Goal: Task Accomplishment & Management: Complete application form

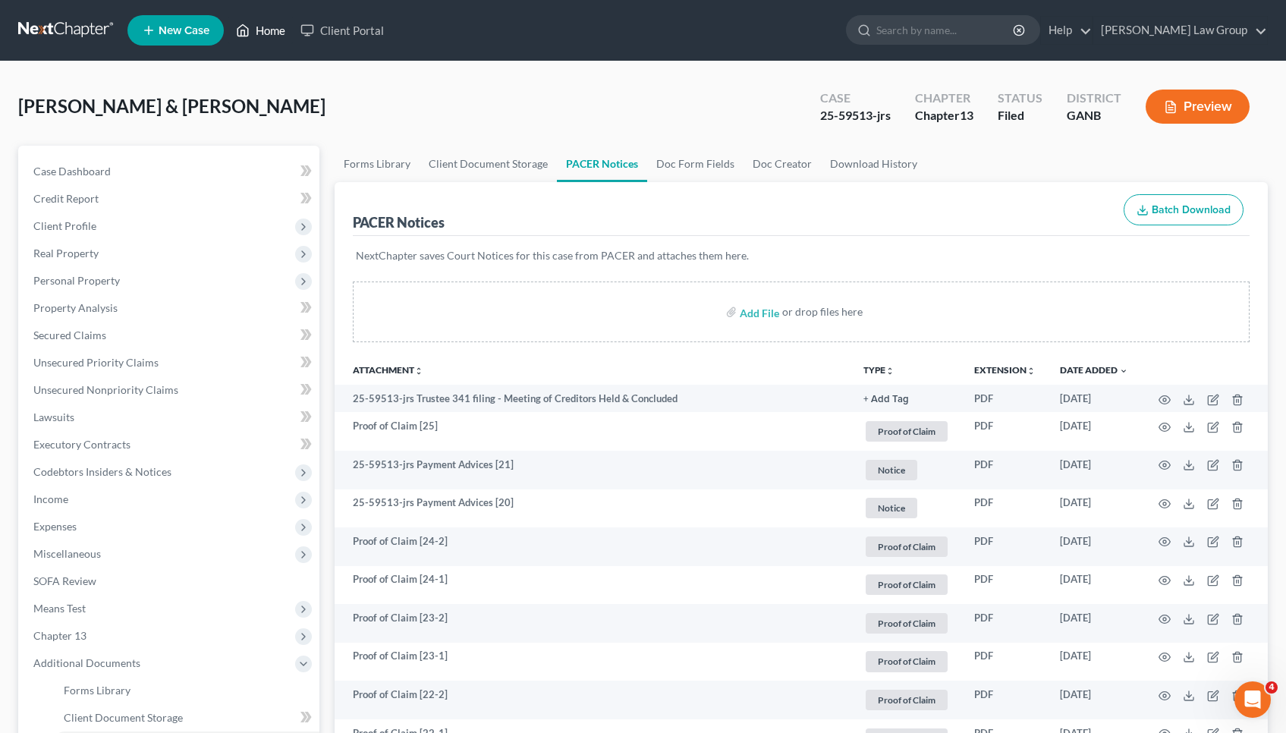
click at [277, 29] on link "Home" at bounding box center [260, 30] width 64 height 27
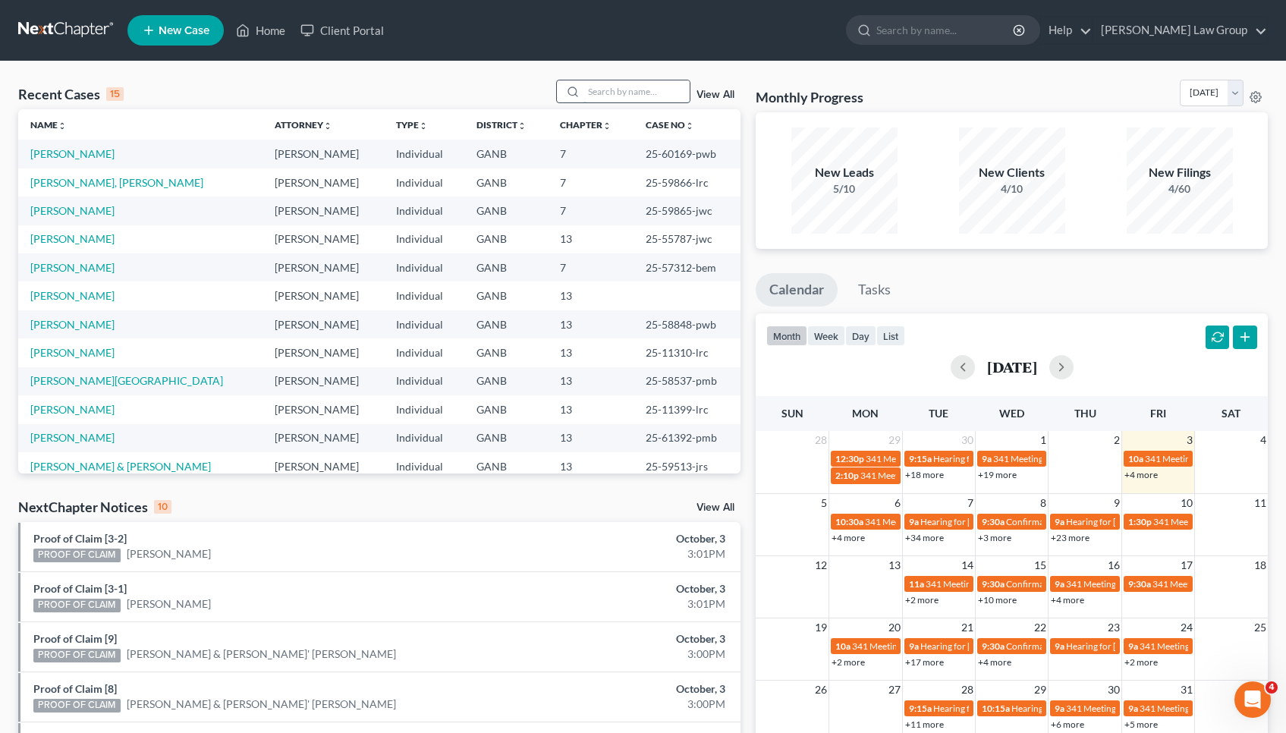
click at [621, 90] on input "search" at bounding box center [636, 91] width 106 height 22
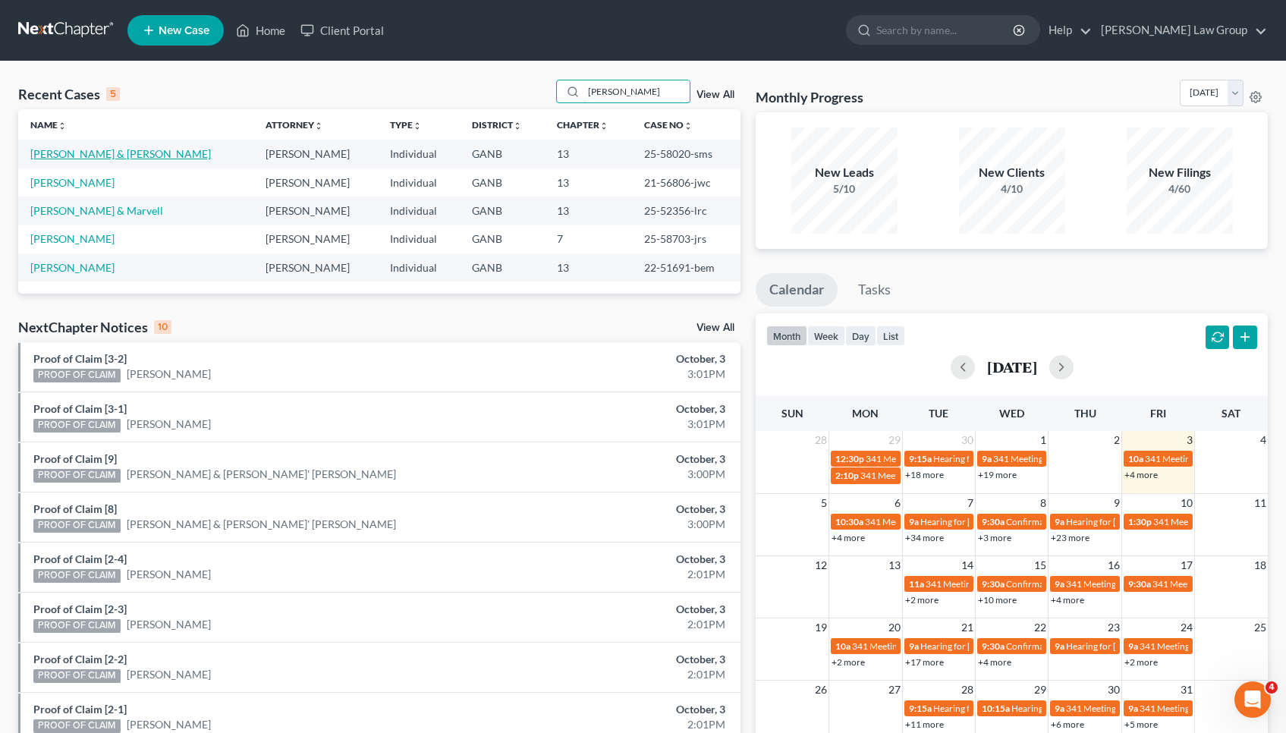
type input "[PERSON_NAME]"
click at [87, 152] on link "[PERSON_NAME] & [PERSON_NAME]" at bounding box center [120, 153] width 181 height 13
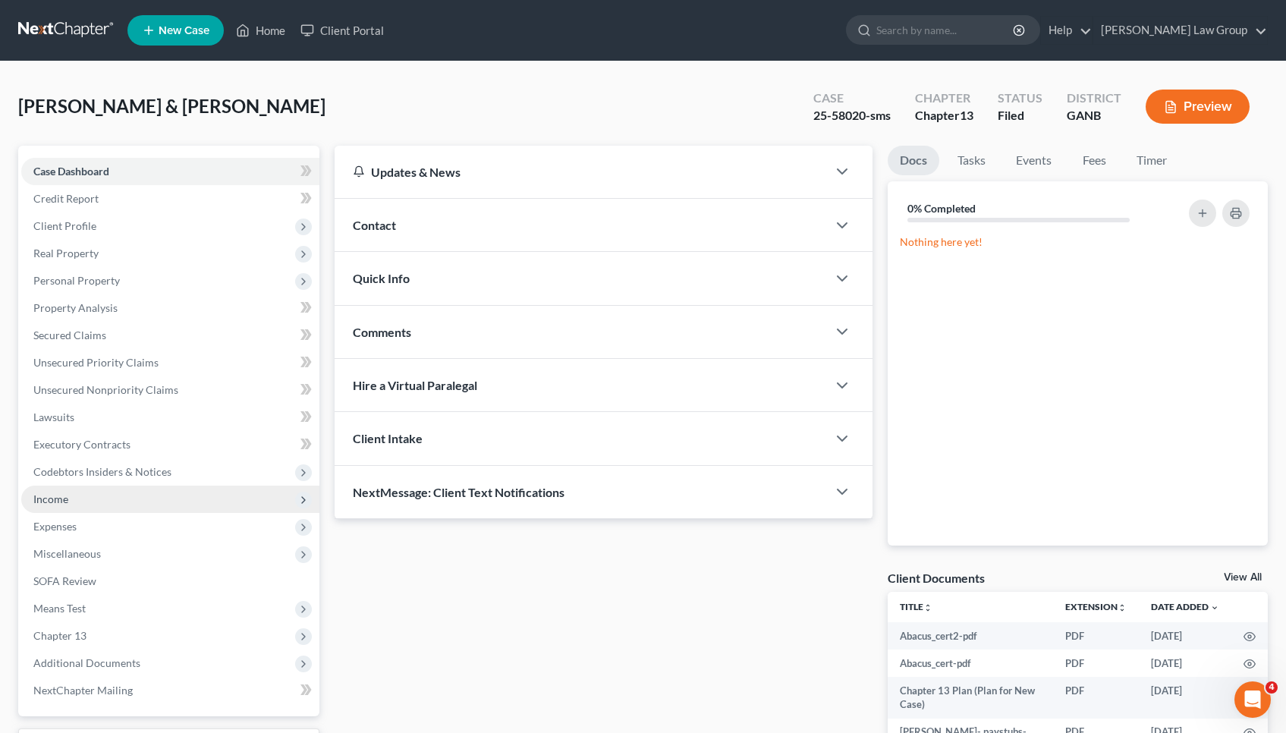
click at [69, 500] on span "Income" at bounding box center [170, 499] width 298 height 27
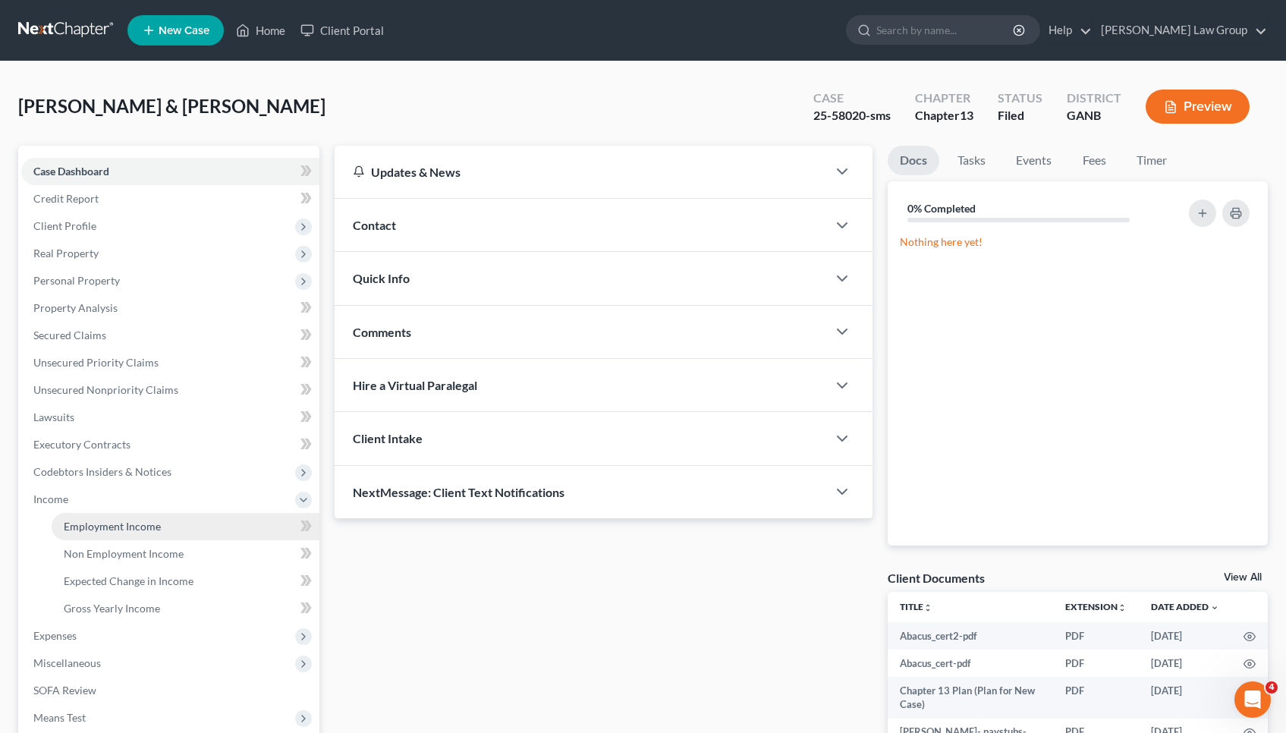
click at [92, 534] on link "Employment Income" at bounding box center [186, 526] width 268 height 27
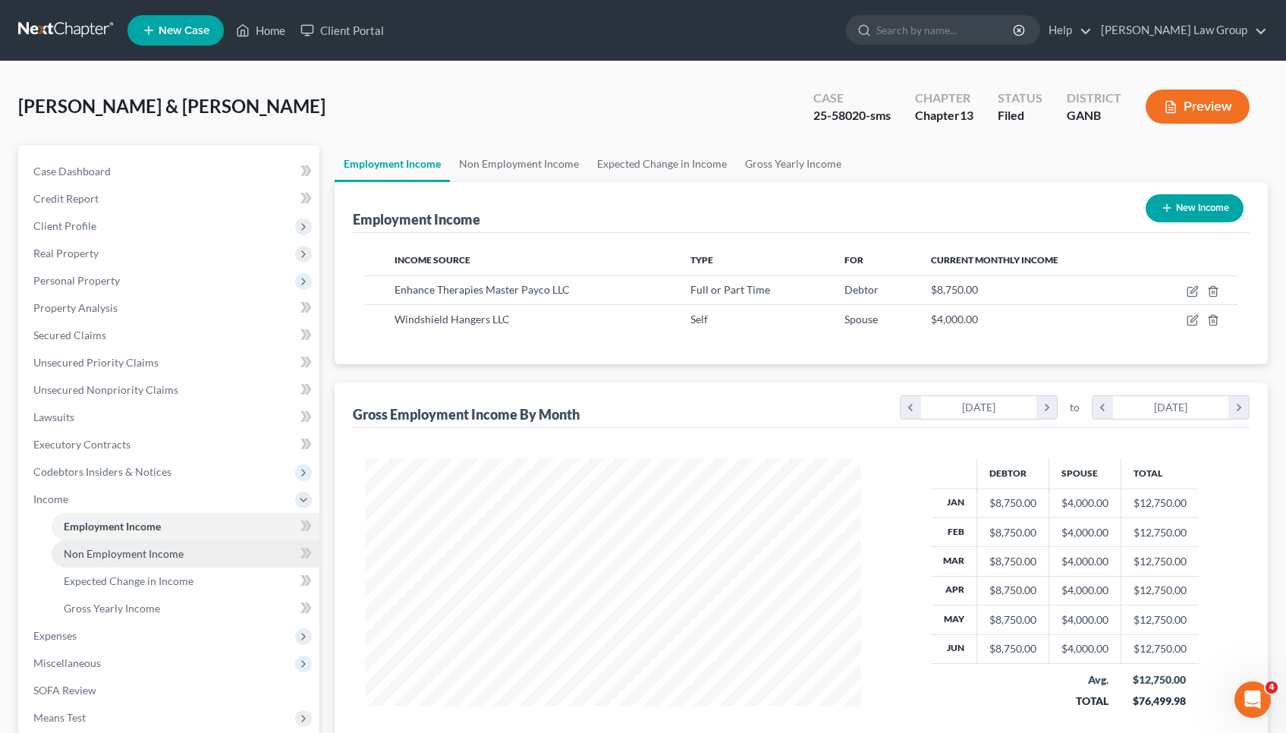
scroll to position [272, 527]
click at [275, 30] on link "Home" at bounding box center [260, 30] width 64 height 27
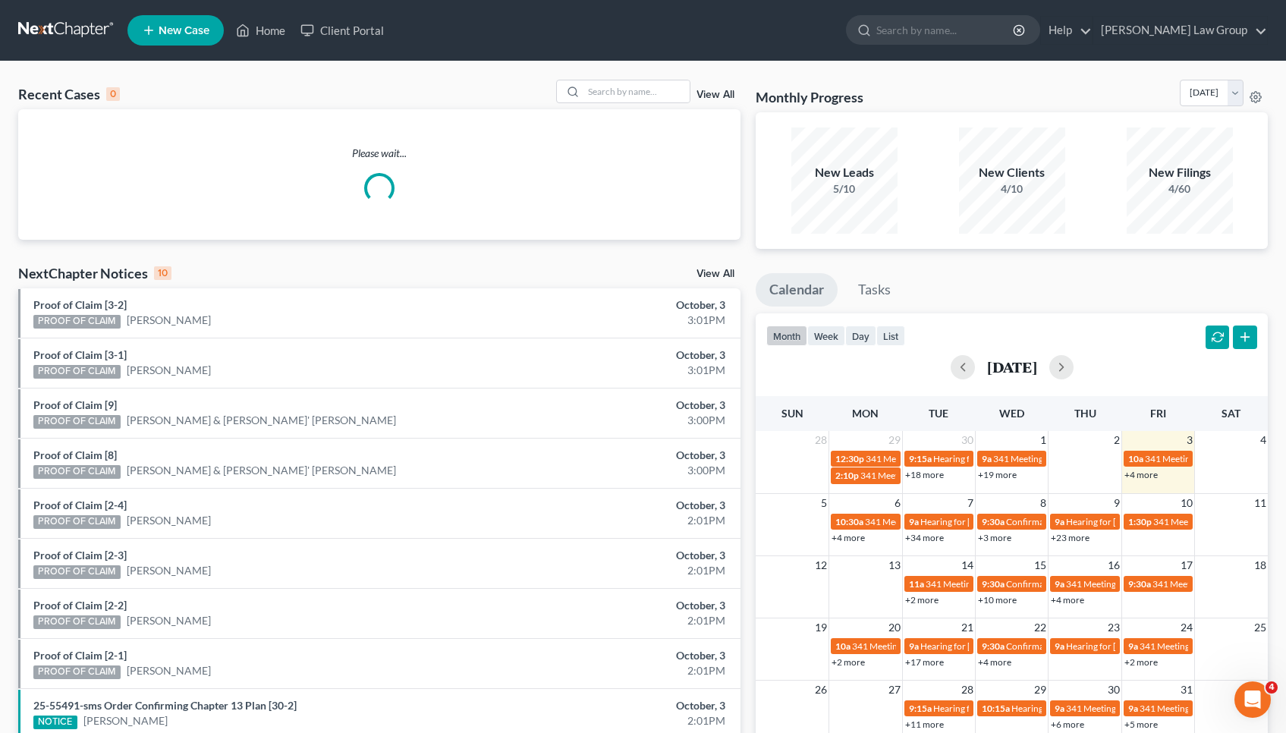
click at [660, 103] on div "Recent Cases 0 View All" at bounding box center [379, 95] width 722 height 30
click at [660, 99] on input "search" at bounding box center [636, 91] width 106 height 22
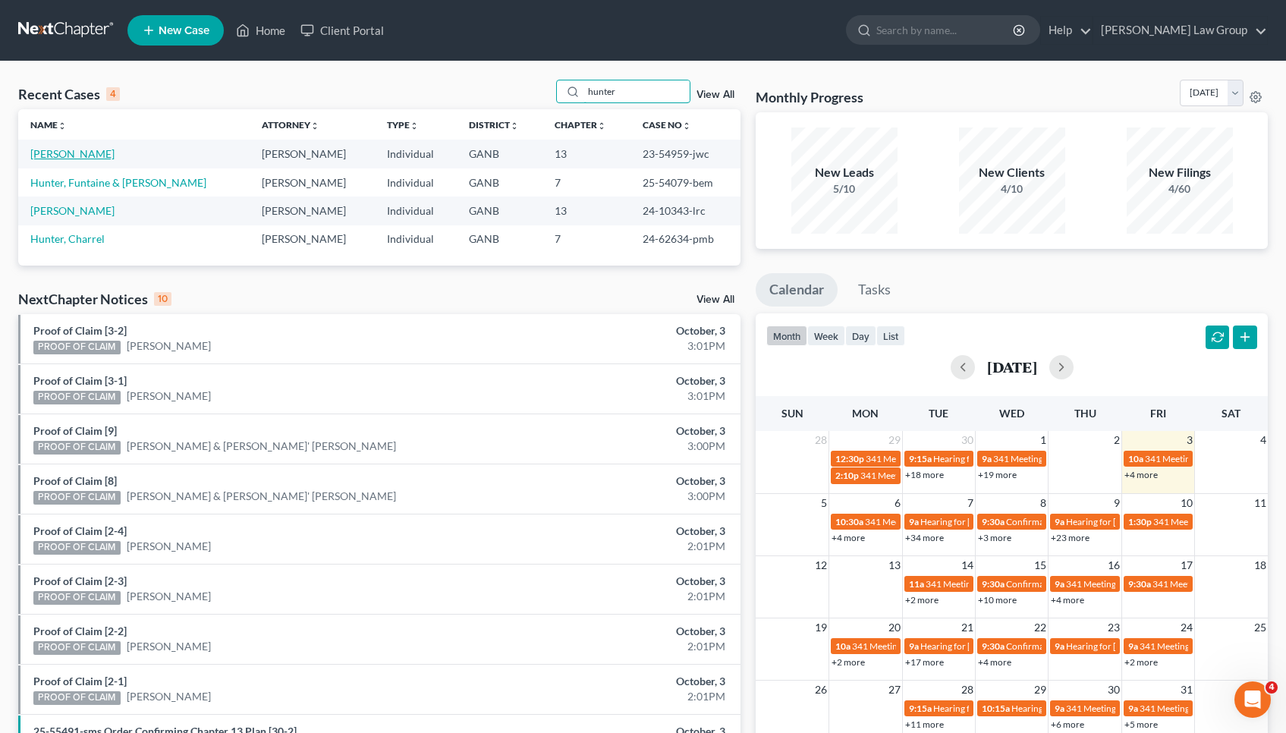
type input "hunter"
click at [44, 156] on link "[PERSON_NAME]" at bounding box center [72, 153] width 84 height 13
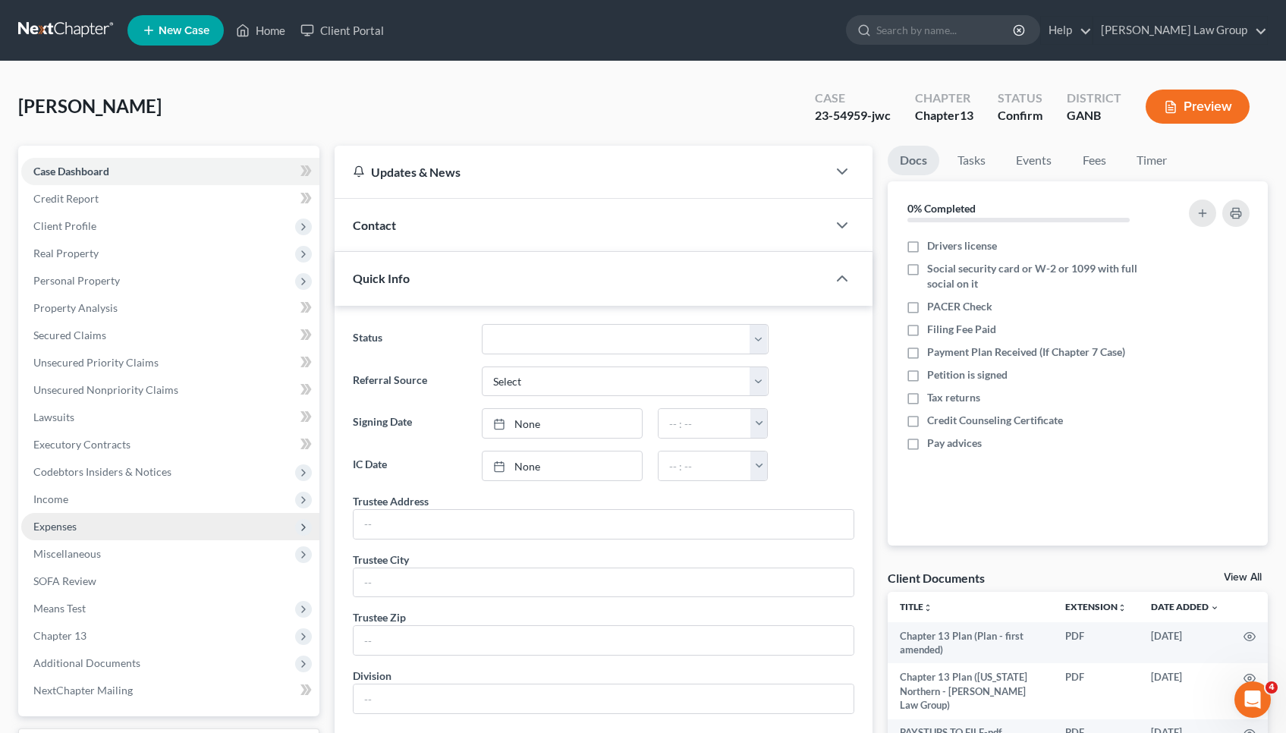
scroll to position [42, 0]
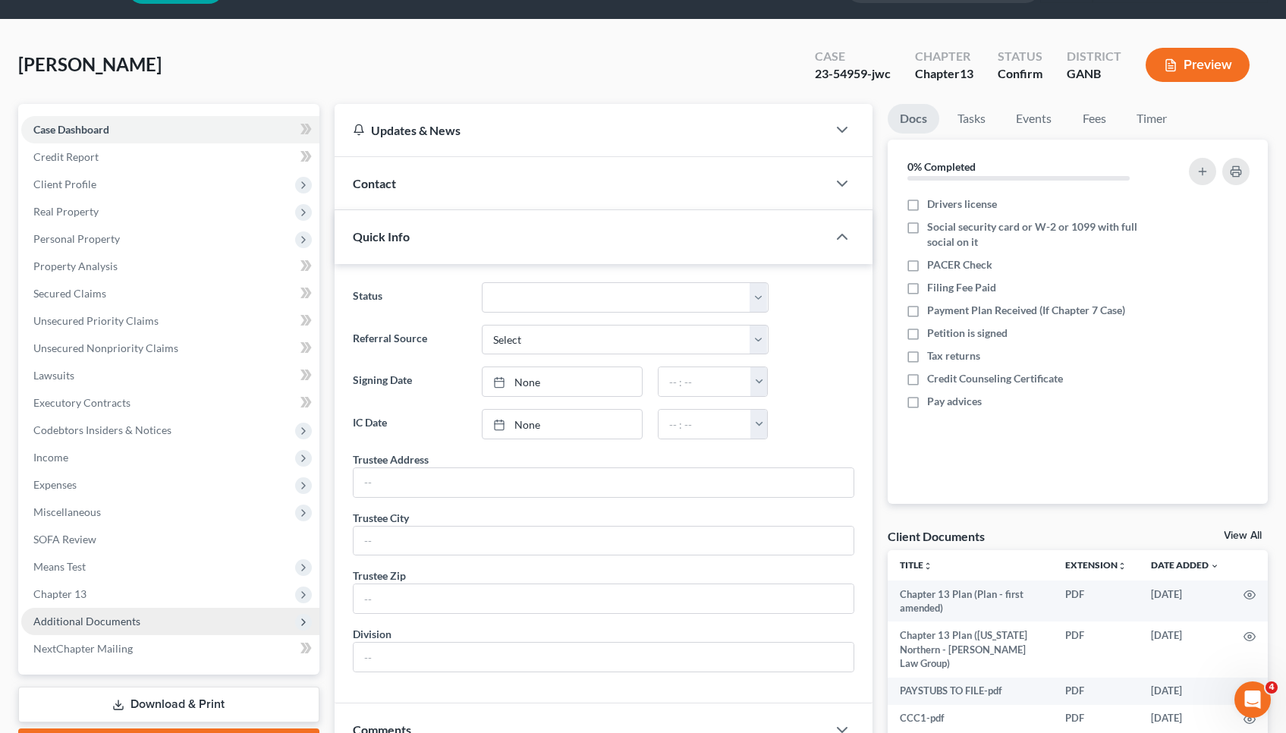
click at [79, 621] on span "Additional Documents" at bounding box center [86, 621] width 107 height 13
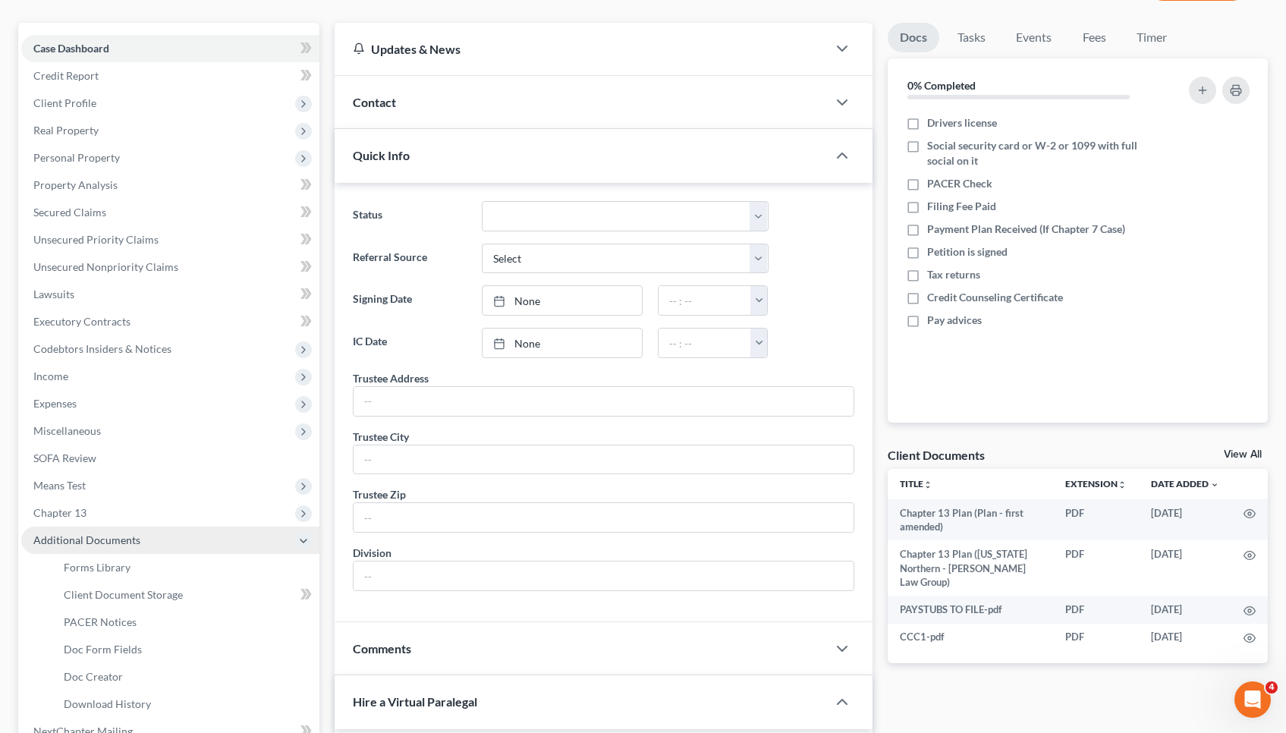
click at [79, 620] on span "PACER Notices" at bounding box center [100, 621] width 73 height 13
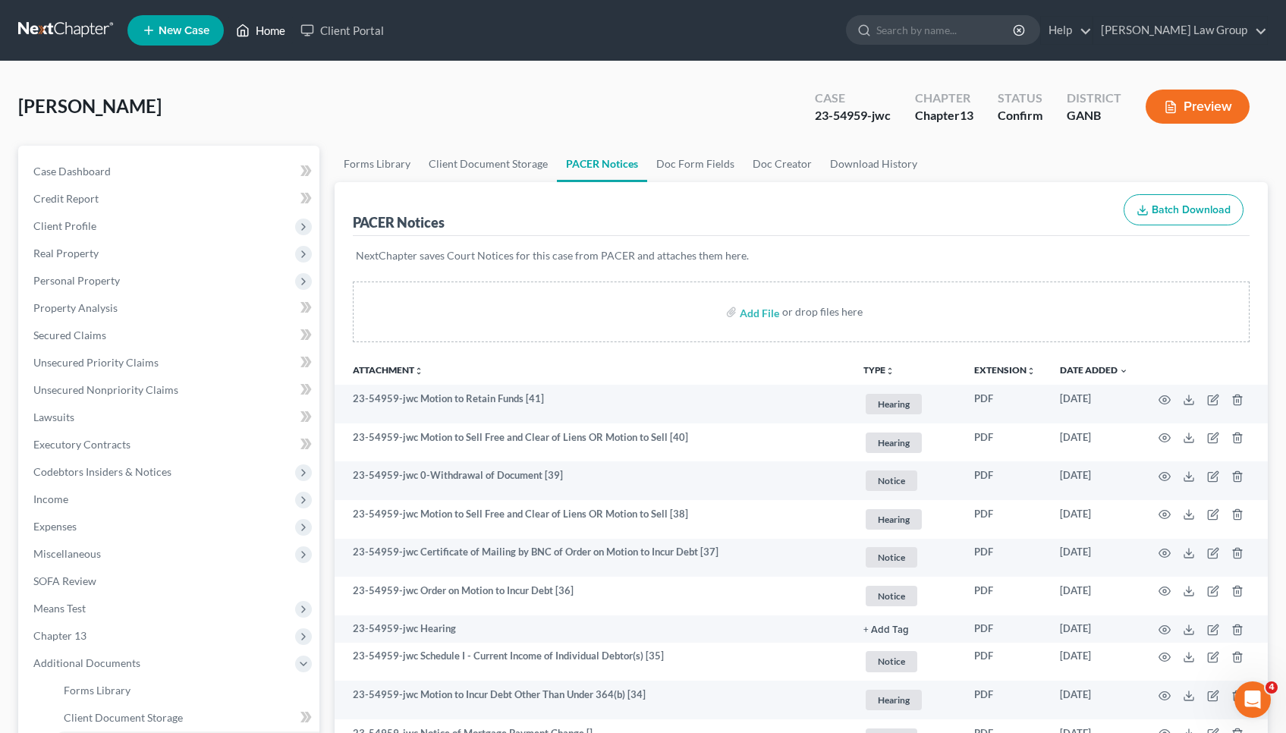
click at [269, 37] on link "Home" at bounding box center [260, 30] width 64 height 27
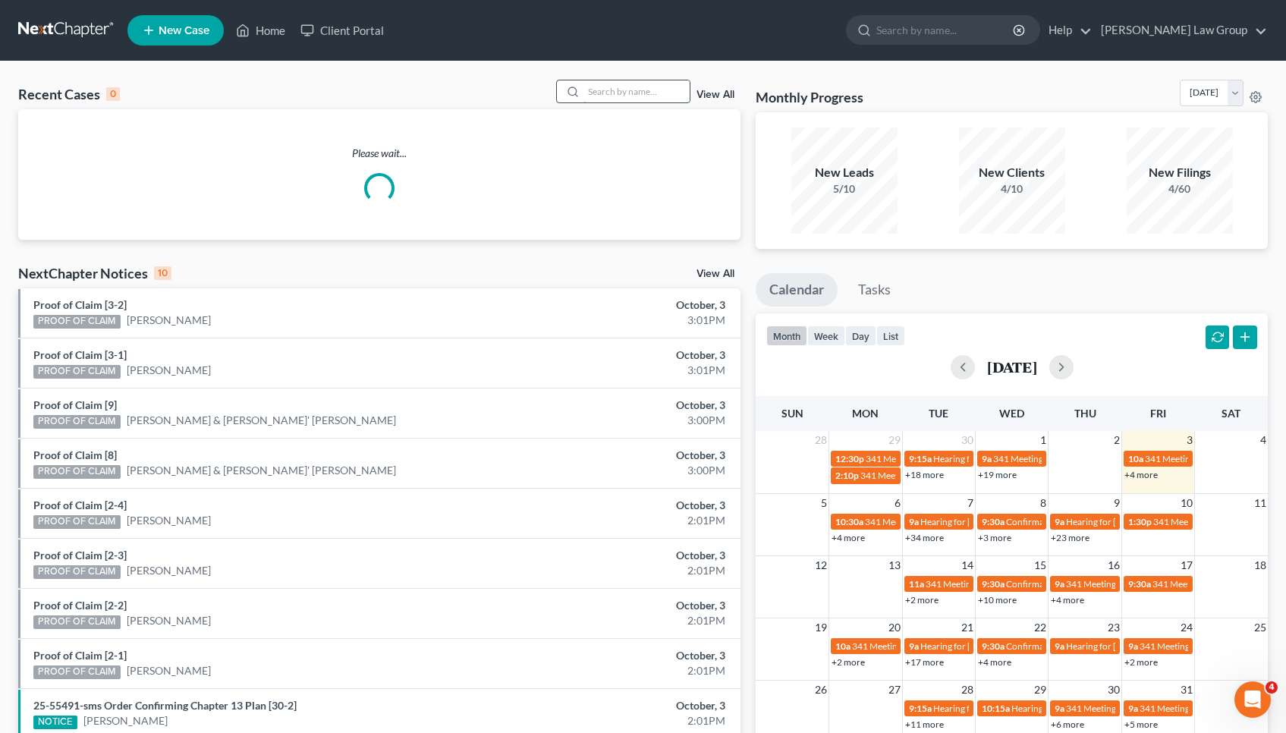
click at [669, 99] on input "search" at bounding box center [636, 91] width 106 height 22
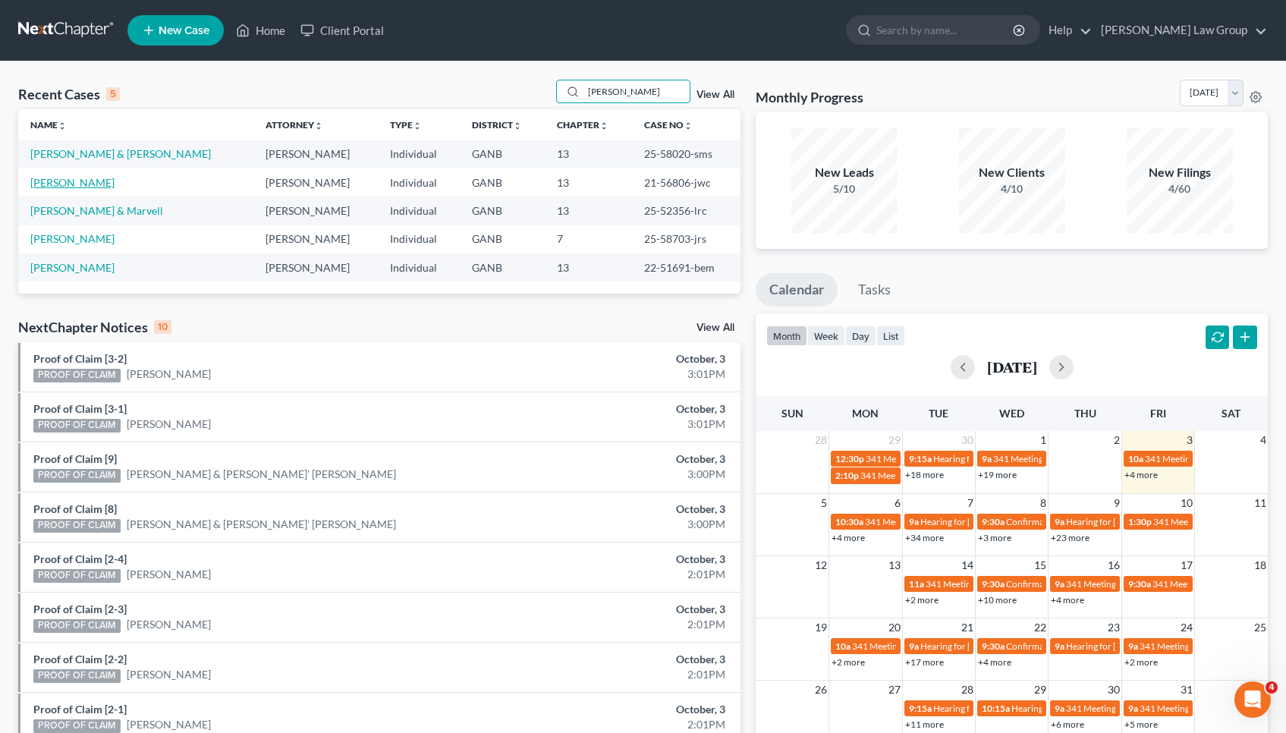
type input "[PERSON_NAME]"
click at [41, 184] on link "[PERSON_NAME]" at bounding box center [72, 182] width 84 height 13
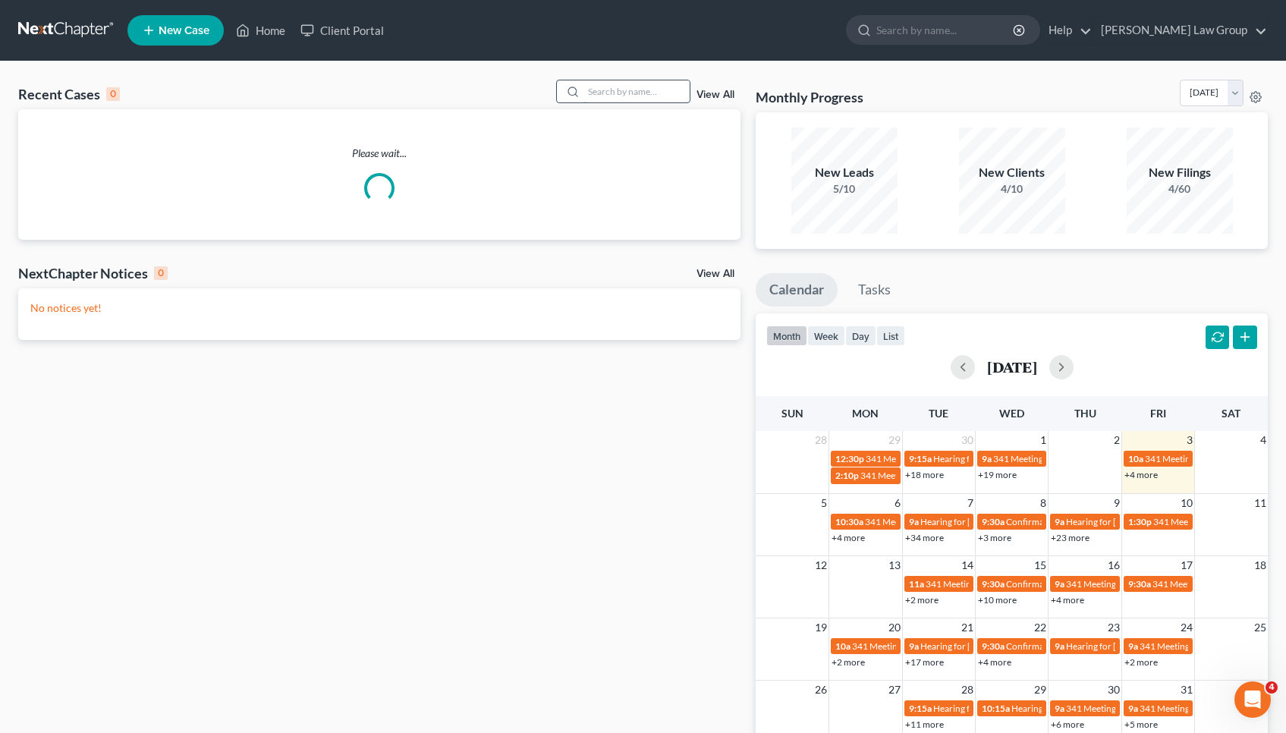
click at [668, 91] on input "search" at bounding box center [636, 91] width 106 height 22
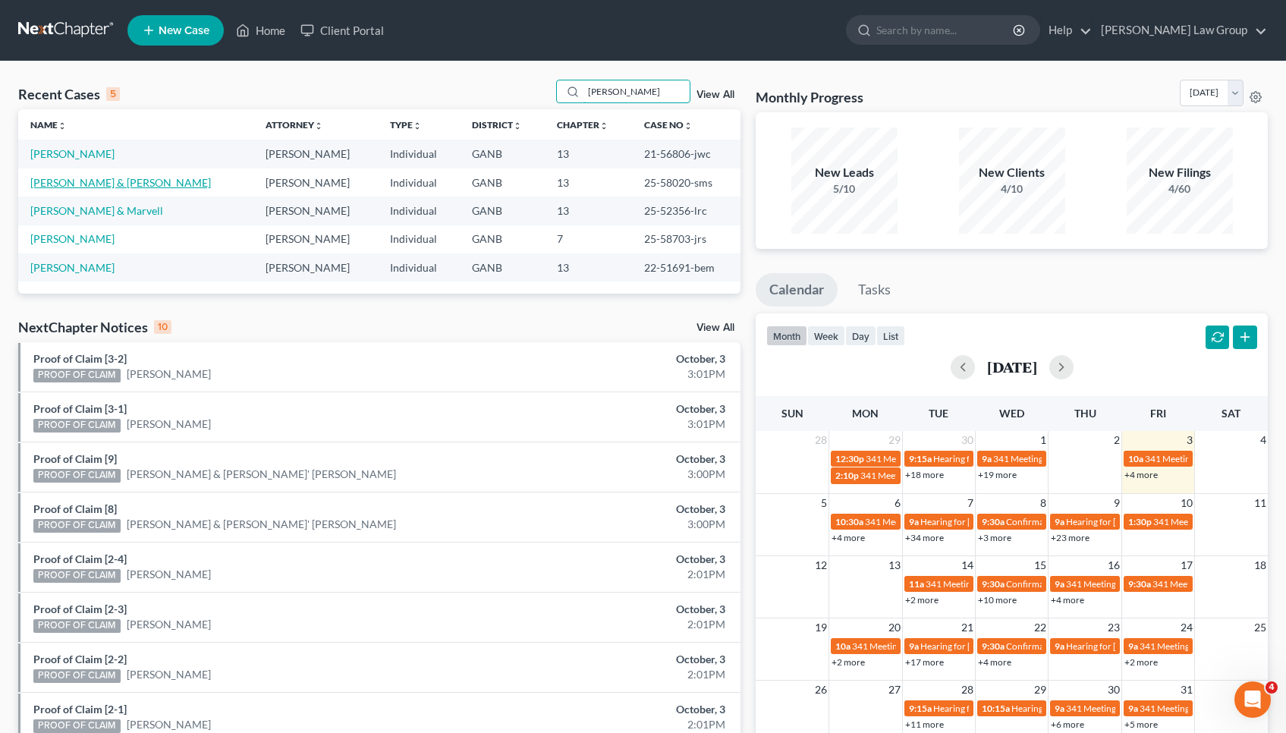
type input "[PERSON_NAME]"
click at [101, 181] on link "[PERSON_NAME] & [PERSON_NAME]" at bounding box center [120, 182] width 181 height 13
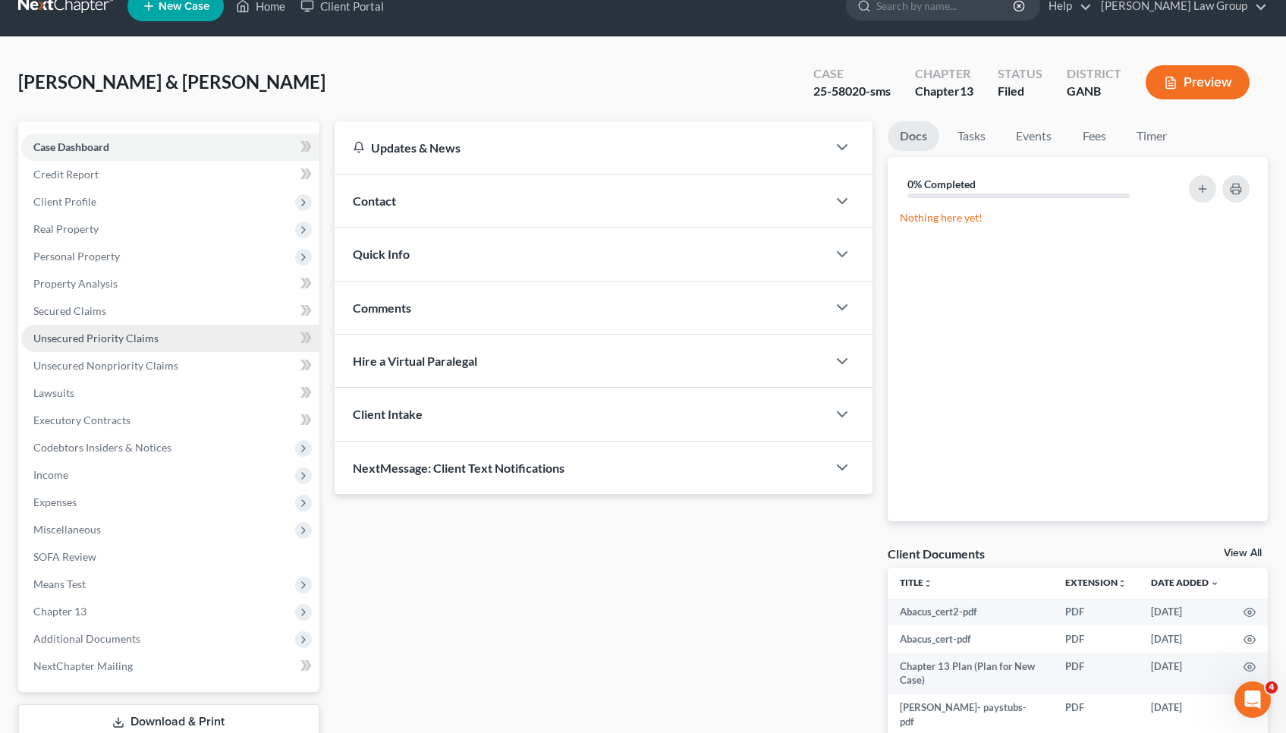
scroll to position [28, 0]
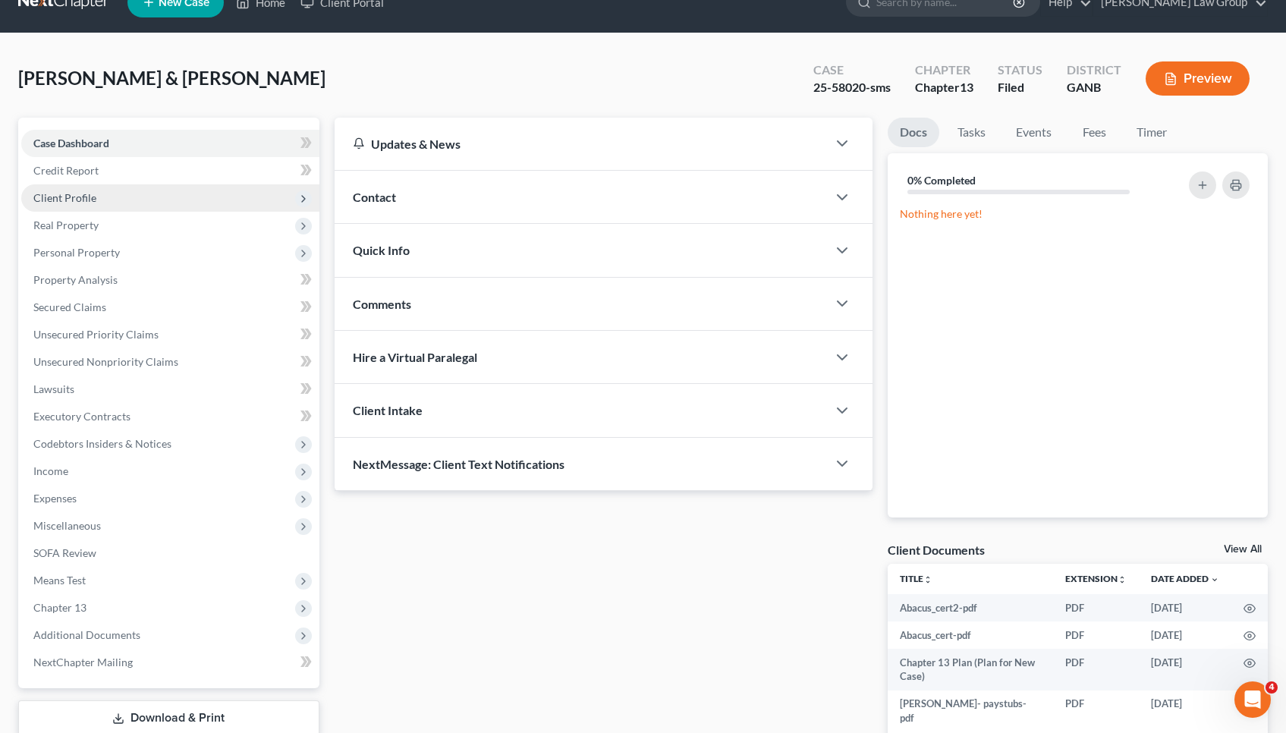
click at [79, 193] on span "Client Profile" at bounding box center [64, 197] width 63 height 13
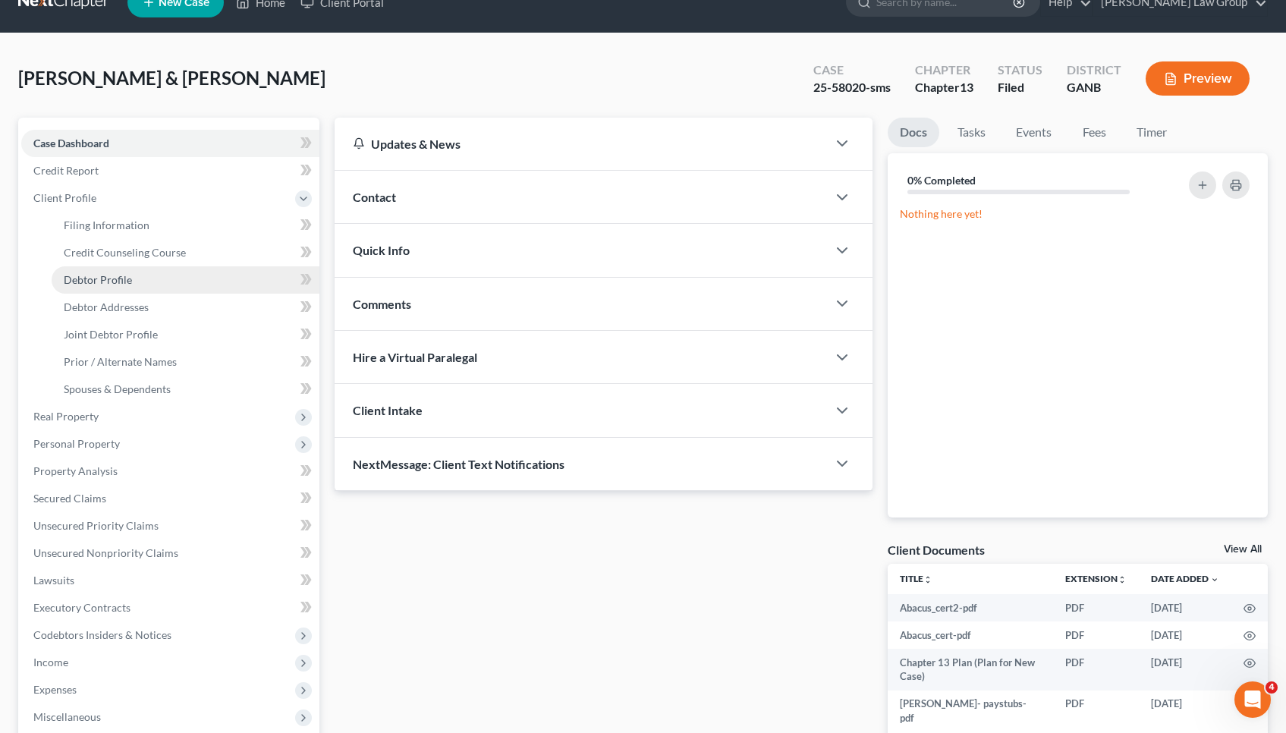
click at [112, 281] on span "Debtor Profile" at bounding box center [98, 279] width 68 height 13
select select "1"
select select "3"
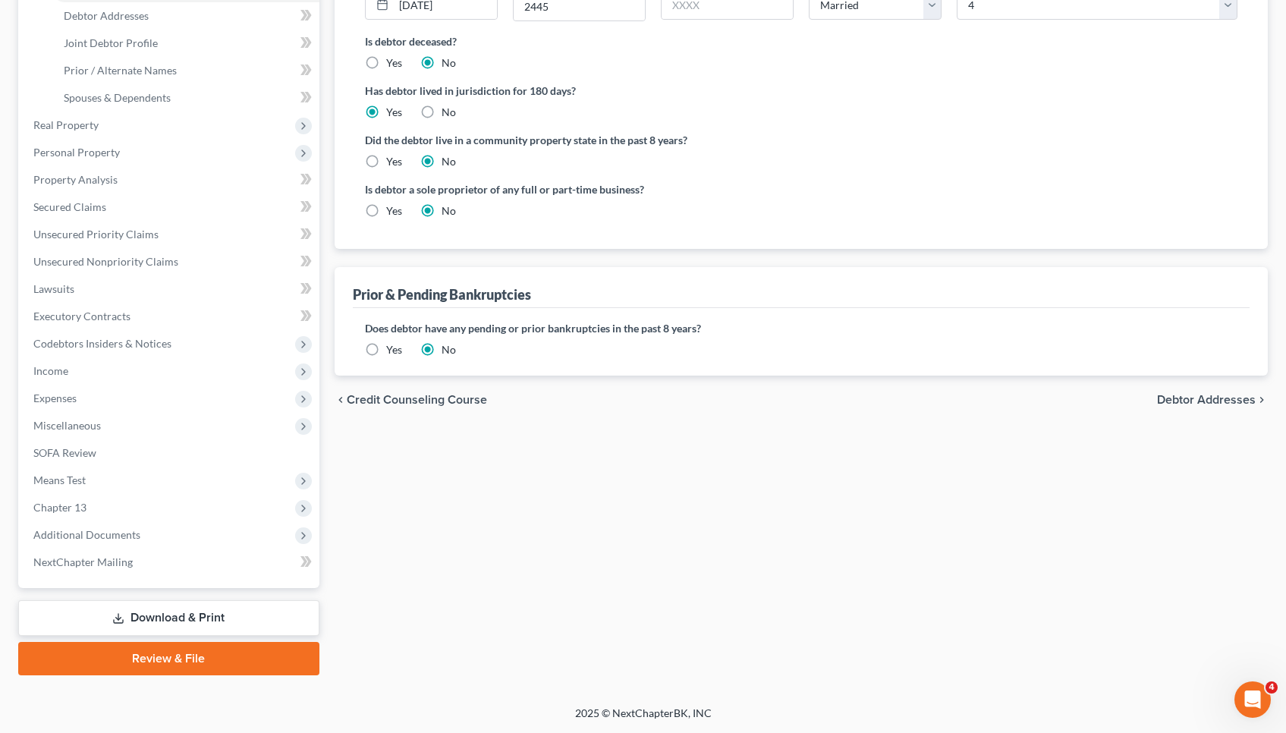
scroll to position [319, 0]
click at [386, 349] on label "Yes" at bounding box center [394, 349] width 16 height 15
click at [392, 349] on input "Yes" at bounding box center [397, 347] width 10 height 10
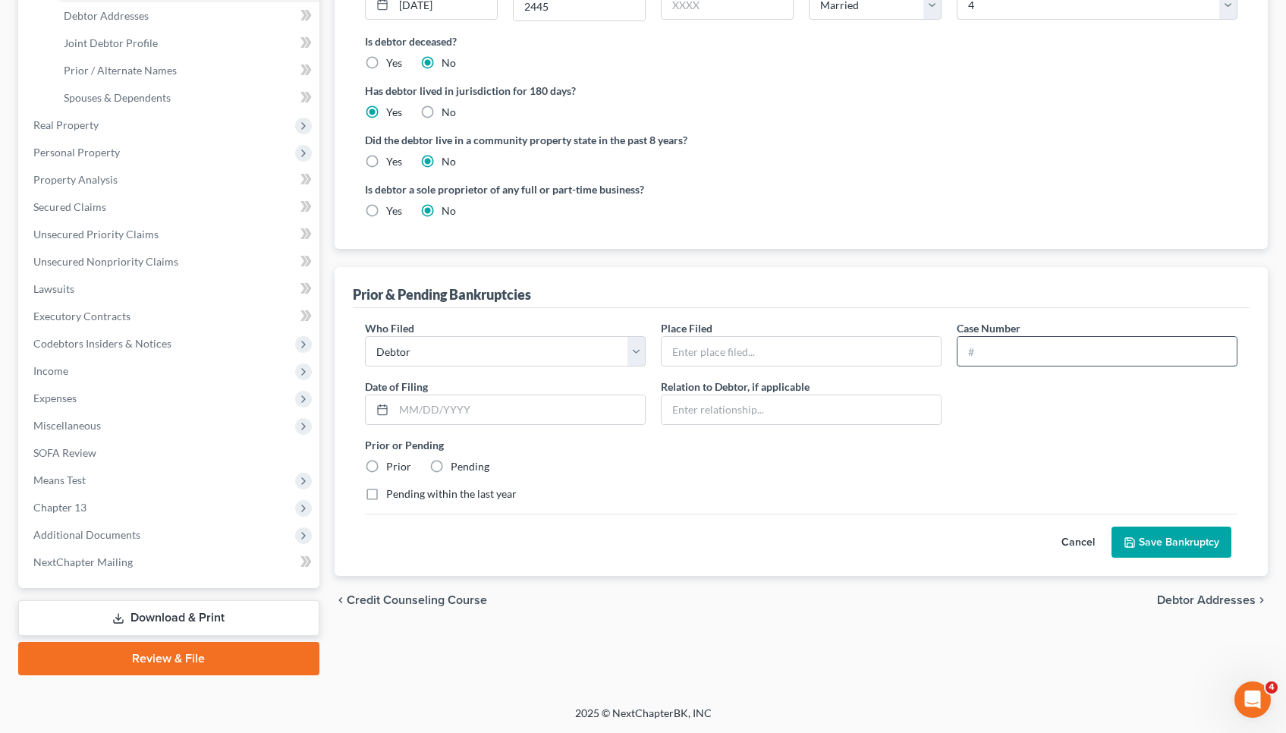
click at [1037, 355] on input "text" at bounding box center [1096, 351] width 279 height 29
type input "25-53141"
click at [710, 352] on input "text" at bounding box center [801, 351] width 279 height 29
type input "Northern [US_STATE] Bankruptcy Court"
click at [552, 418] on input "text" at bounding box center [519, 409] width 251 height 29
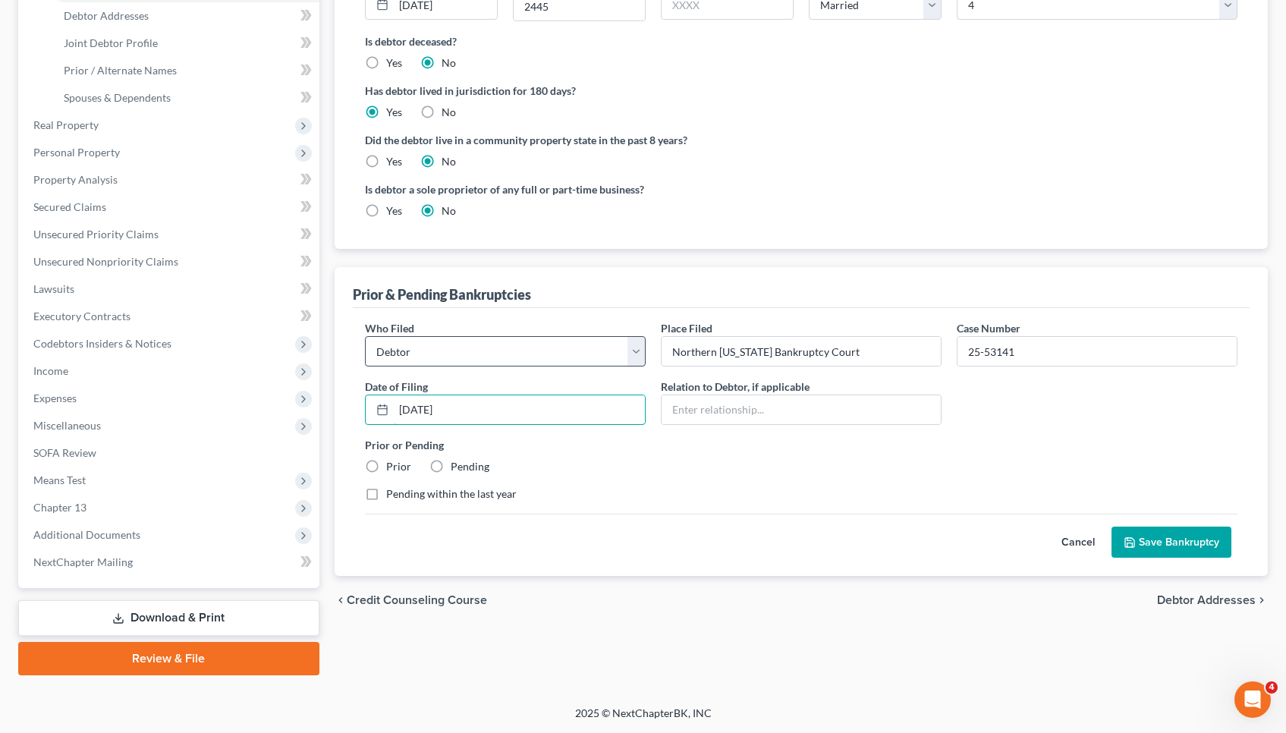
type input "[DATE]"
click at [386, 467] on label "Prior" at bounding box center [398, 466] width 25 height 15
click at [392, 467] on input "Prior" at bounding box center [397, 464] width 10 height 10
radio input "true"
click at [1138, 542] on button "Save Bankruptcy" at bounding box center [1171, 543] width 120 height 32
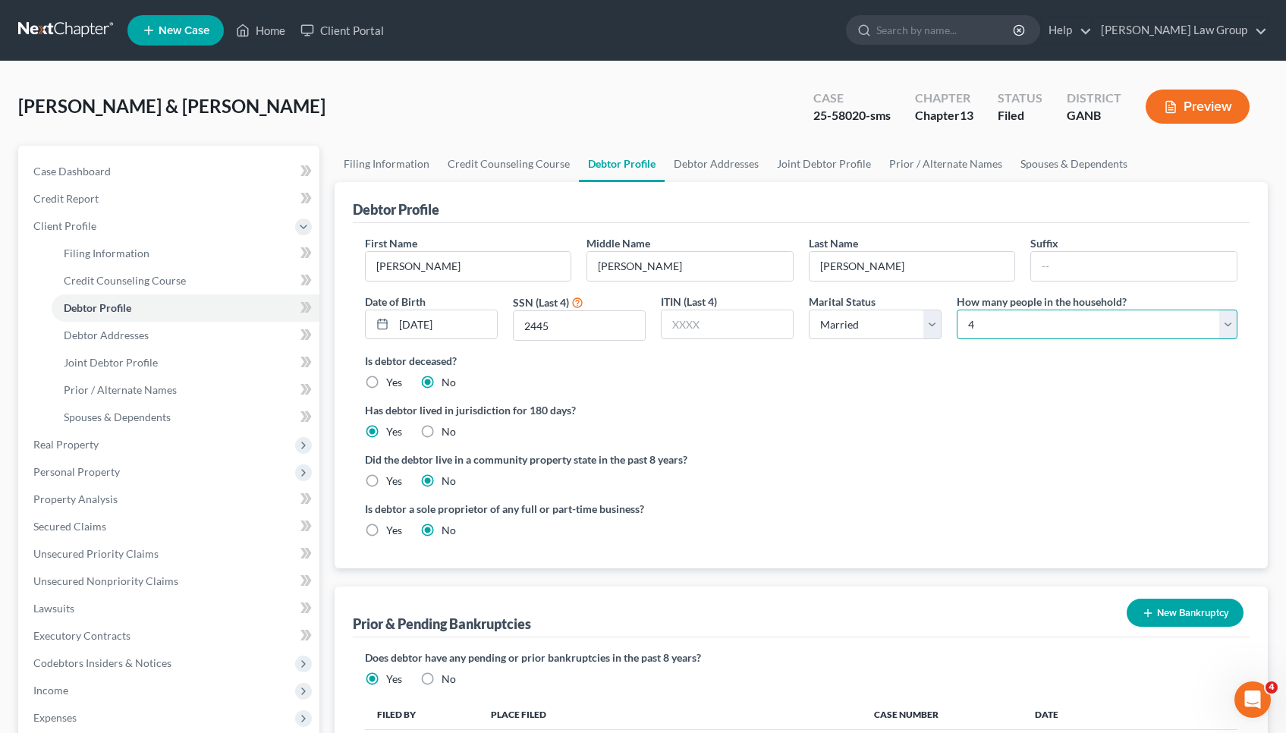
scroll to position [0, 0]
click at [844, 112] on div "25-58020-sms" at bounding box center [851, 115] width 77 height 17
copy div "58020"
click at [880, 164] on link "Prior / Alternate Names" at bounding box center [945, 164] width 131 height 36
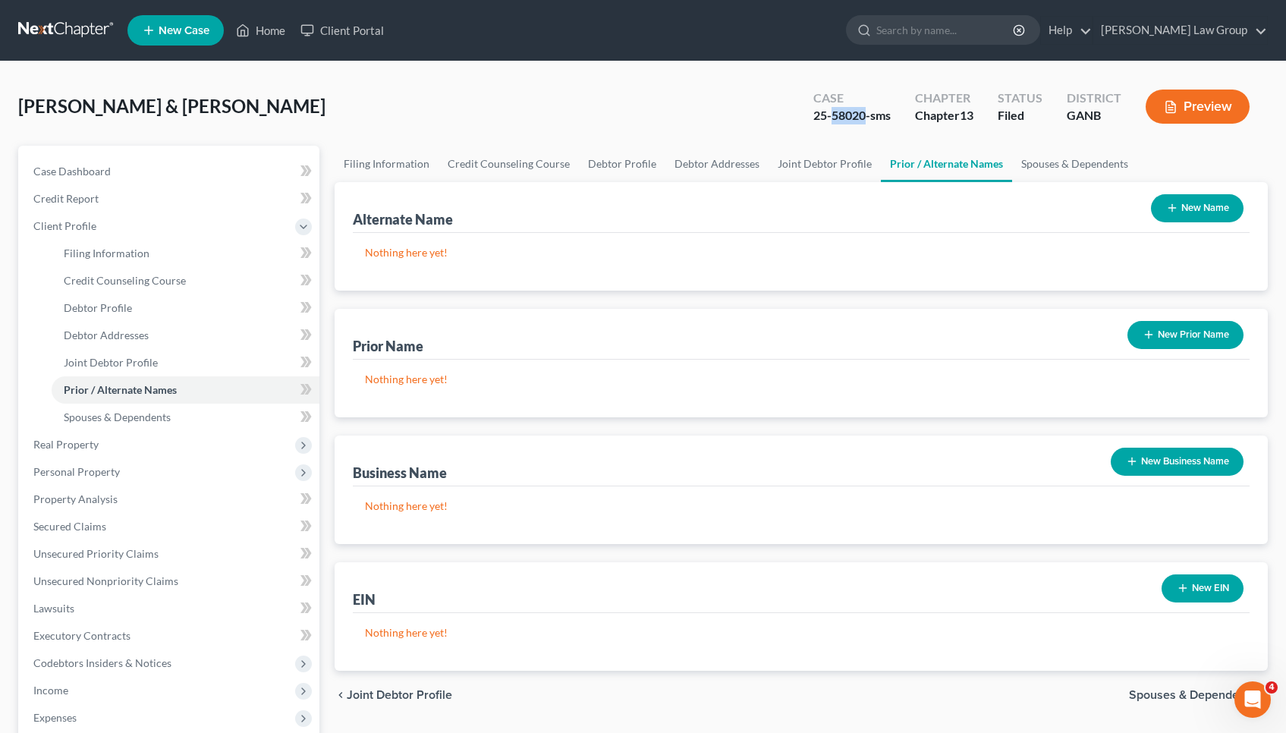
click at [1164, 338] on button "New Prior Name" at bounding box center [1185, 335] width 116 height 28
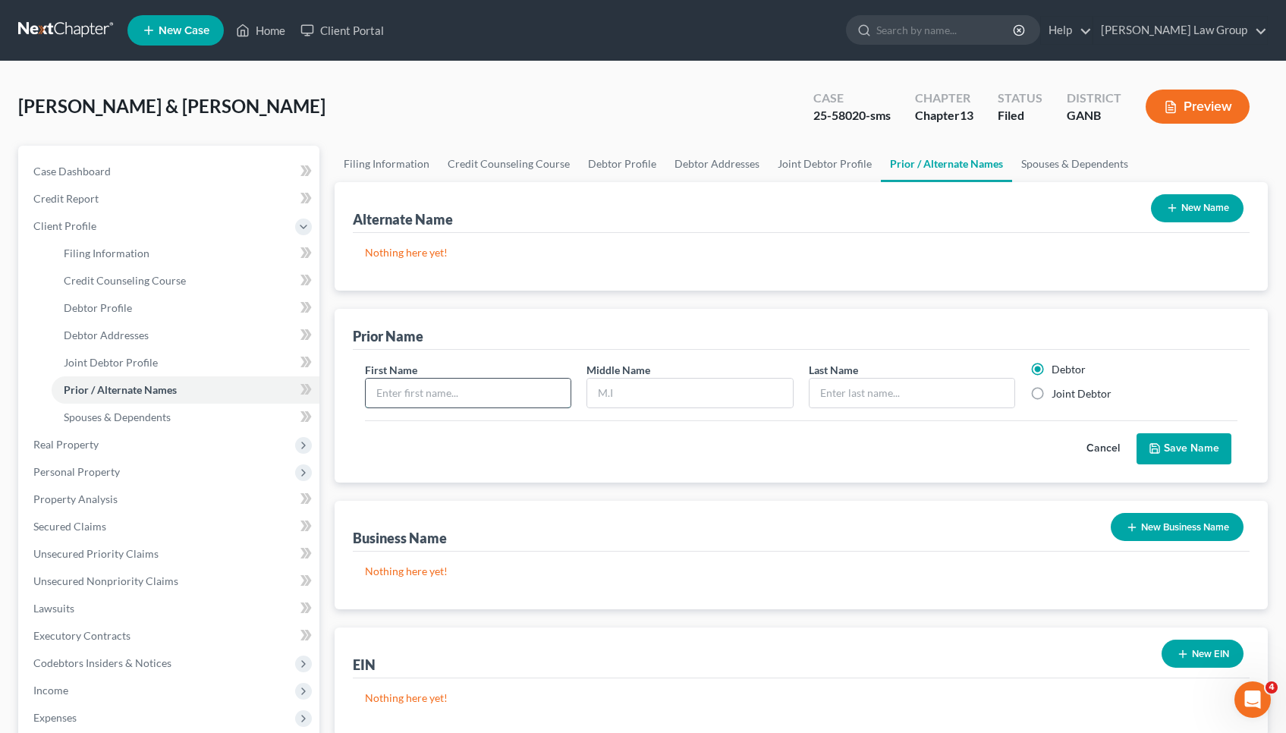
click at [547, 391] on input "text" at bounding box center [469, 393] width 206 height 29
type input "[PERSON_NAME]"
click at [1165, 453] on button "Save Name" at bounding box center [1183, 449] width 95 height 32
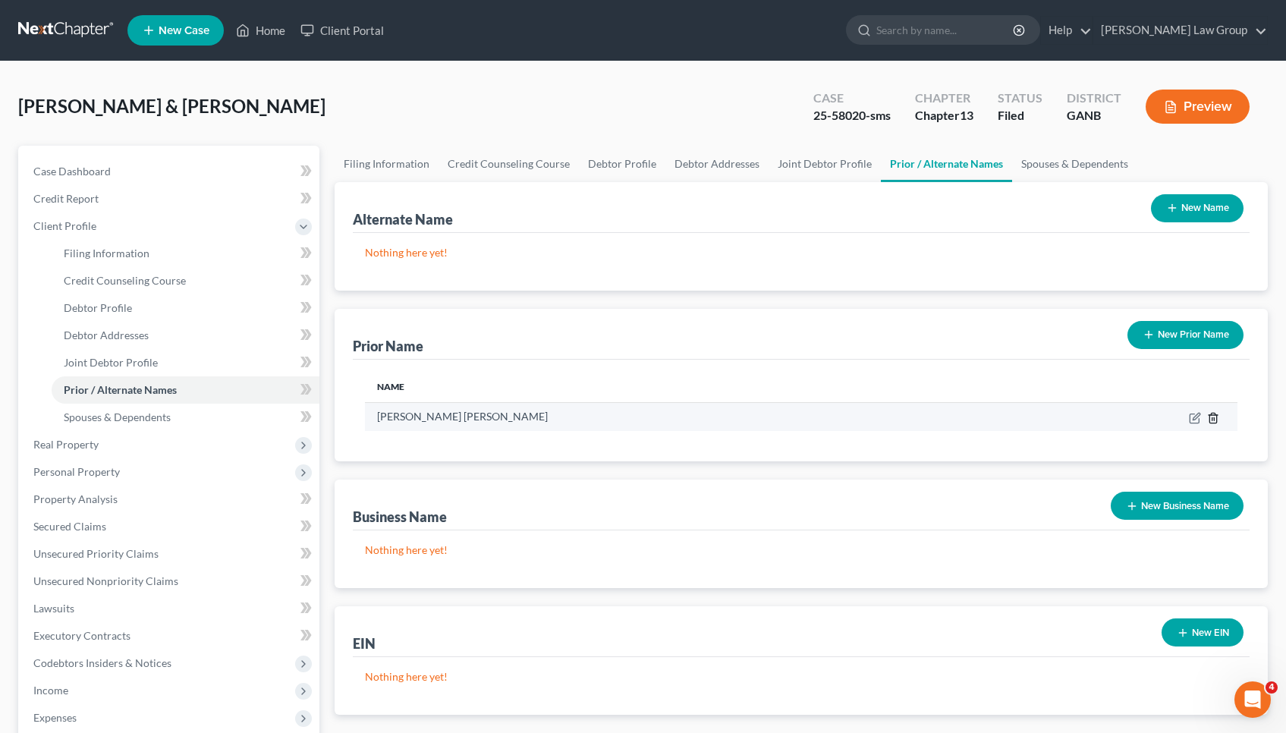
click at [1211, 420] on icon "button" at bounding box center [1213, 418] width 12 height 12
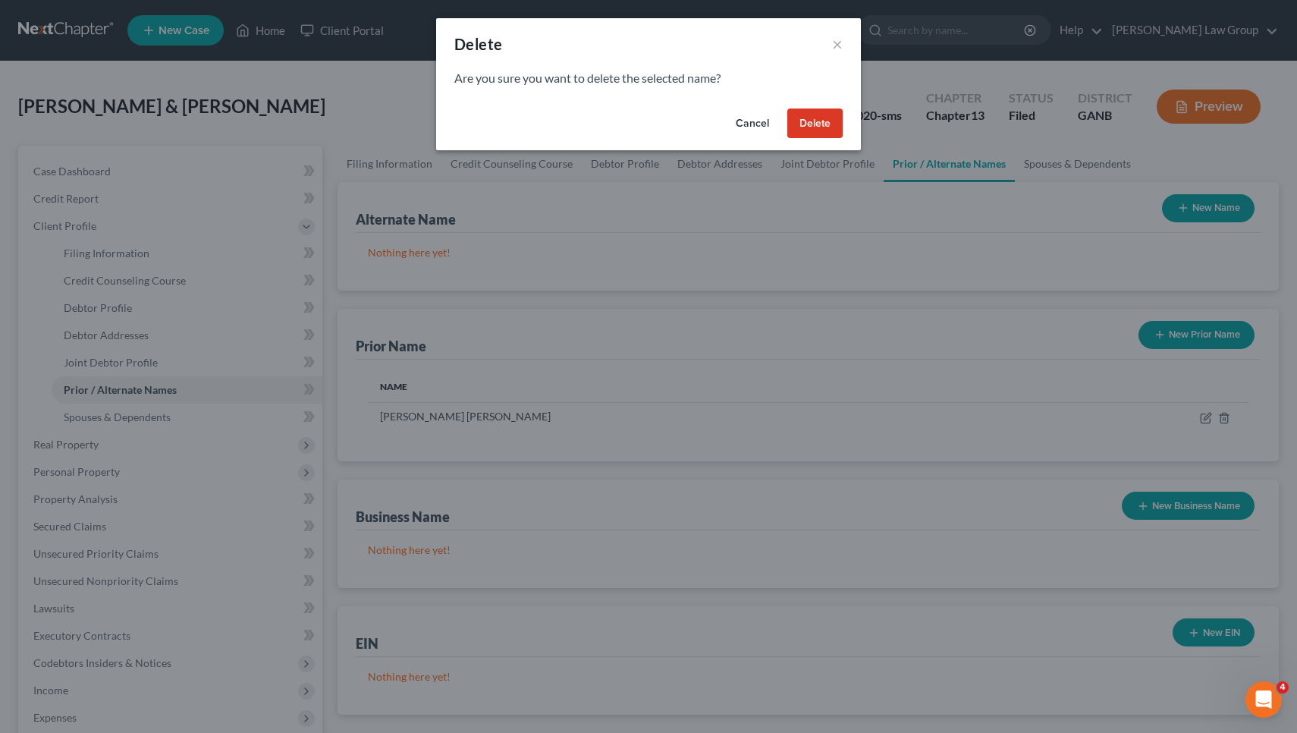
click at [820, 122] on button "Delete" at bounding box center [814, 123] width 55 height 30
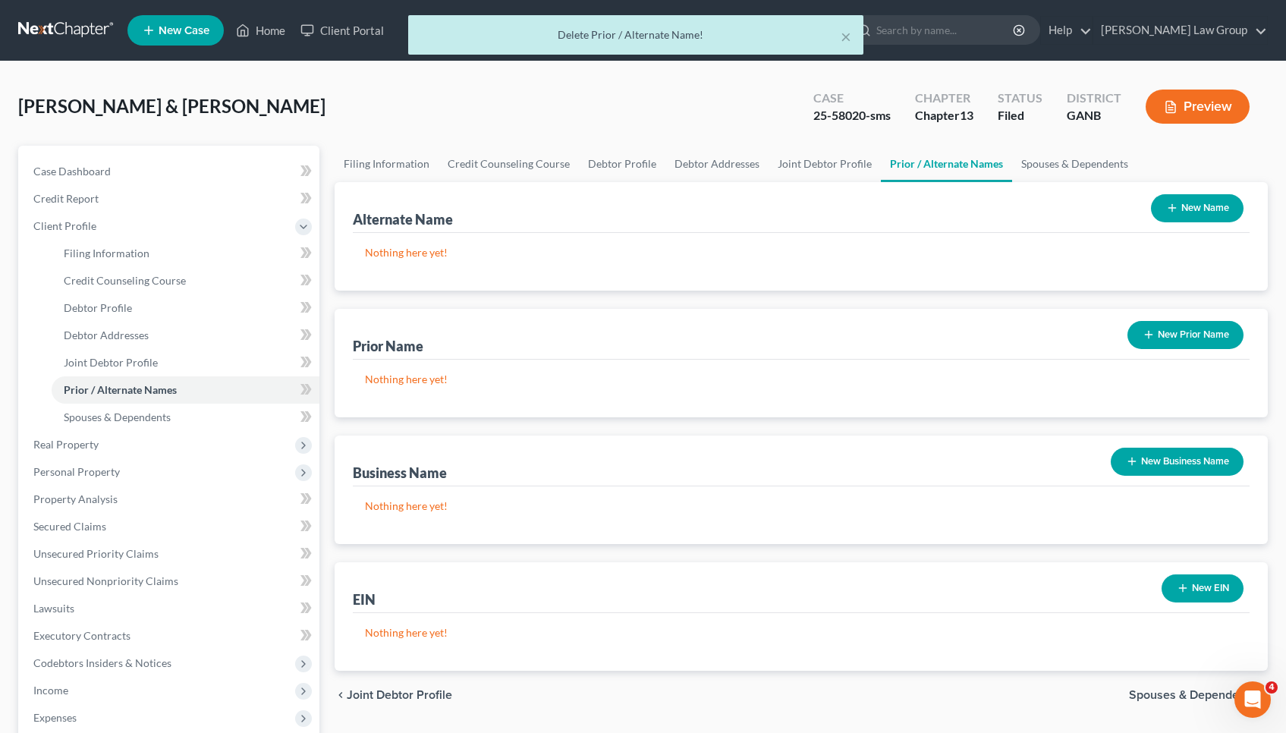
click at [1175, 210] on icon "button" at bounding box center [1172, 208] width 12 height 12
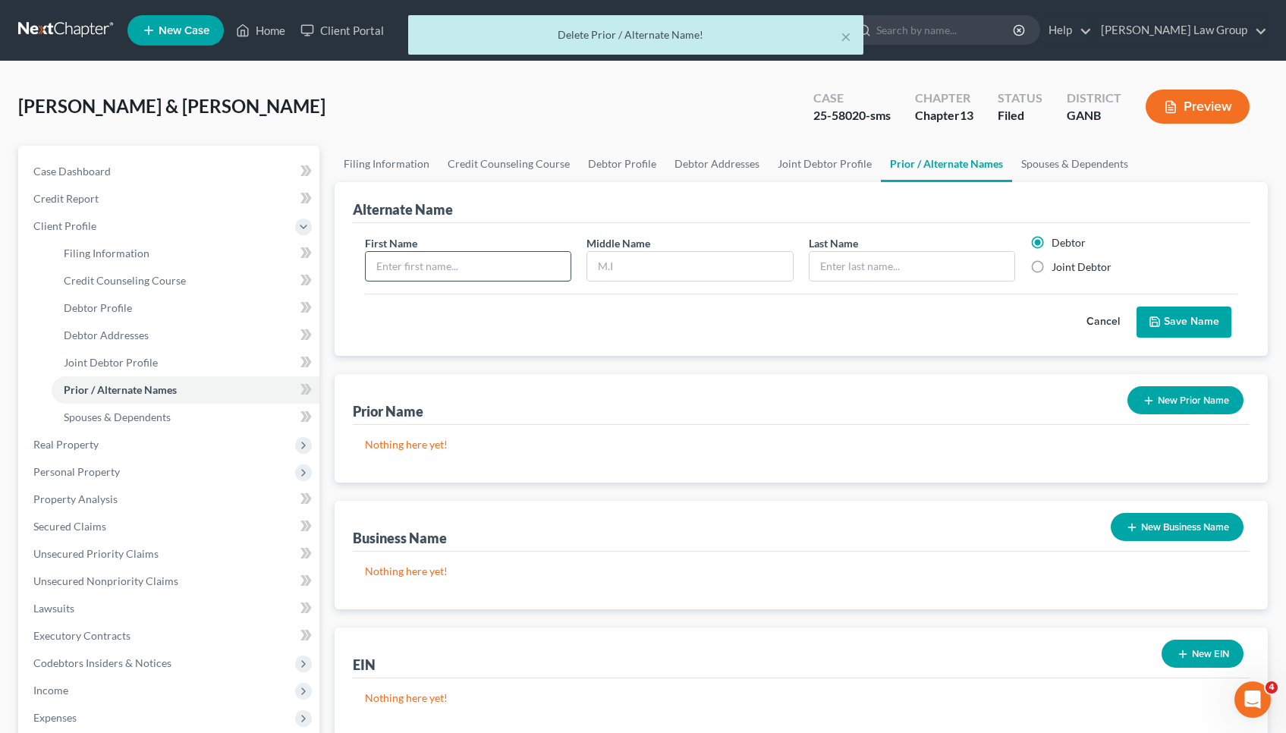
click at [492, 274] on input "text" at bounding box center [469, 266] width 206 height 29
type input "[PERSON_NAME]"
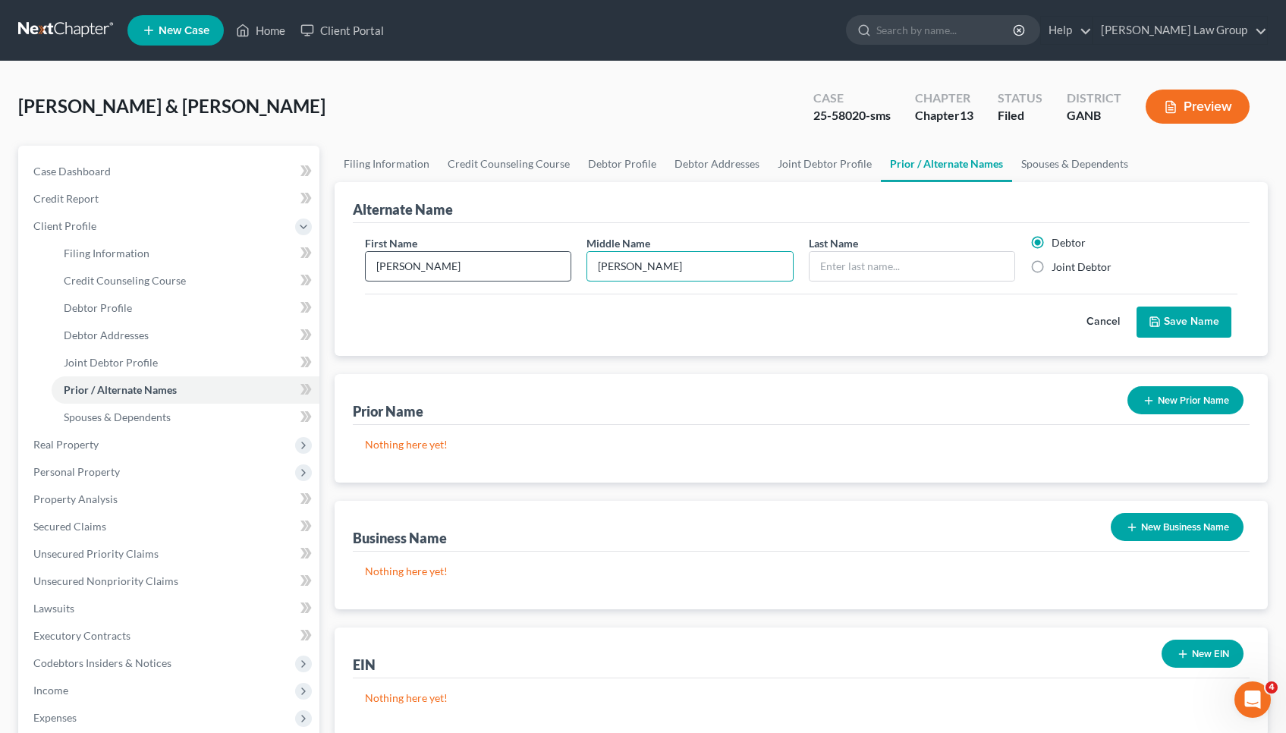
type input "[PERSON_NAME]"
click at [1161, 330] on button "Save Name" at bounding box center [1183, 322] width 95 height 32
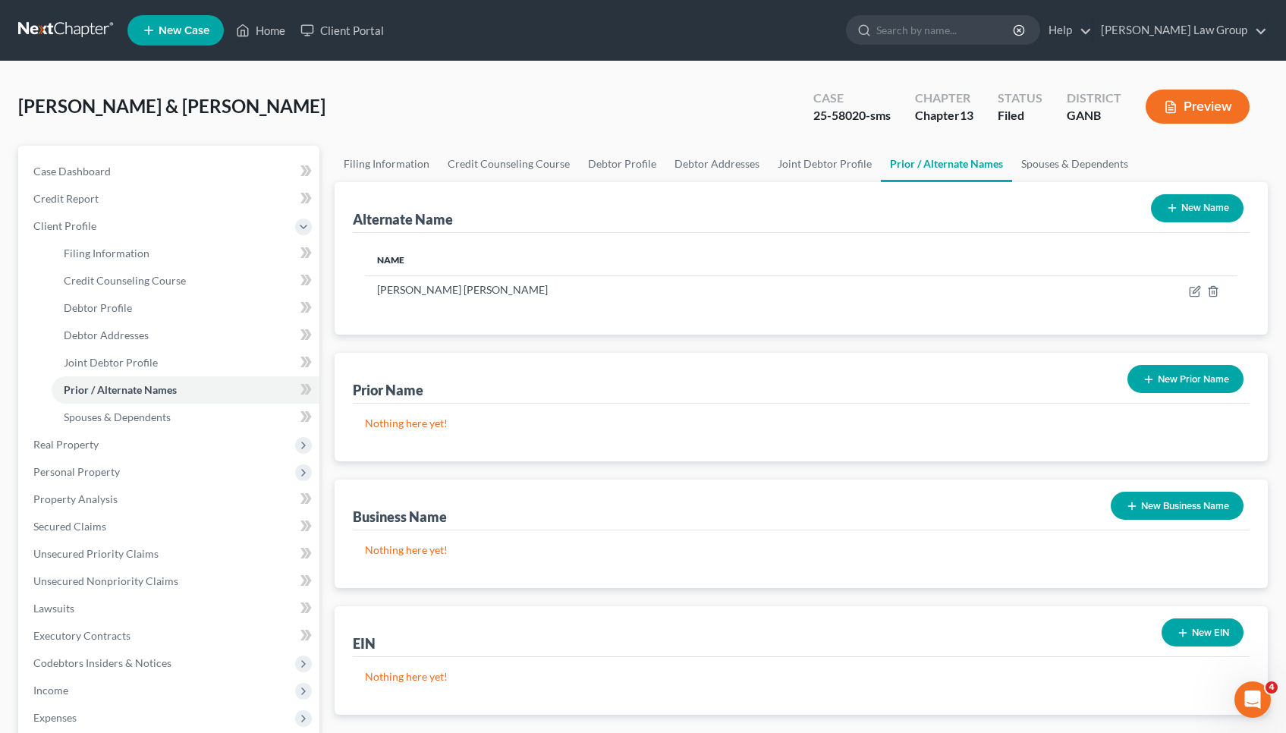
click at [850, 119] on div "25-58020-sms" at bounding box center [851, 115] width 77 height 17
copy div "58020"
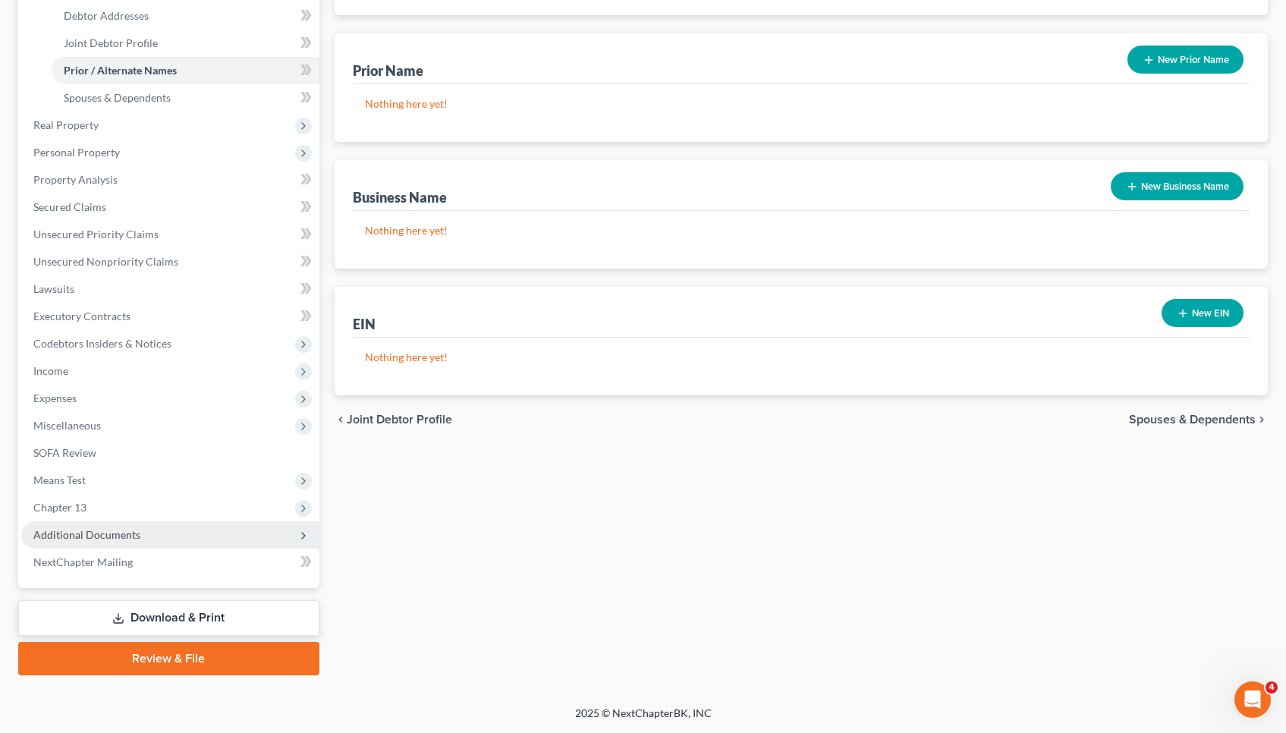
click at [145, 523] on span "Additional Documents" at bounding box center [170, 534] width 298 height 27
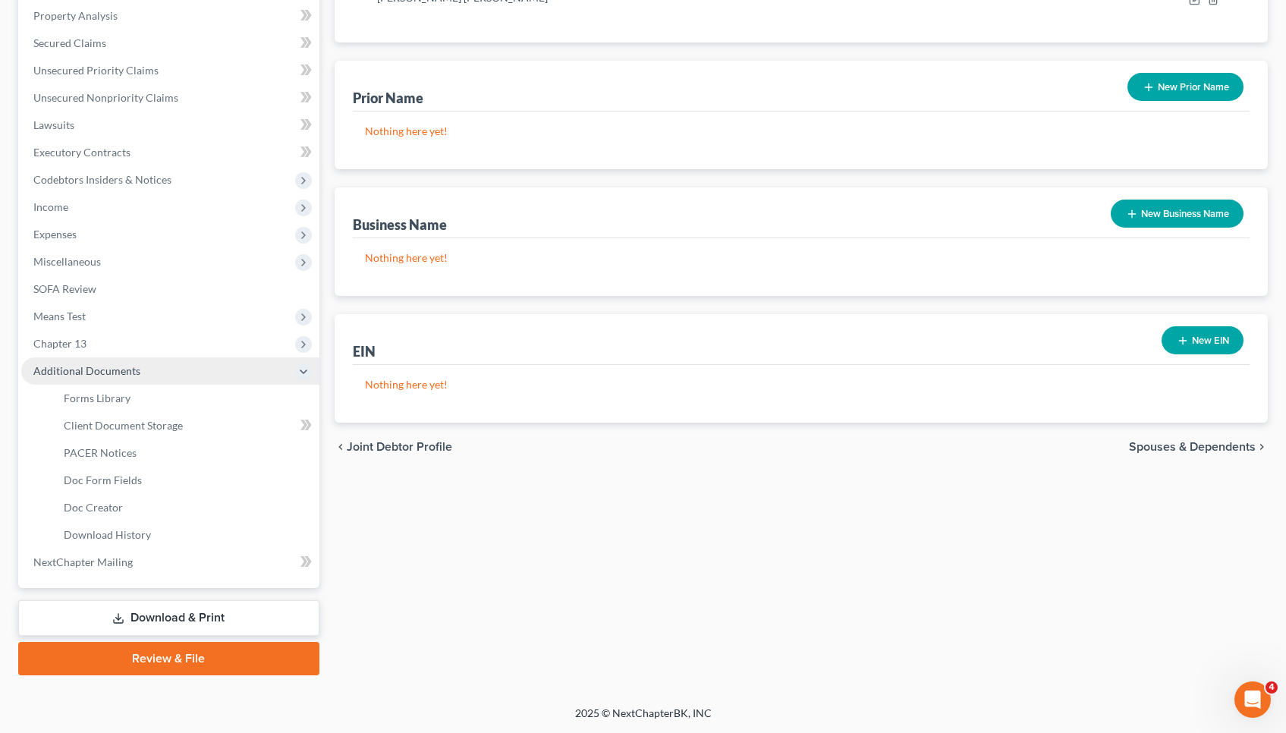
scroll to position [292, 0]
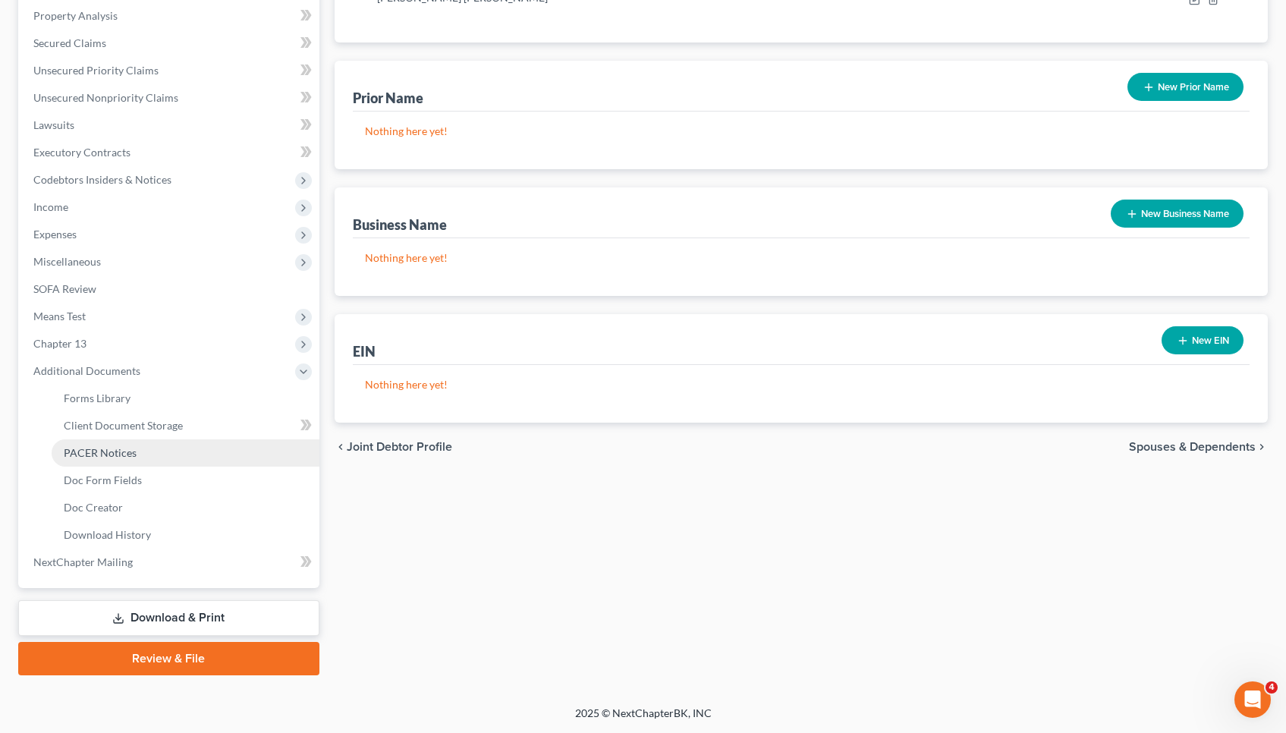
click at [137, 454] on link "PACER Notices" at bounding box center [186, 452] width 268 height 27
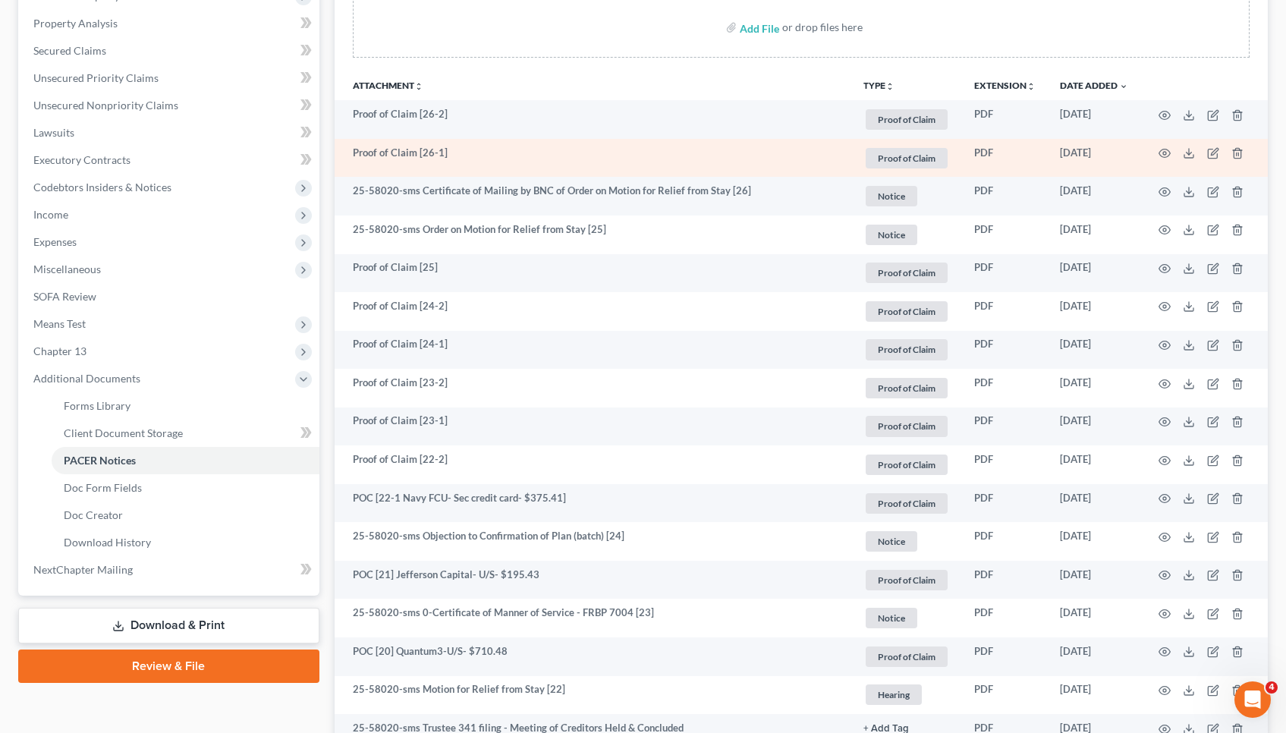
scroll to position [310, 0]
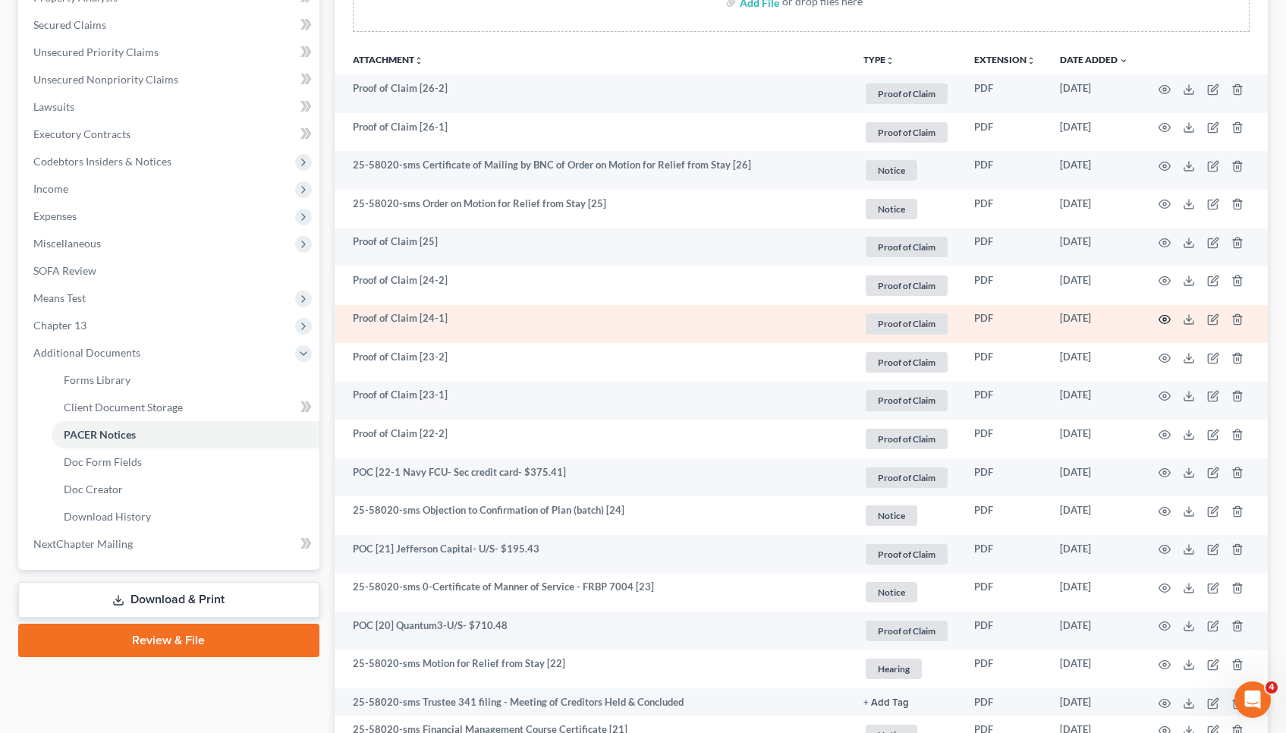
click at [1163, 318] on circle "button" at bounding box center [1164, 319] width 3 height 3
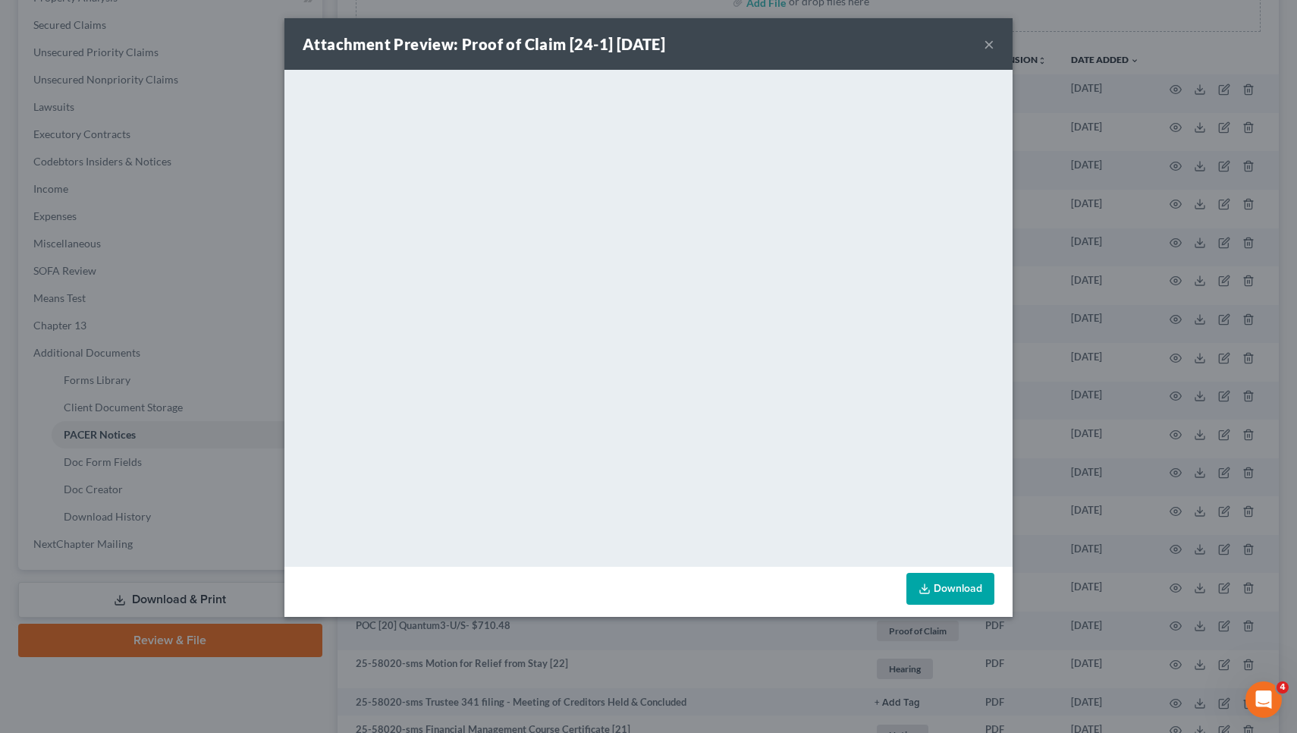
click at [990, 46] on button "×" at bounding box center [989, 44] width 11 height 18
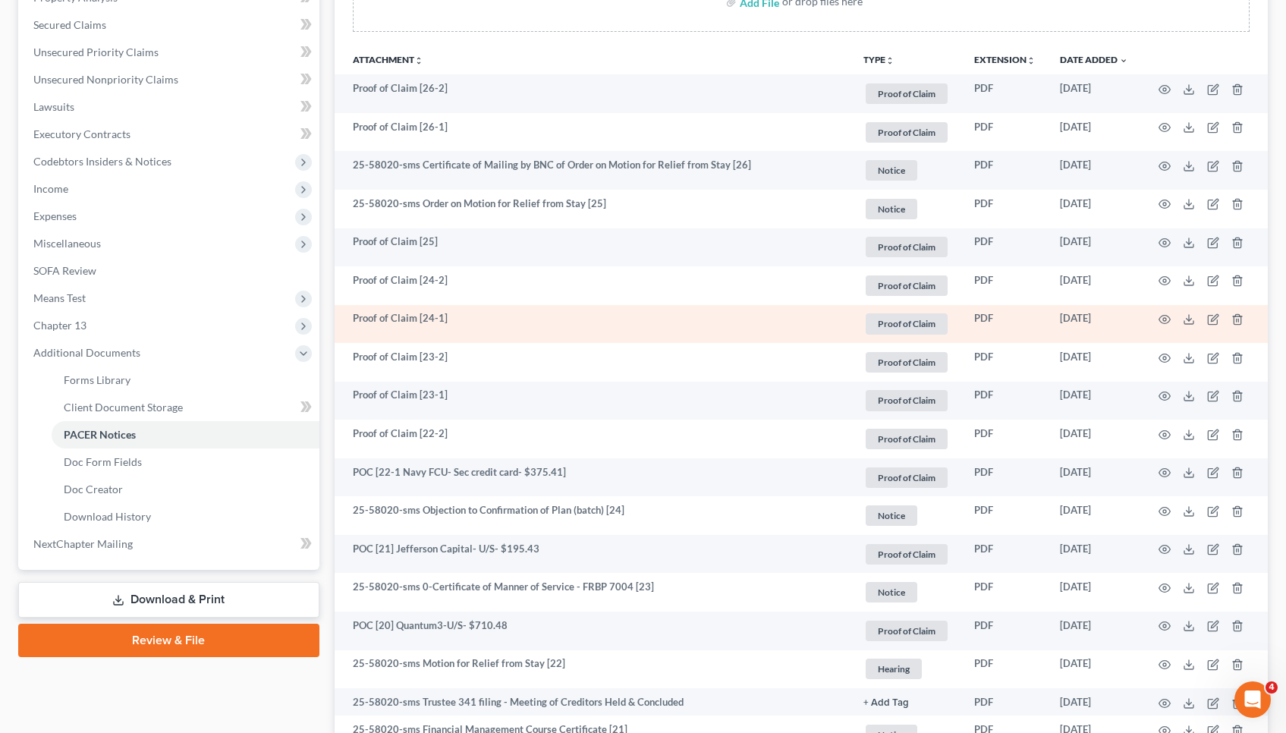
click at [1221, 319] on td at bounding box center [1203, 324] width 127 height 39
click at [1210, 316] on icon "button" at bounding box center [1212, 320] width 9 height 9
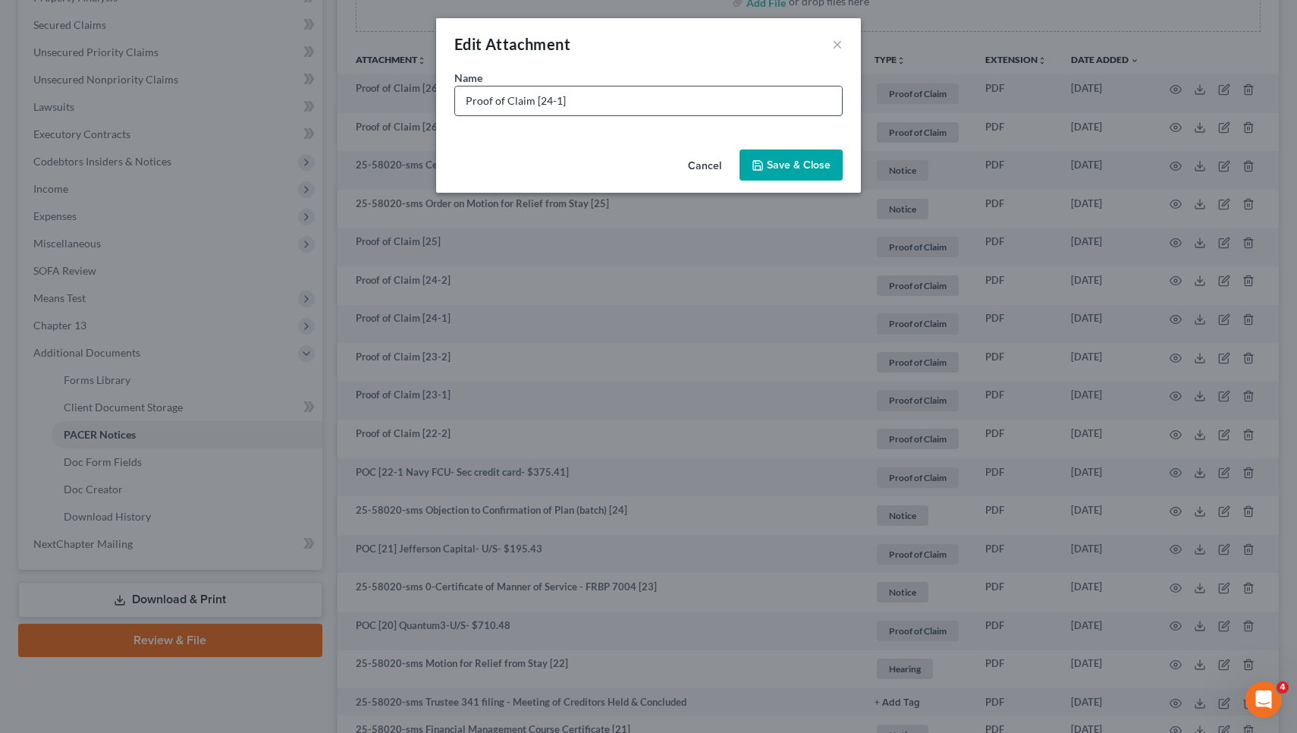
click at [818, 102] on input "Proof of Claim [24-1]" at bounding box center [648, 100] width 387 height 29
drag, startPoint x: 530, startPoint y: 100, endPoint x: 365, endPoint y: 99, distance: 165.4
click at [365, 99] on div "Edit Attachment × Name * Proof of Claim [24-1] ATT Enterprise- U/S- $426.24 Can…" at bounding box center [648, 366] width 1297 height 733
type input "POC [24-1] ATT Enterprise- U/S- $426.24"
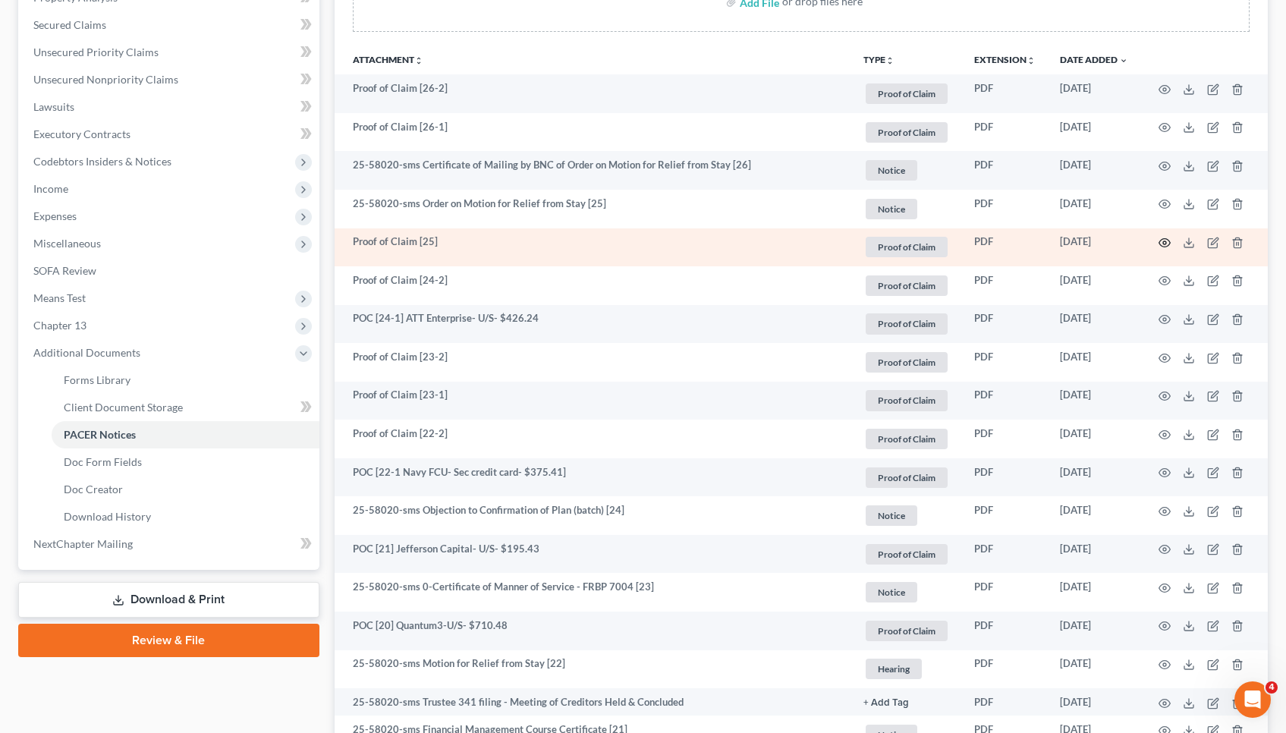
click at [1163, 243] on circle "button" at bounding box center [1164, 242] width 3 height 3
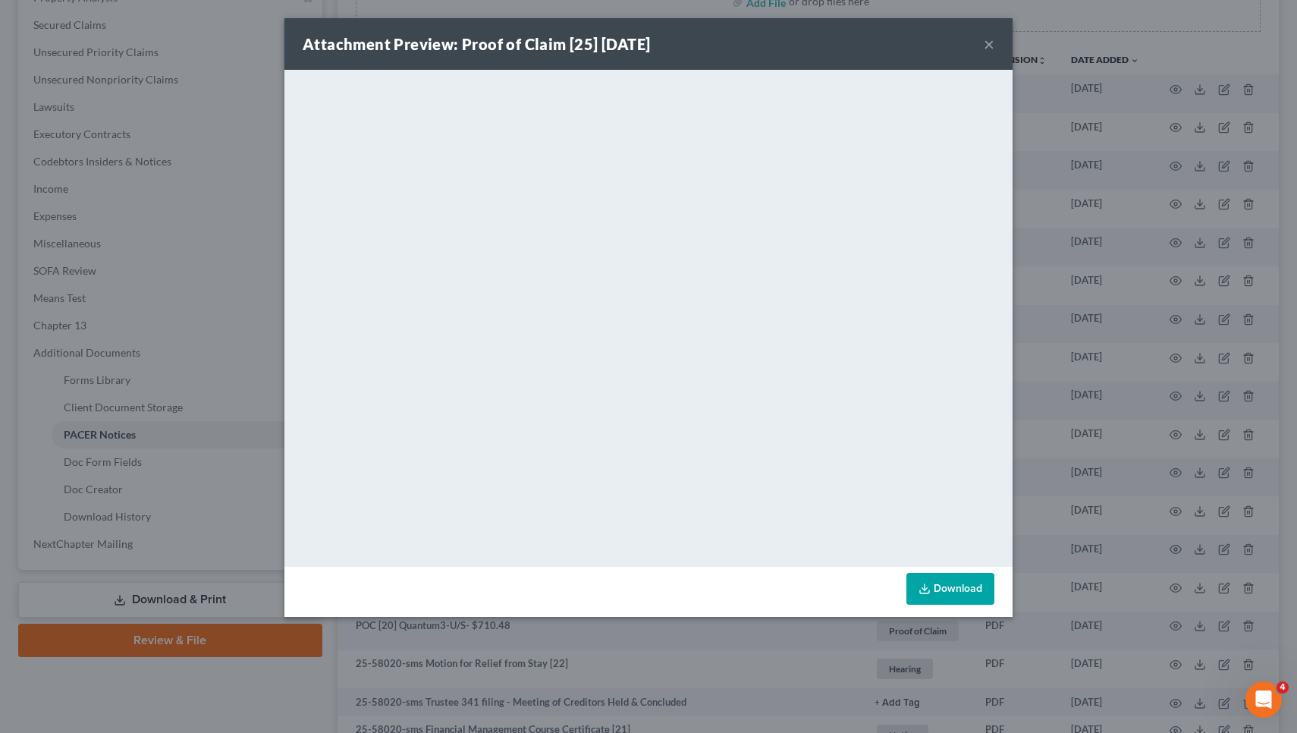
click at [989, 38] on button "×" at bounding box center [989, 44] width 11 height 18
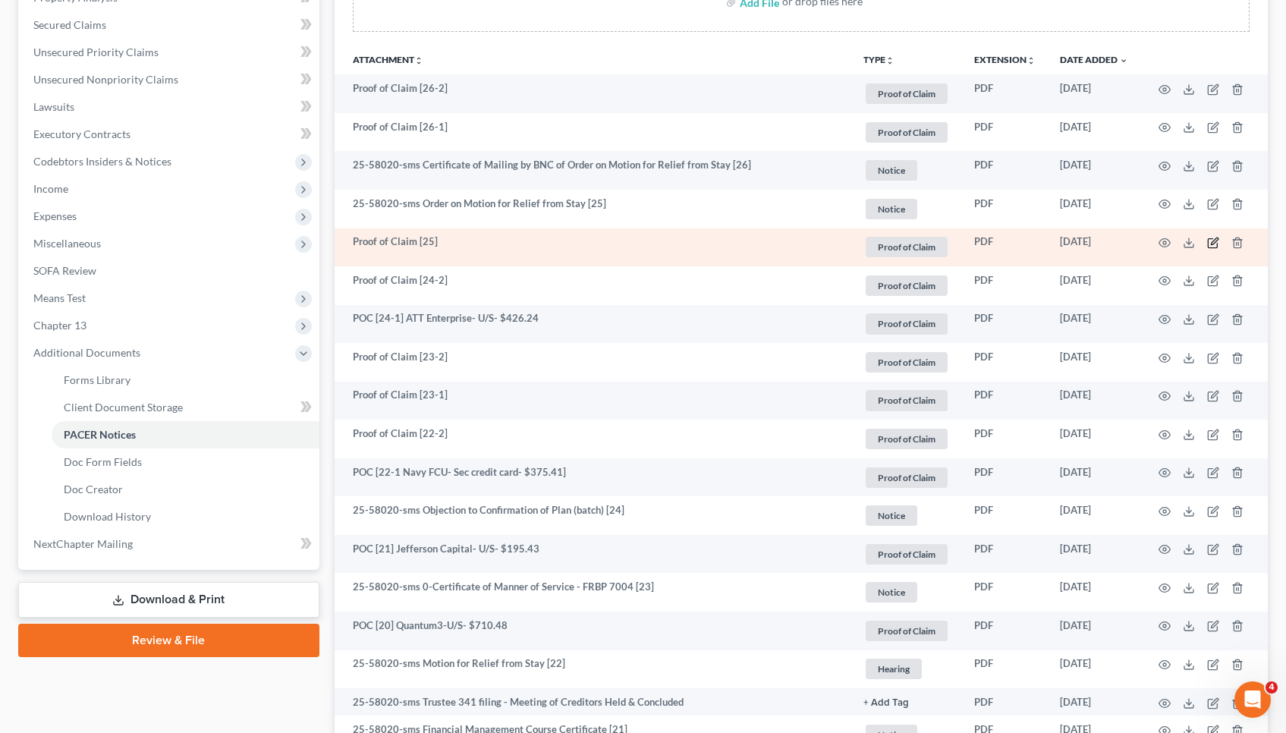
click at [1212, 242] on icon "button" at bounding box center [1214, 240] width 7 height 7
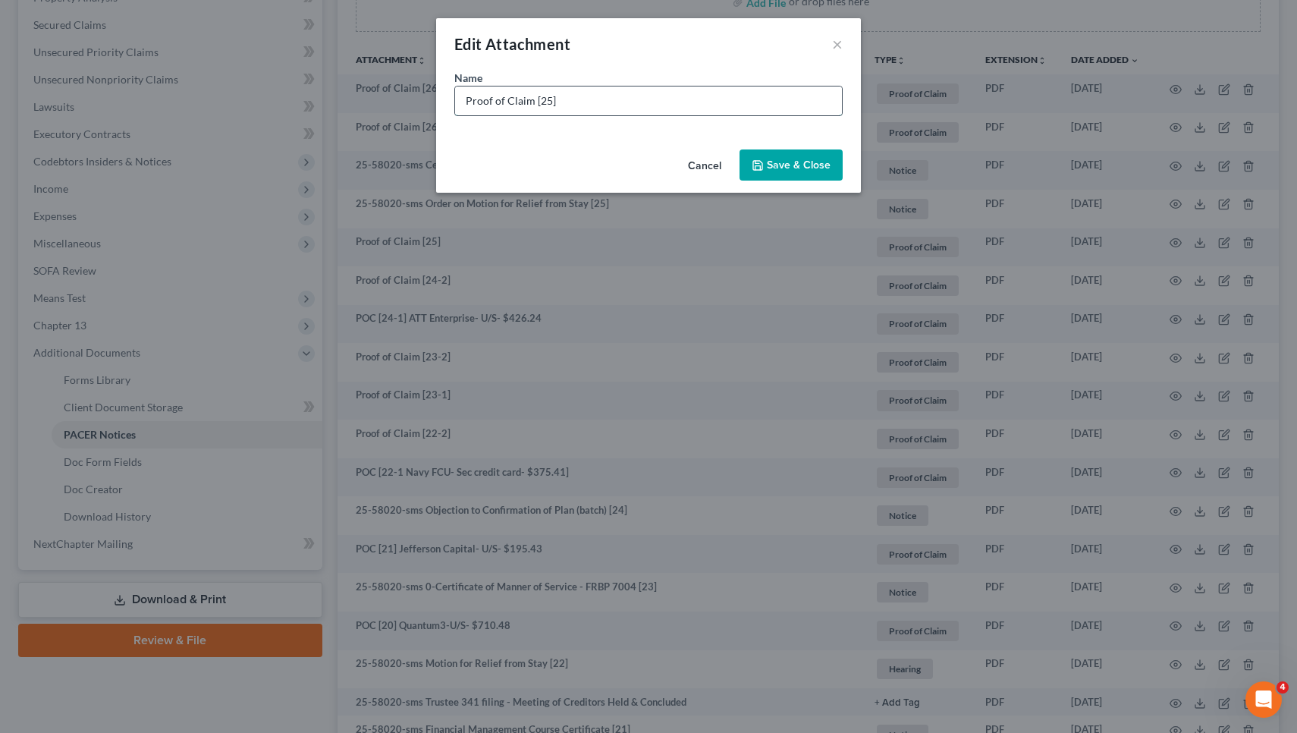
click at [797, 94] on input "Proof of Claim [25]" at bounding box center [648, 100] width 387 height 29
drag, startPoint x: 530, startPoint y: 104, endPoint x: 391, endPoint y: 91, distance: 138.7
click at [391, 91] on div "Edit Attachment × Name * Proof of Claim [25] Midland Credit Mgmt- U/S- $842.42 …" at bounding box center [648, 366] width 1297 height 733
type input "POC [25] Midland Credit Mgmt- U/S- $842.42"
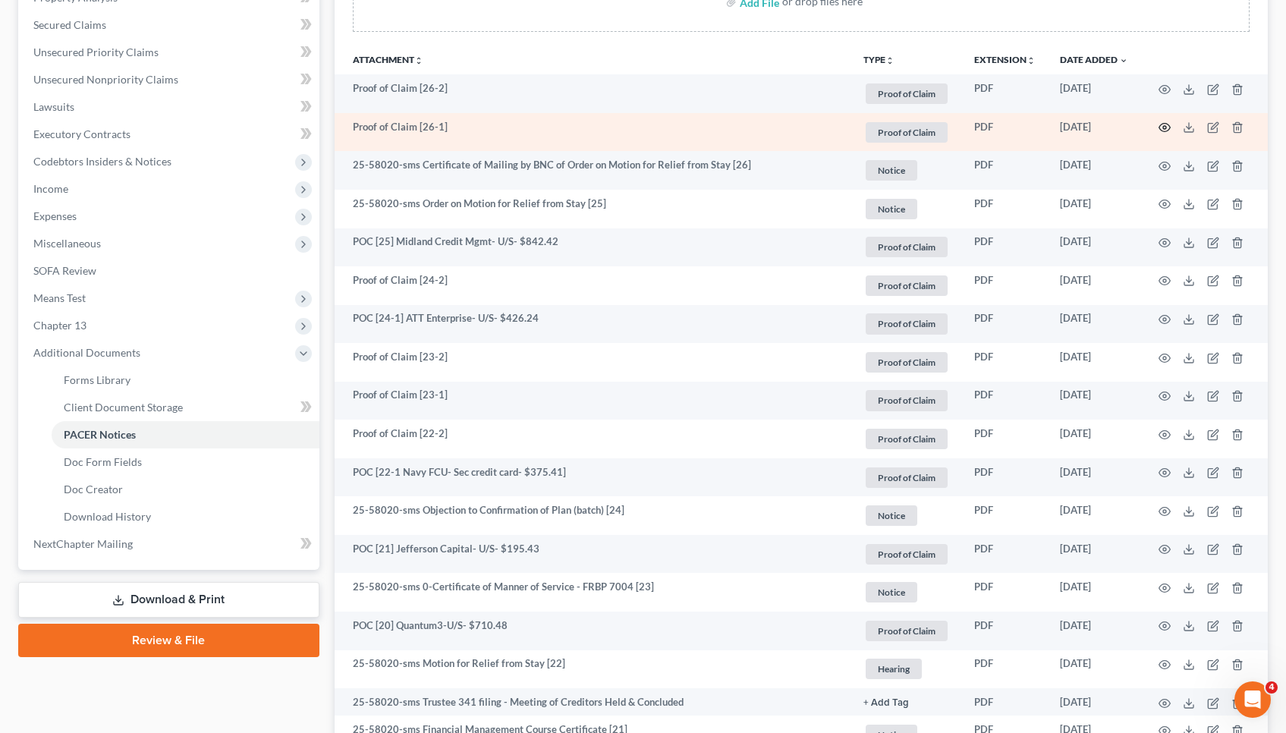
click at [1162, 124] on icon "button" at bounding box center [1164, 127] width 12 height 12
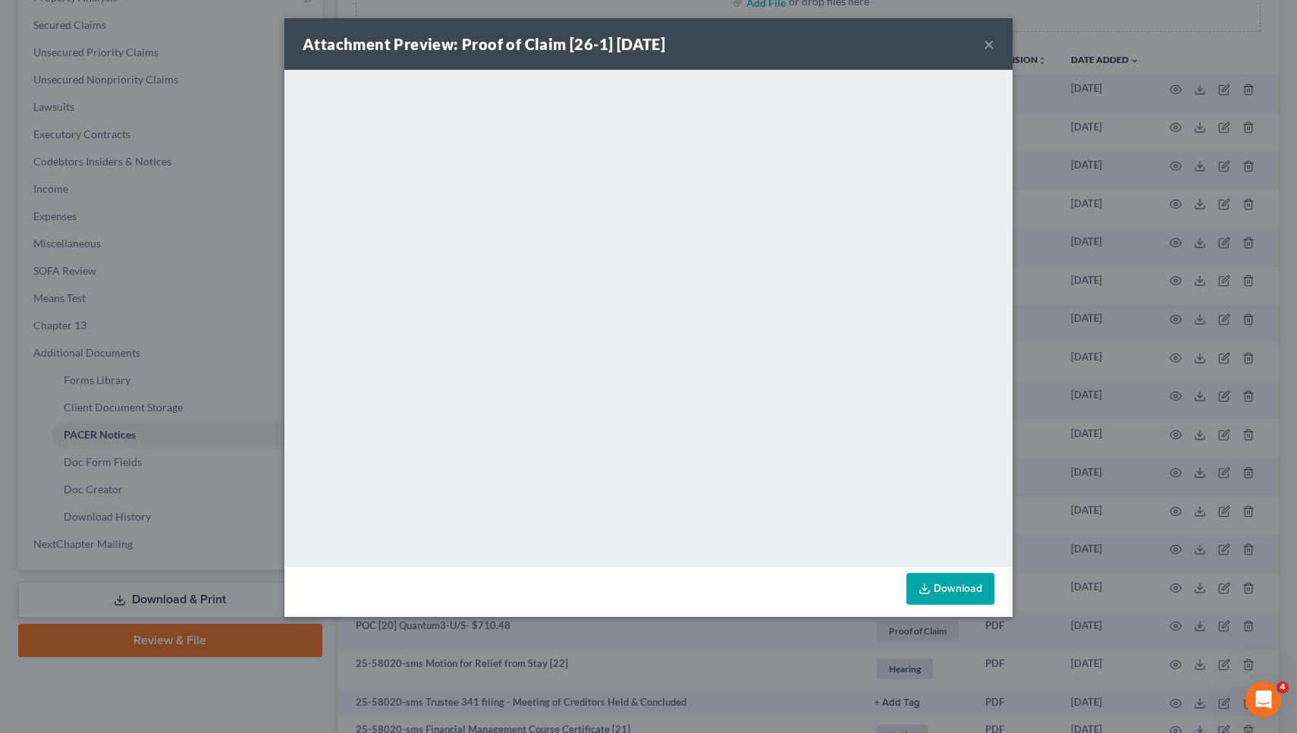
click at [992, 40] on button "×" at bounding box center [989, 44] width 11 height 18
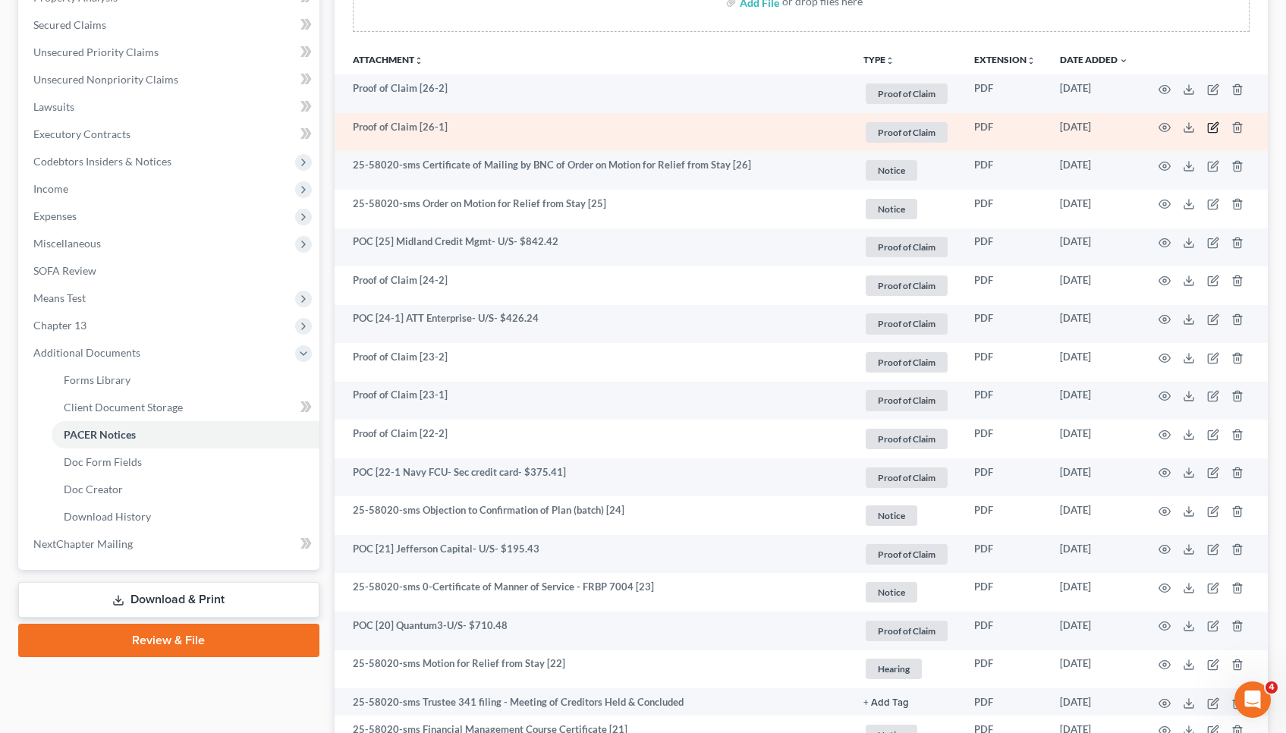
click at [1212, 124] on icon "button" at bounding box center [1212, 128] width 9 height 9
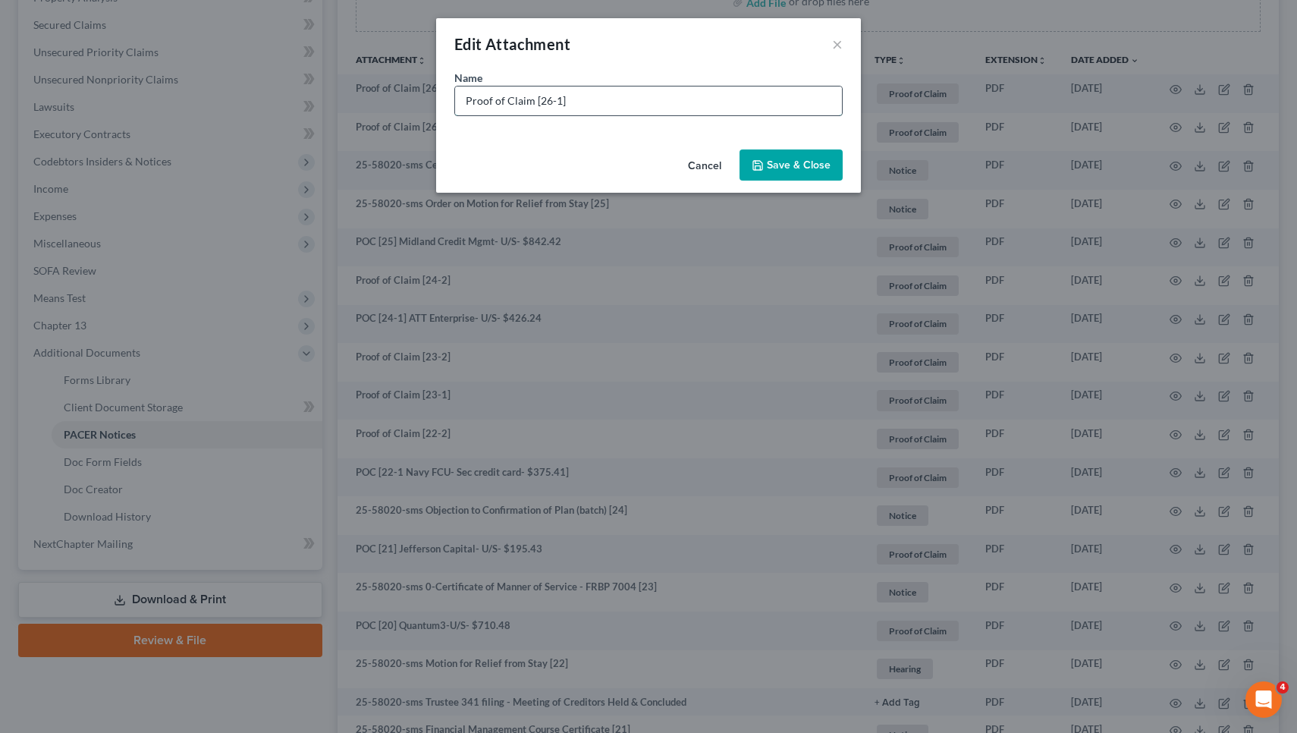
click at [833, 95] on input "Proof of Claim [26-1]" at bounding box center [648, 100] width 387 height 29
drag, startPoint x: 458, startPoint y: 101, endPoint x: 532, endPoint y: 98, distance: 73.7
click at [532, 98] on input "Proof of Claim [26-1] Mariner Finance- U/S- $204.27" at bounding box center [648, 100] width 387 height 29
type input "POC [26-1] Mariner Finance- U/S- $204.27"
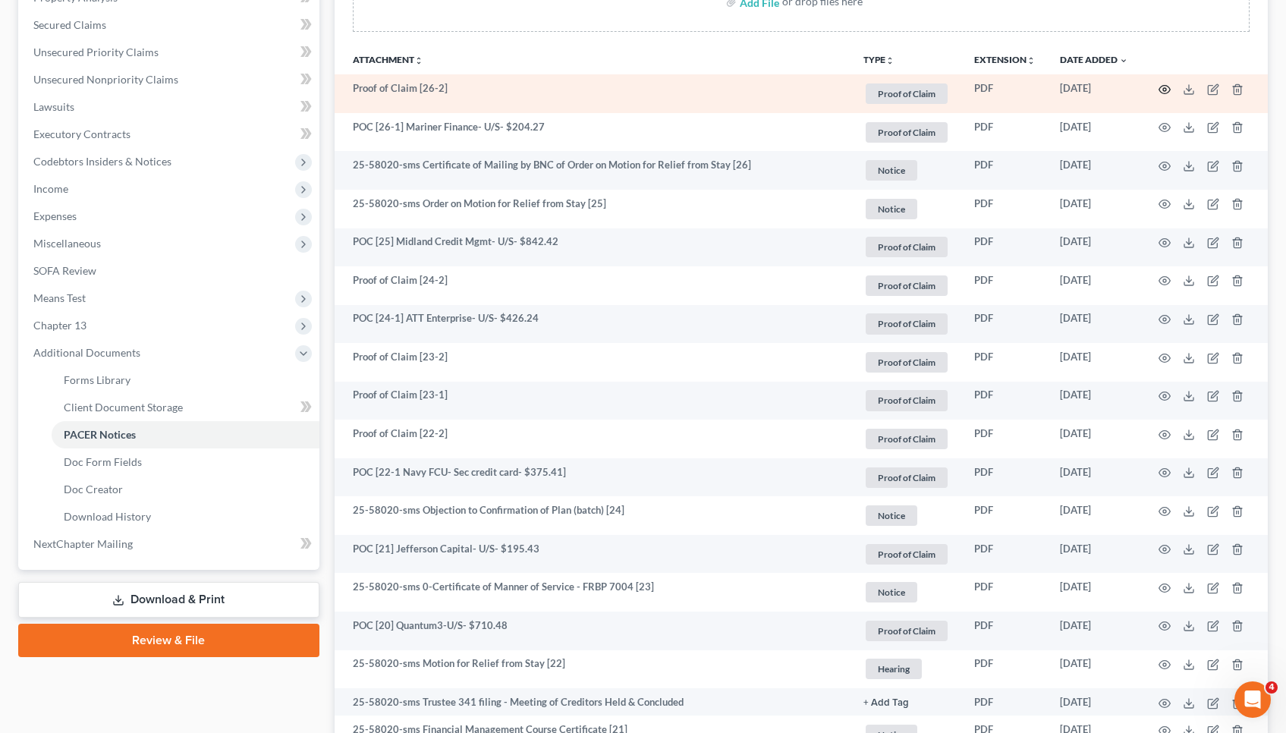
click at [1169, 91] on icon "button" at bounding box center [1164, 89] width 11 height 8
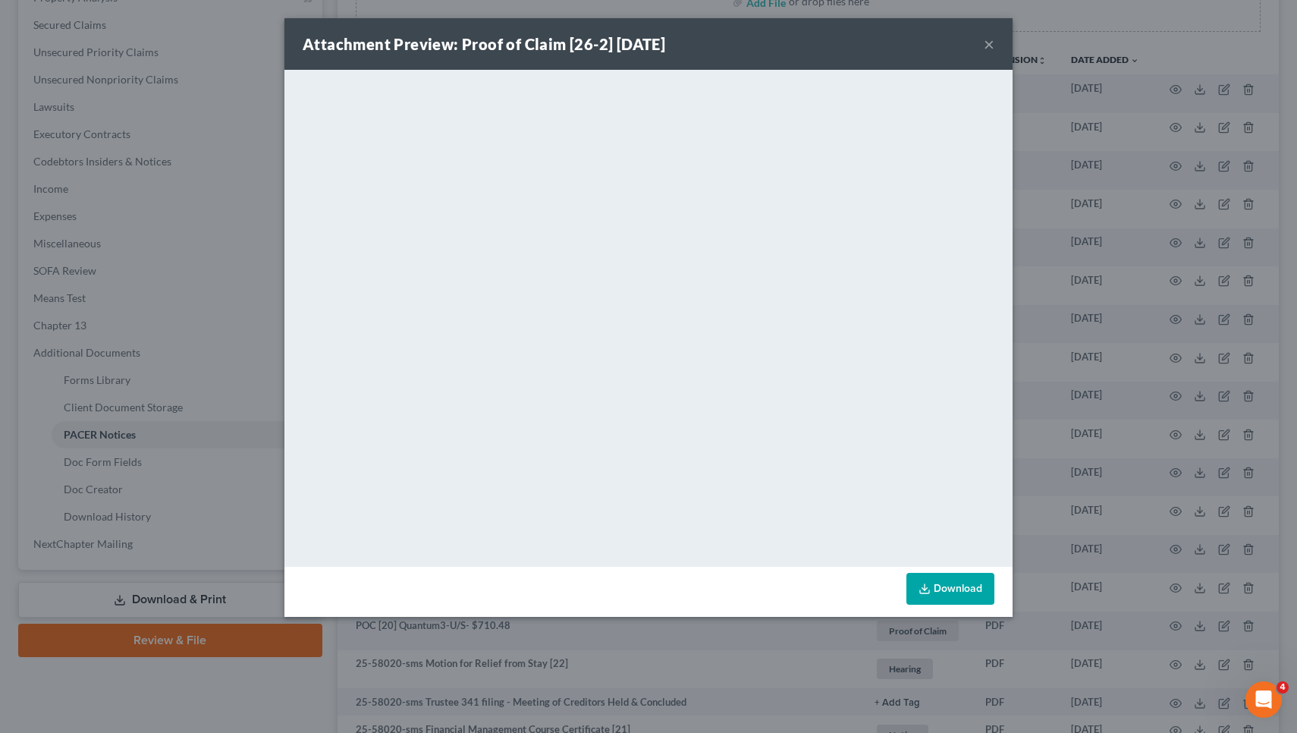
click at [991, 46] on button "×" at bounding box center [989, 44] width 11 height 18
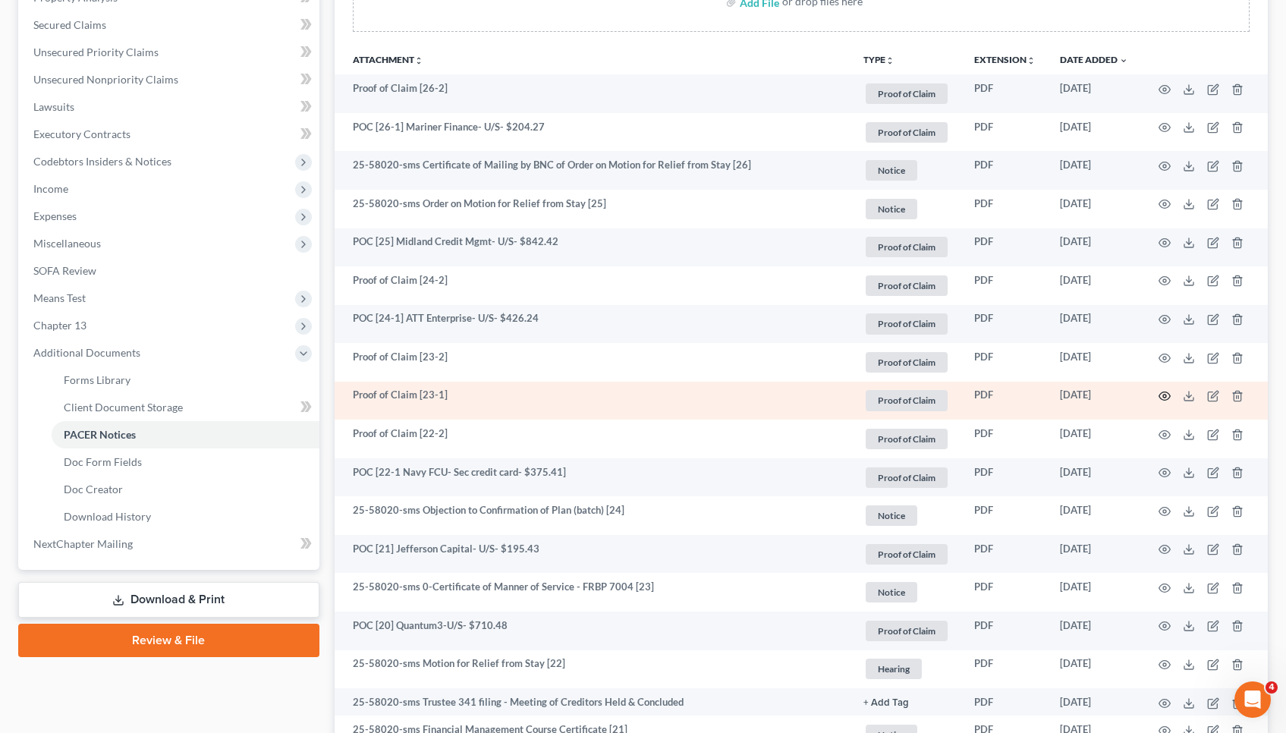
click at [1166, 394] on icon "button" at bounding box center [1164, 396] width 12 height 12
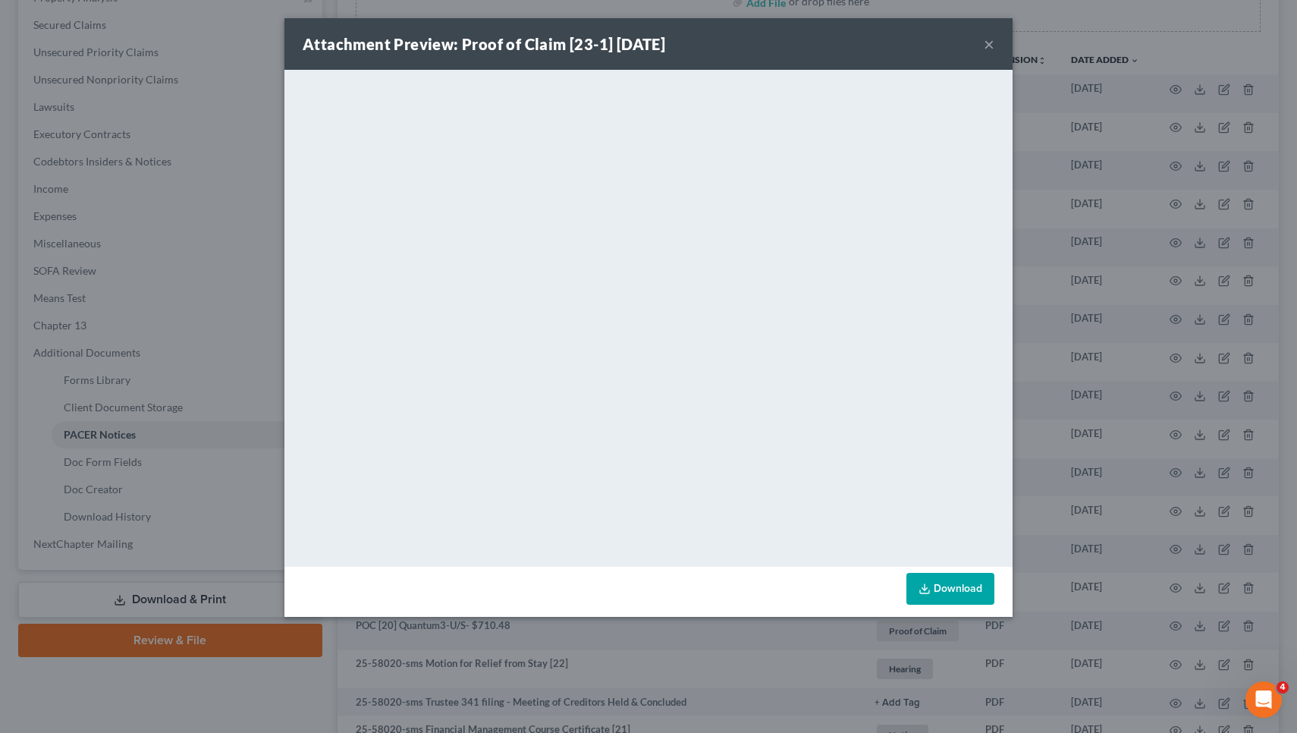
click at [989, 42] on button "×" at bounding box center [989, 44] width 11 height 18
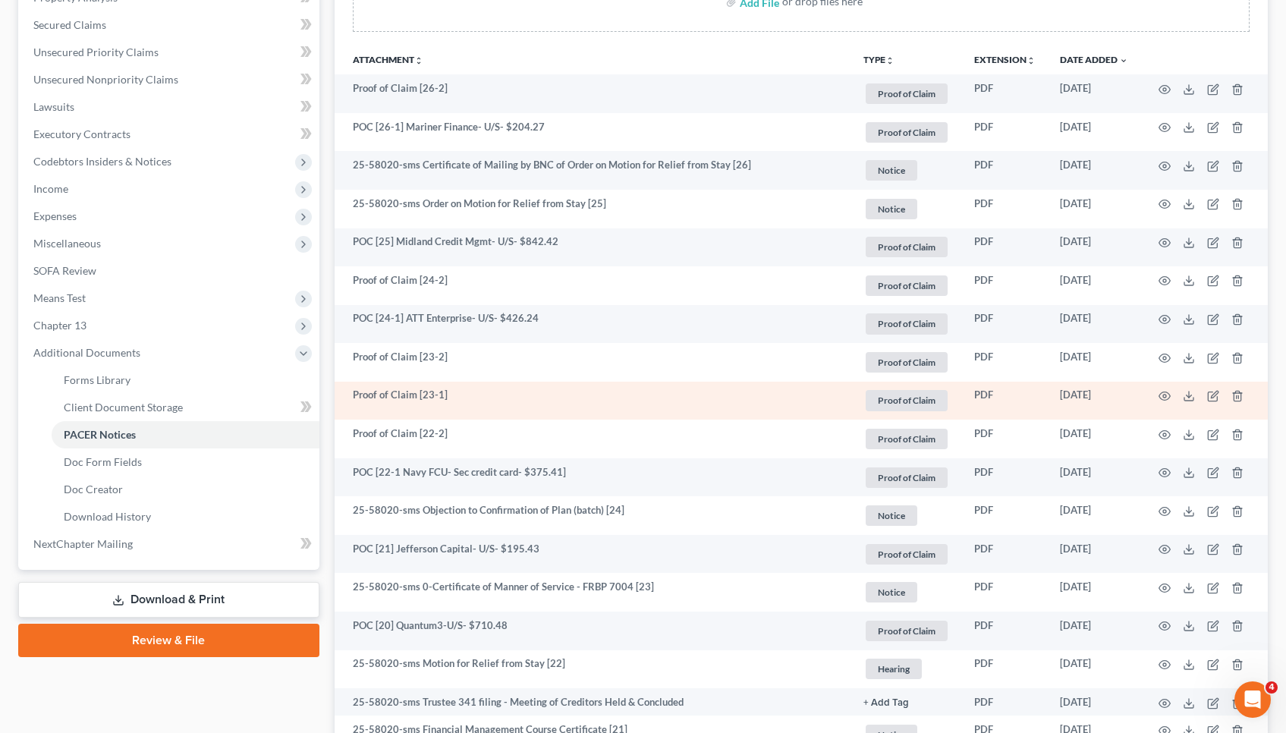
click at [1219, 394] on td at bounding box center [1203, 401] width 127 height 39
click at [1211, 387] on td at bounding box center [1203, 401] width 127 height 39
click at [1212, 397] on icon "button" at bounding box center [1213, 396] width 12 height 12
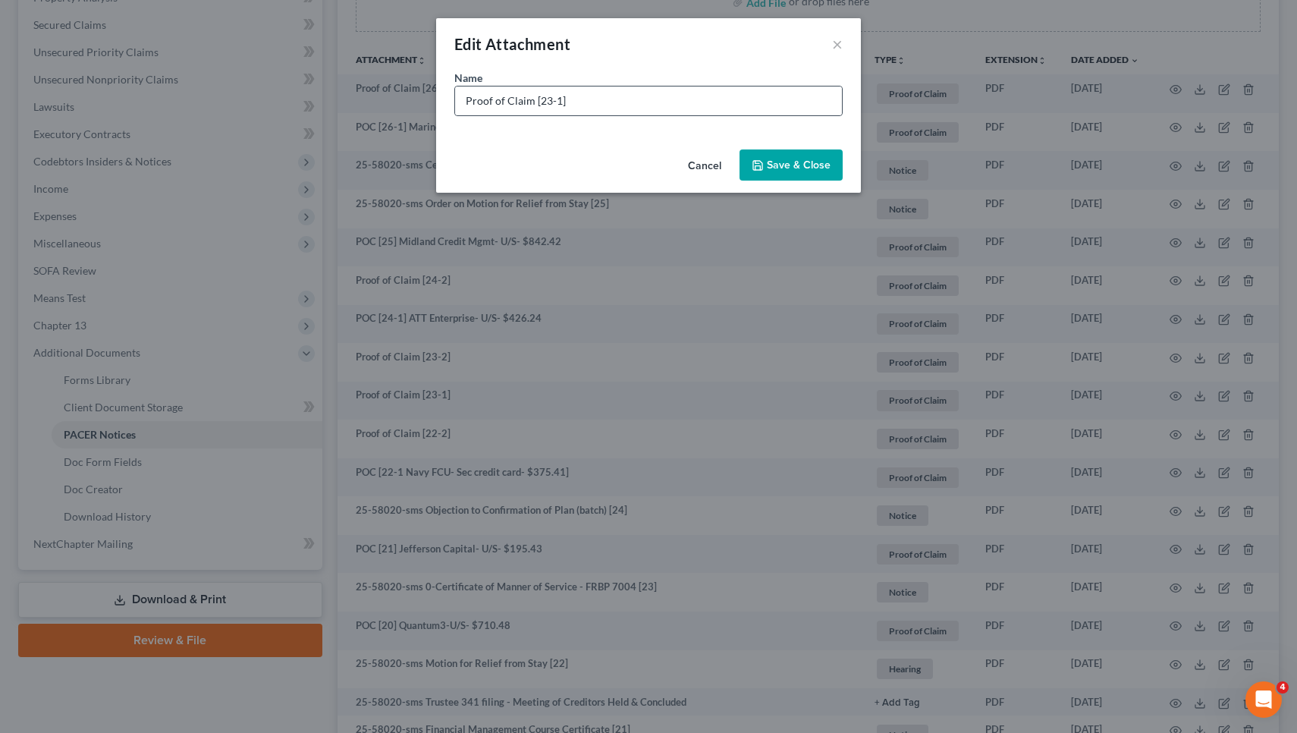
click at [793, 115] on div "Proof of Claim [23-1]" at bounding box center [648, 101] width 388 height 30
click at [791, 105] on input "Proof of Claim [23-1]" at bounding box center [648, 100] width 387 height 29
paste input "2,043.95"
drag, startPoint x: 460, startPoint y: 99, endPoint x: 530, endPoint y: 99, distance: 69.8
click at [530, 99] on input "Proof of Claim [23-1] ATT Mobile- U/S- $2,043.95" at bounding box center [648, 100] width 387 height 29
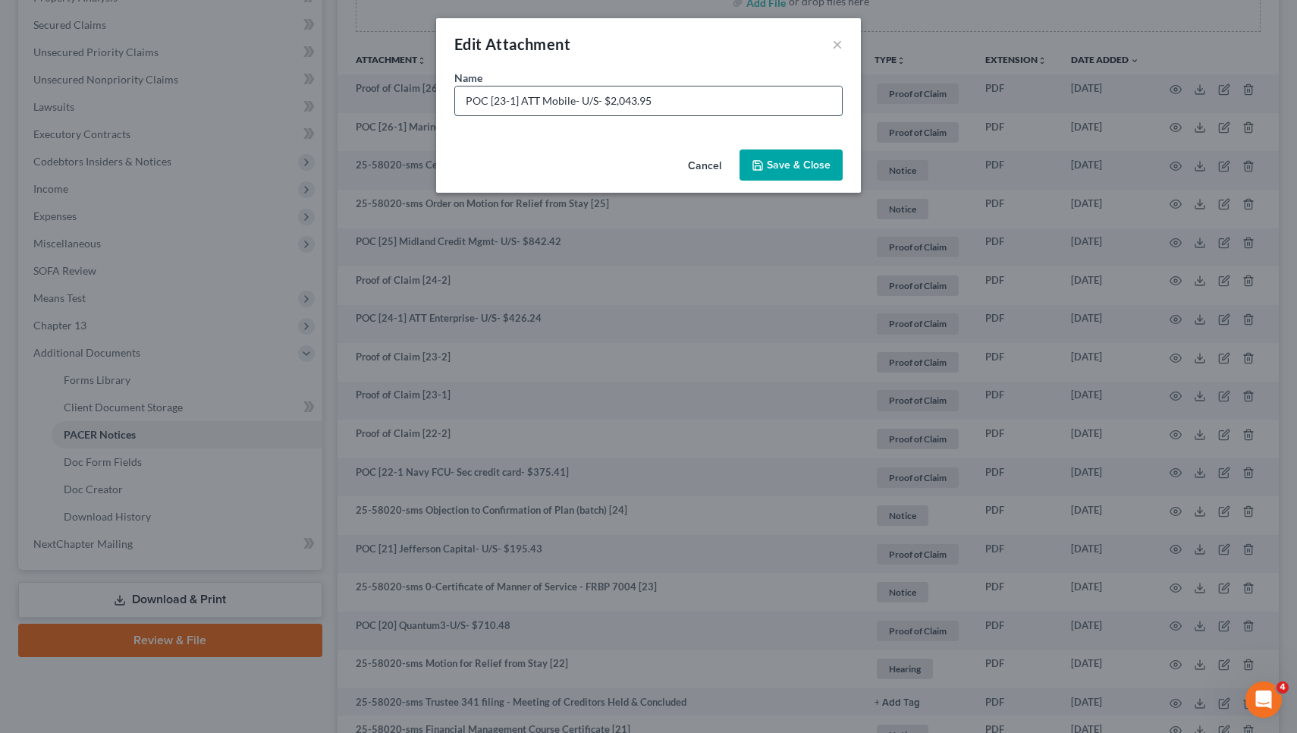
type input "POC [23-1] ATT Mobile- U/S- $2,043.95"
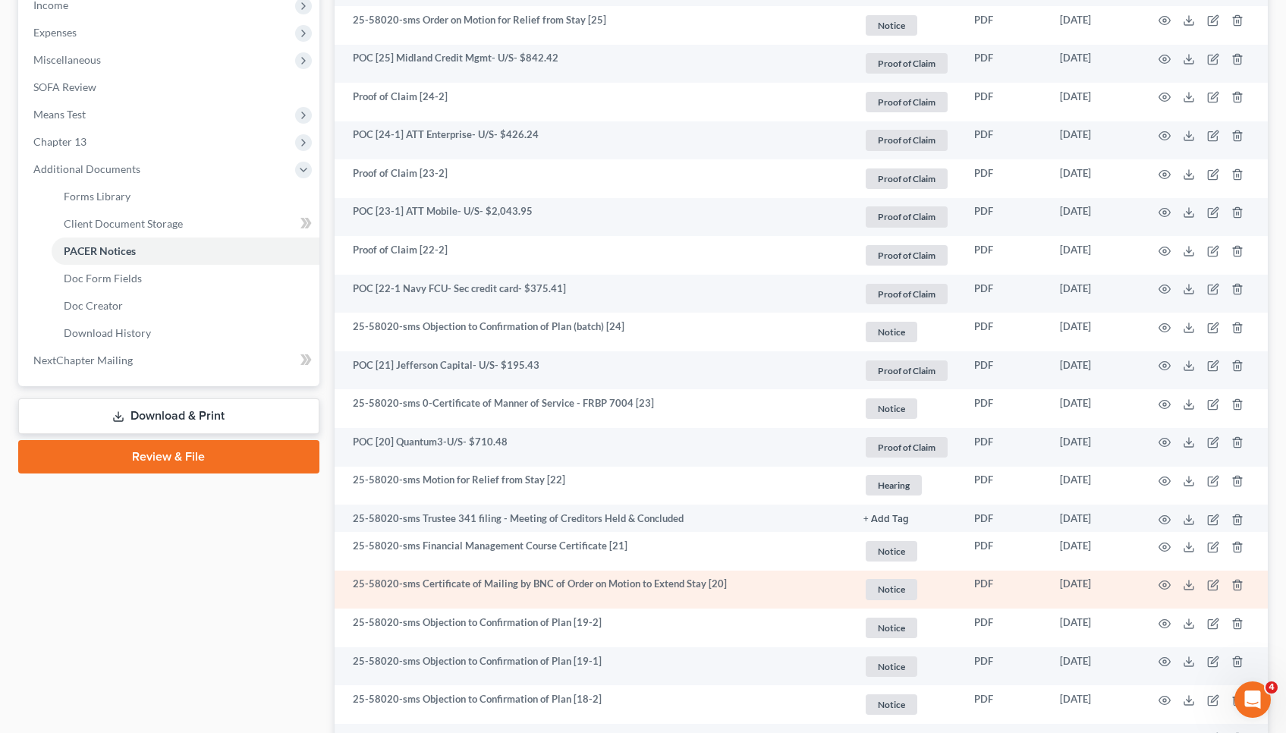
scroll to position [492, 0]
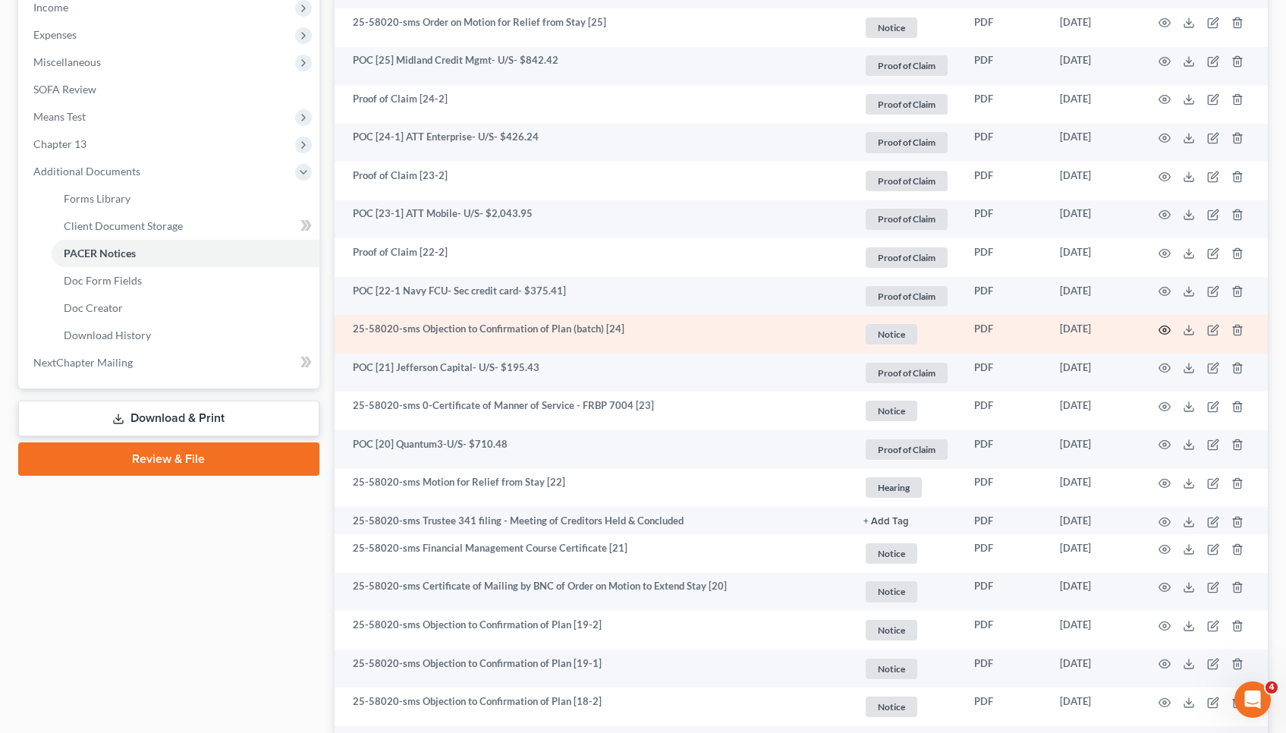
click at [1160, 328] on icon "button" at bounding box center [1164, 330] width 12 height 12
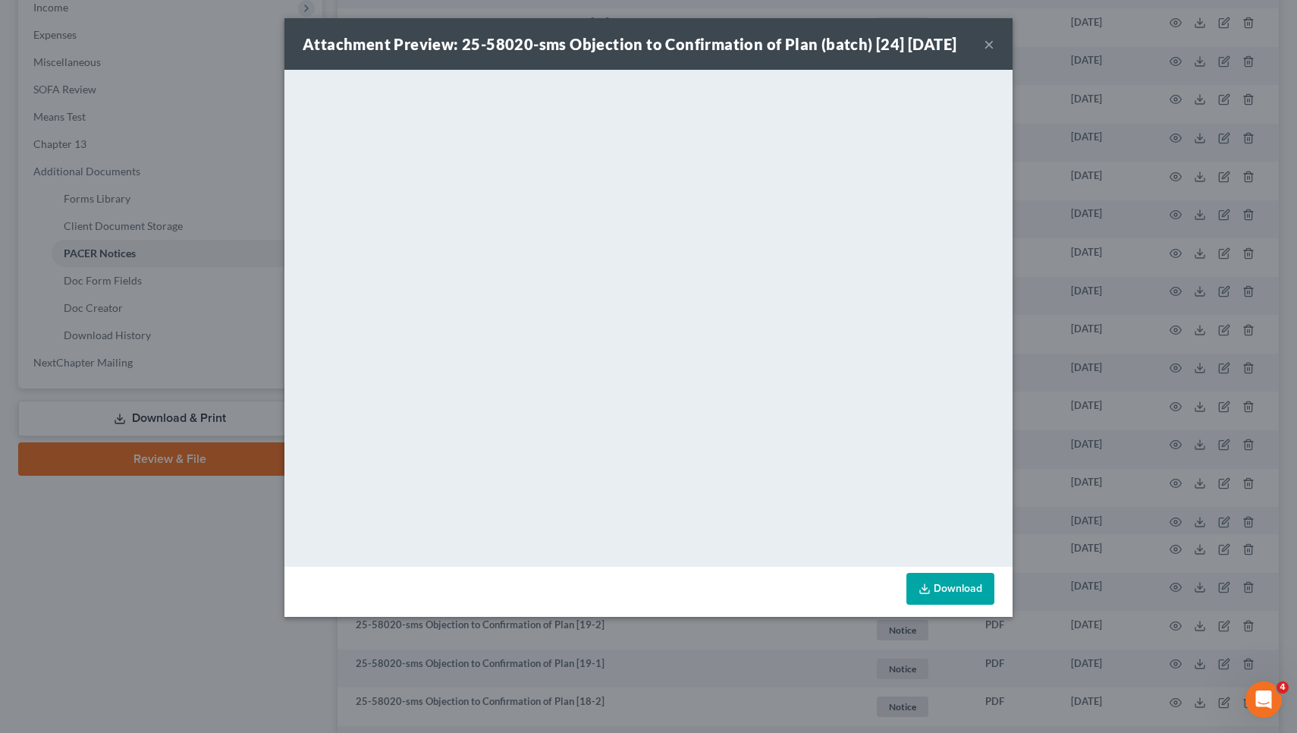
click at [989, 45] on button "×" at bounding box center [989, 44] width 11 height 18
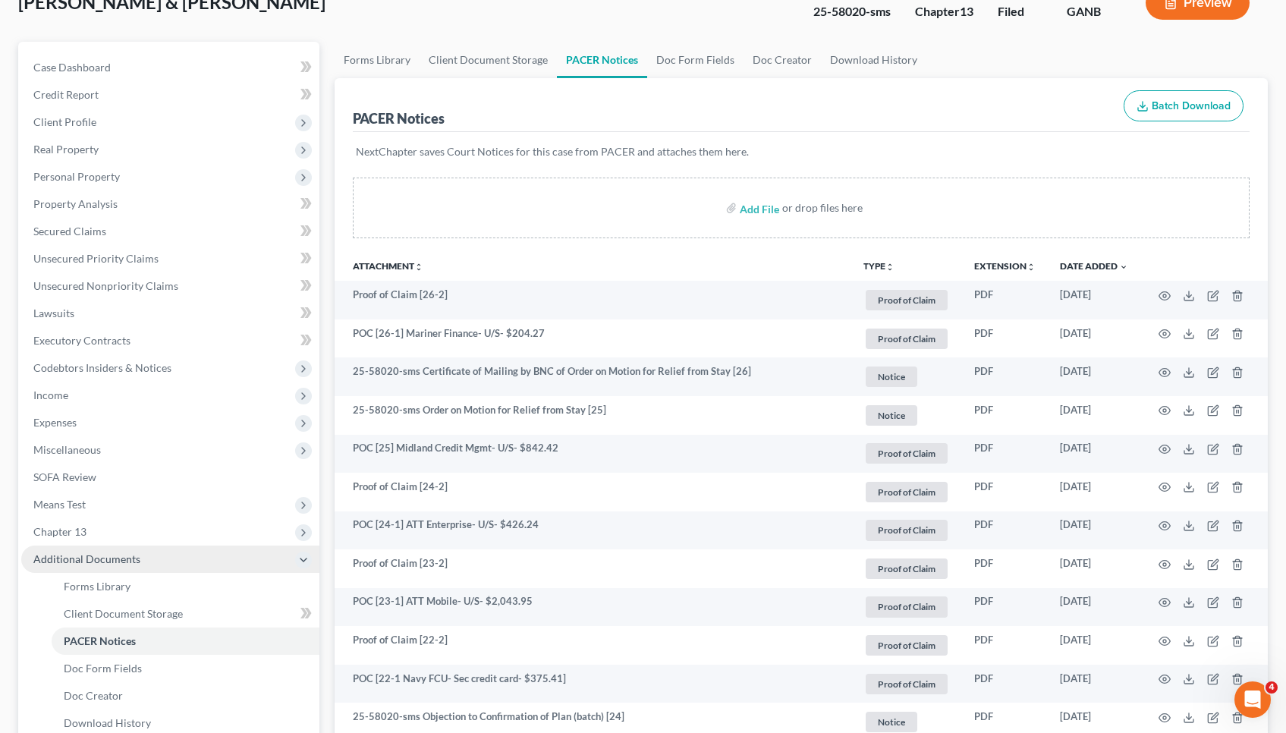
scroll to position [117, 0]
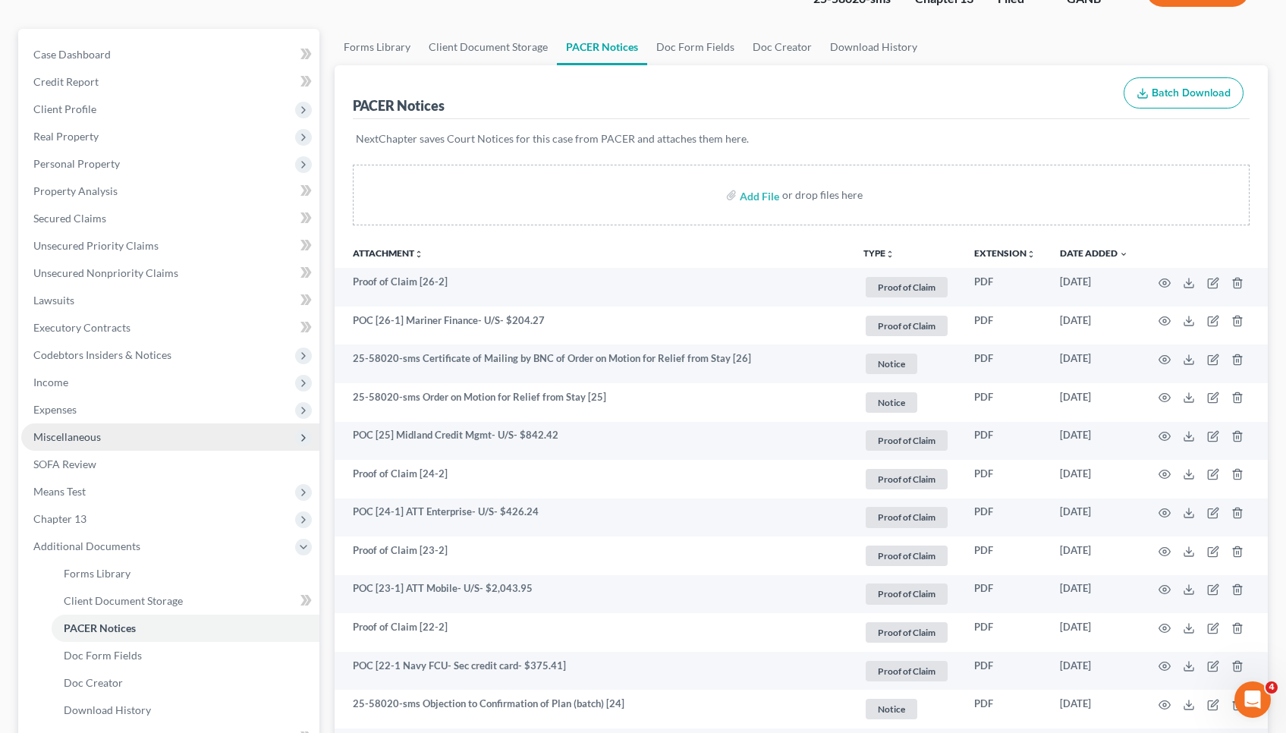
click at [159, 437] on span "Miscellaneous" at bounding box center [170, 436] width 298 height 27
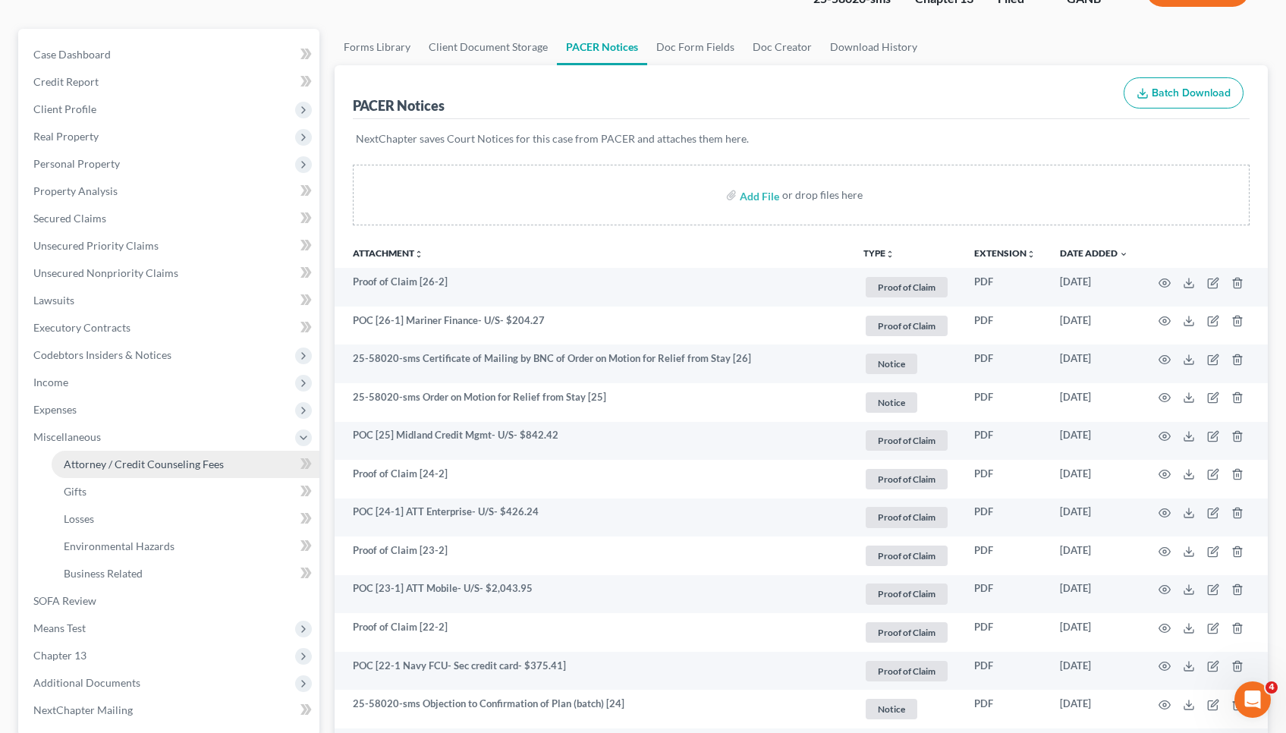
click at [159, 467] on span "Attorney / Credit Counseling Fees" at bounding box center [144, 463] width 160 height 13
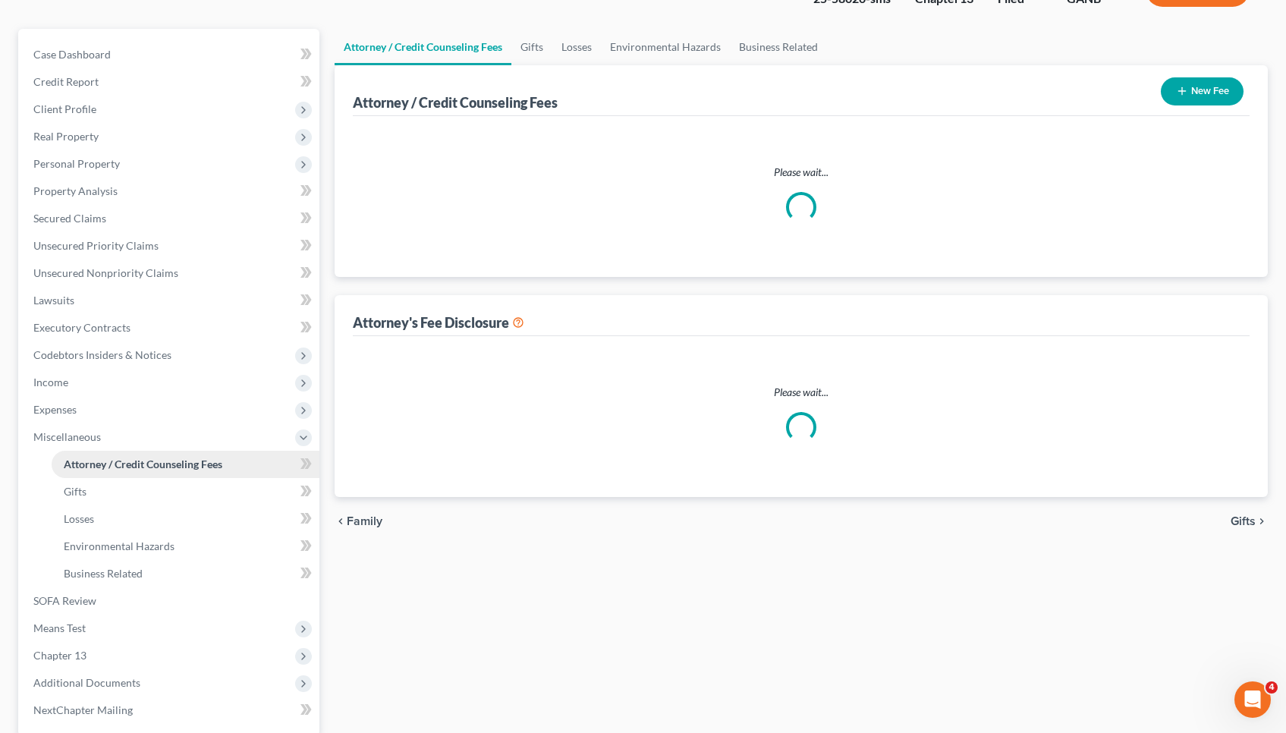
scroll to position [2, 0]
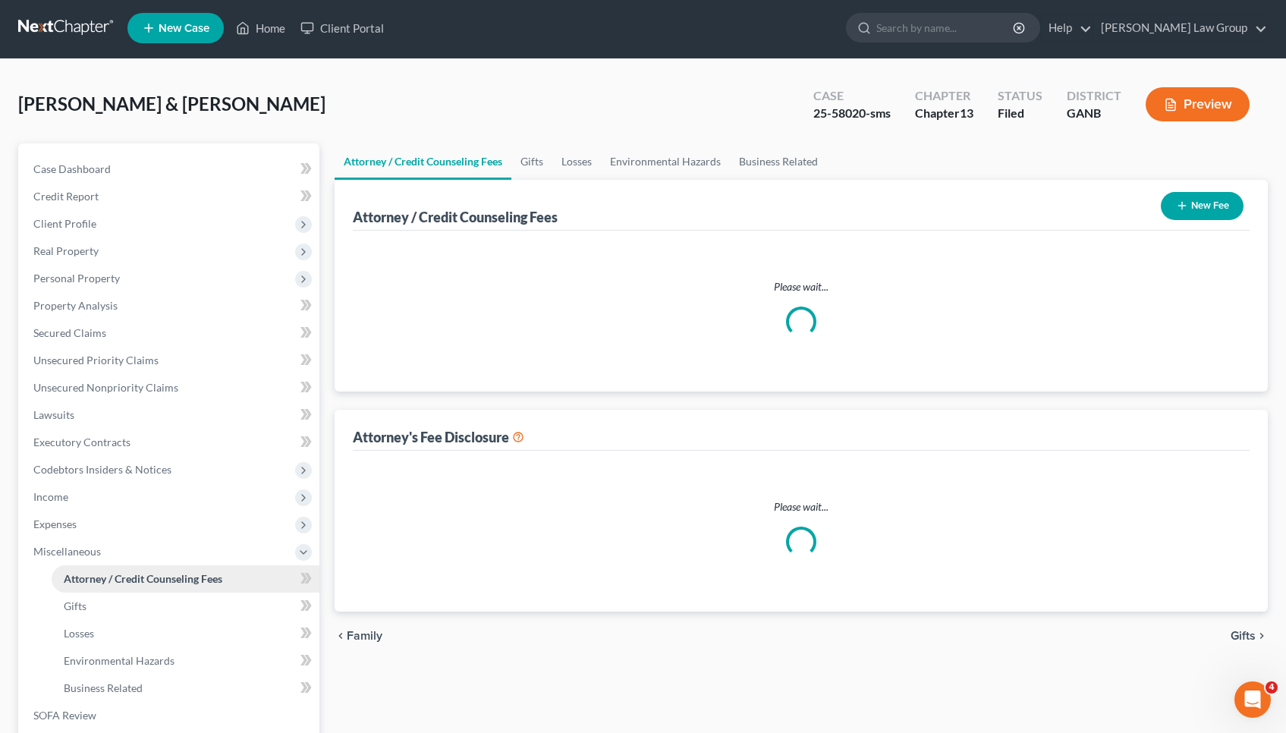
select select "1"
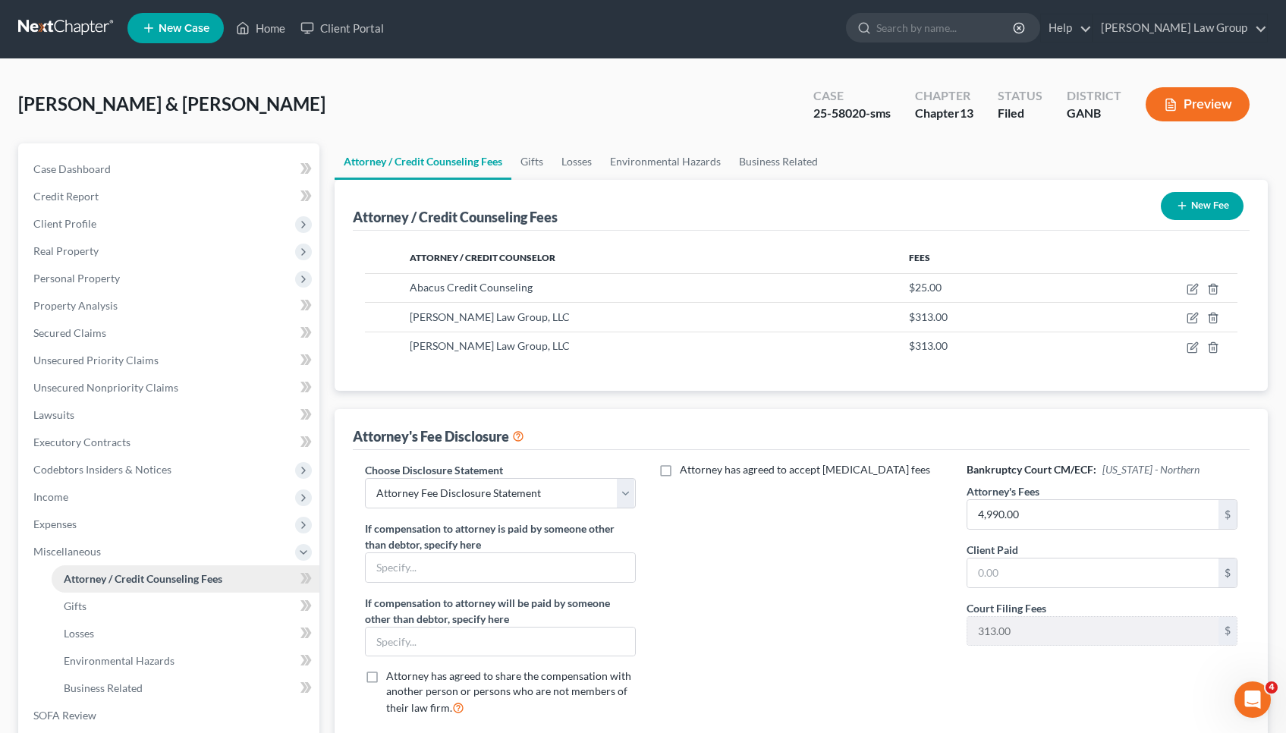
scroll to position [0, 0]
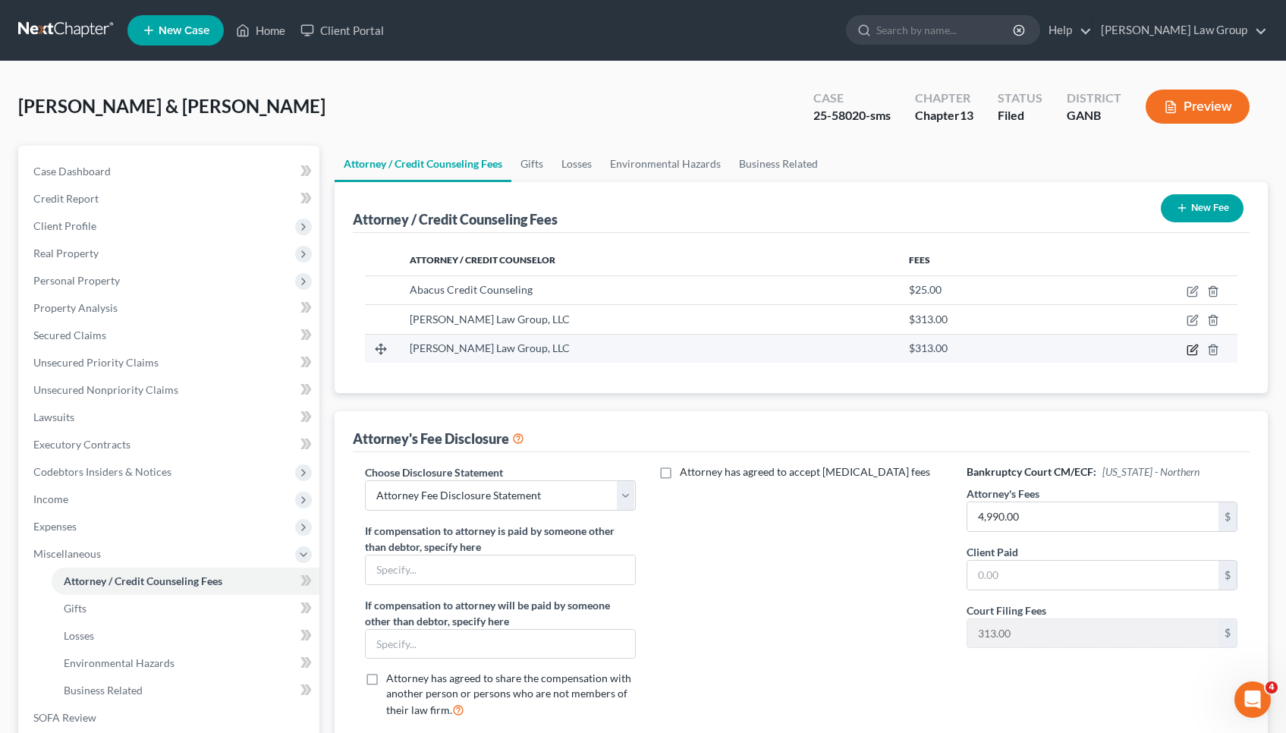
click at [1196, 354] on icon "button" at bounding box center [1191, 349] width 9 height 9
select select "10"
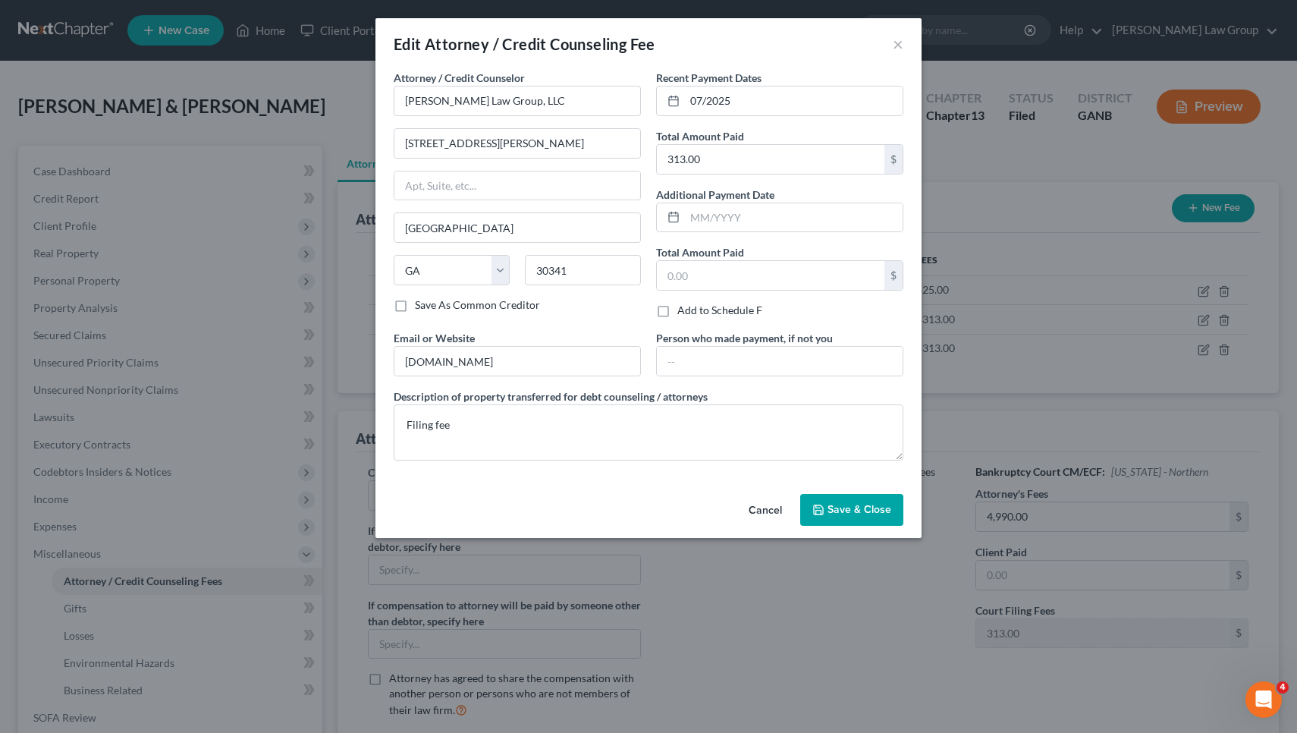
click at [1201, 324] on div "Edit Attorney / Credit Counseling Fee × Attorney / Credit Counselor * [PERSON_N…" at bounding box center [648, 366] width 1297 height 733
click at [894, 505] on button "Save & Close" at bounding box center [851, 510] width 103 height 32
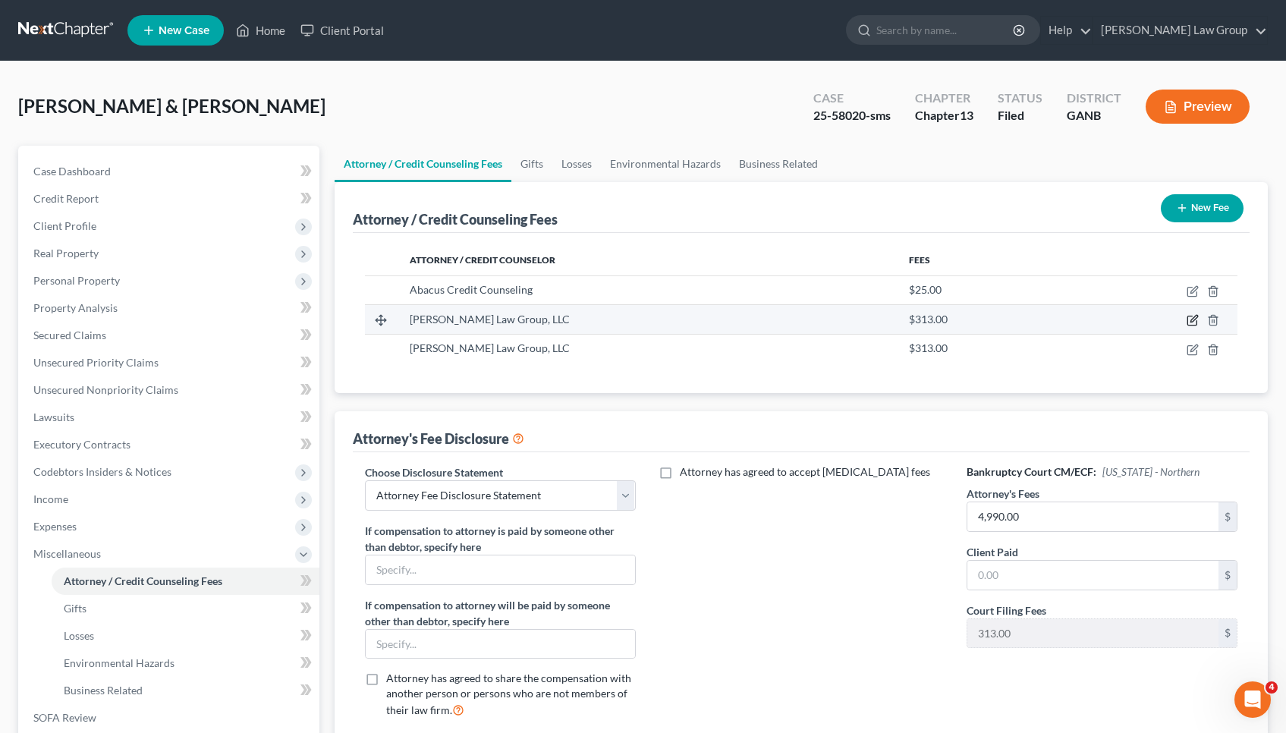
click at [1190, 319] on icon "button" at bounding box center [1193, 320] width 12 height 12
select select "10"
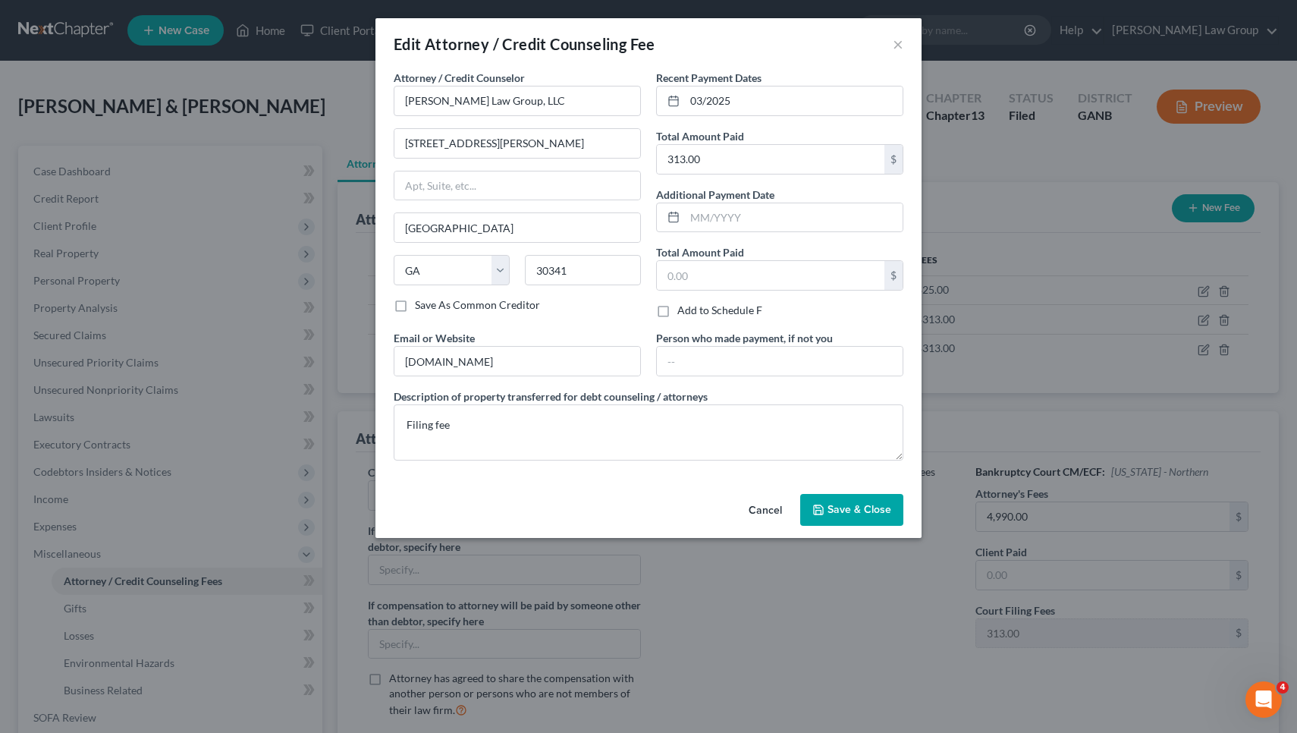
click at [869, 511] on span "Save & Close" at bounding box center [860, 509] width 64 height 13
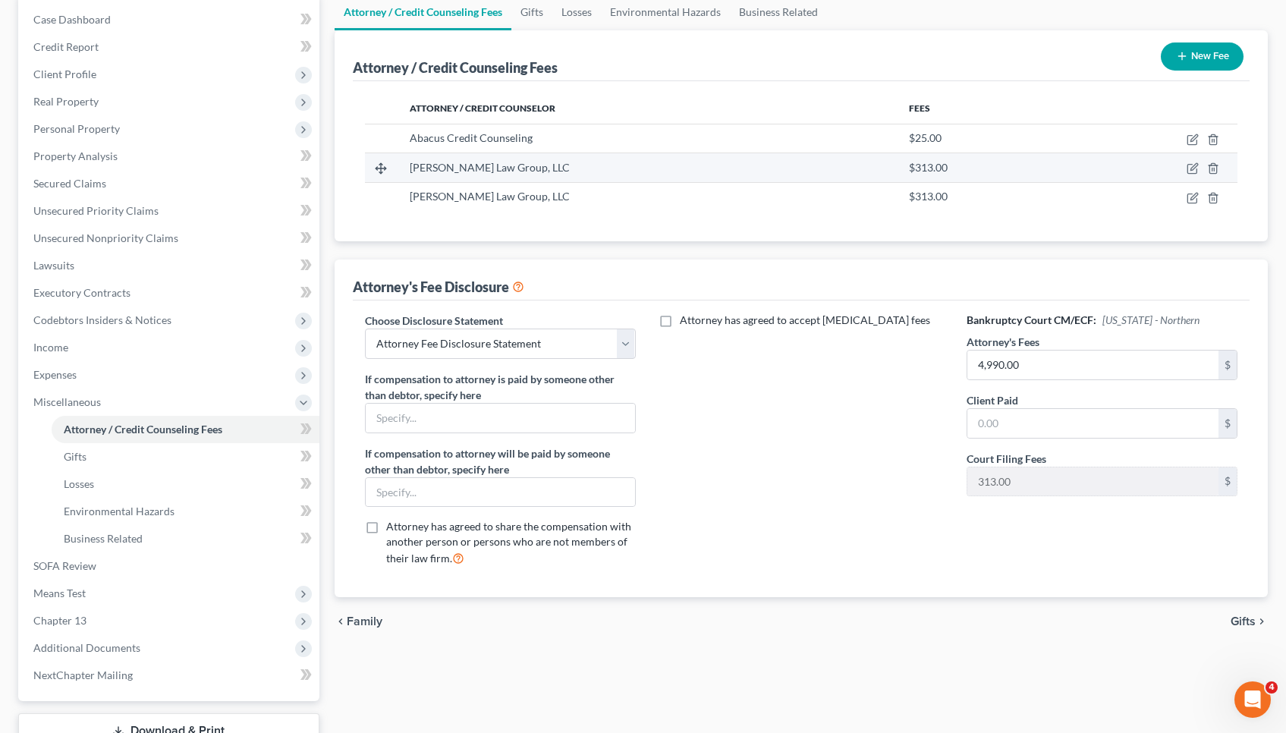
scroll to position [245, 0]
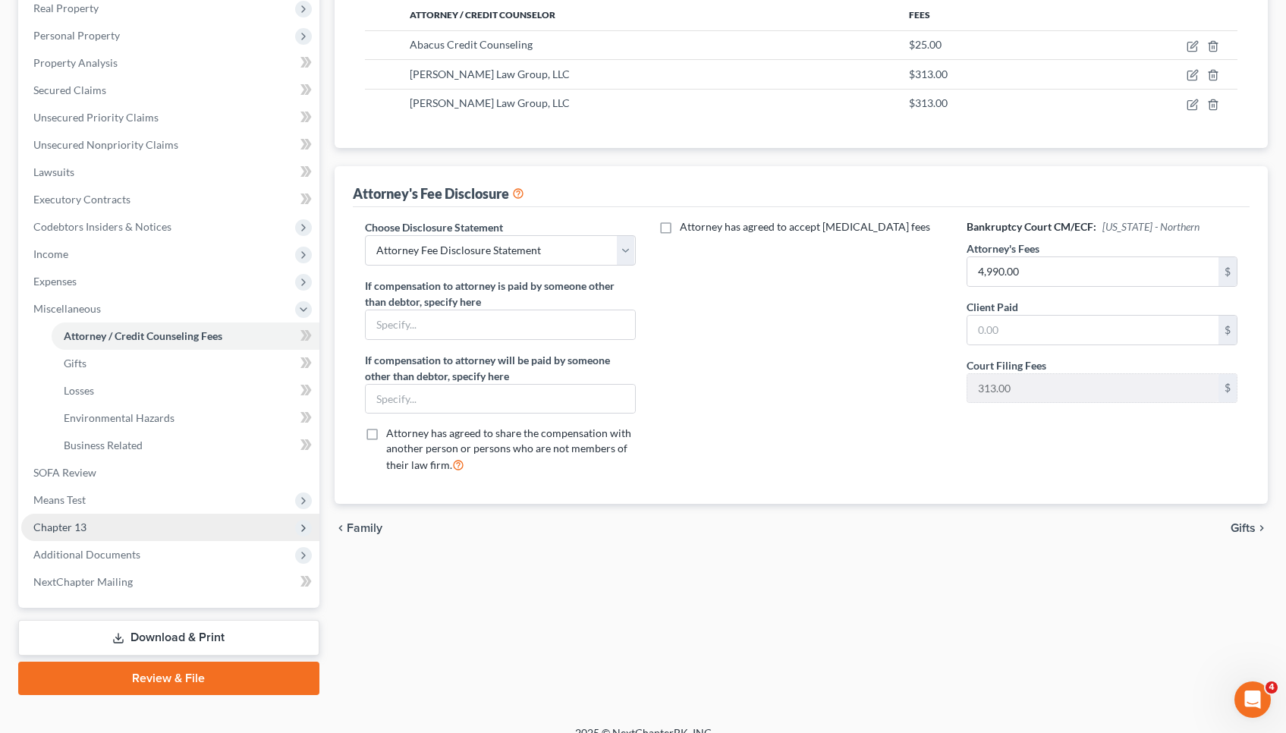
click at [99, 514] on span "Chapter 13" at bounding box center [170, 527] width 298 height 27
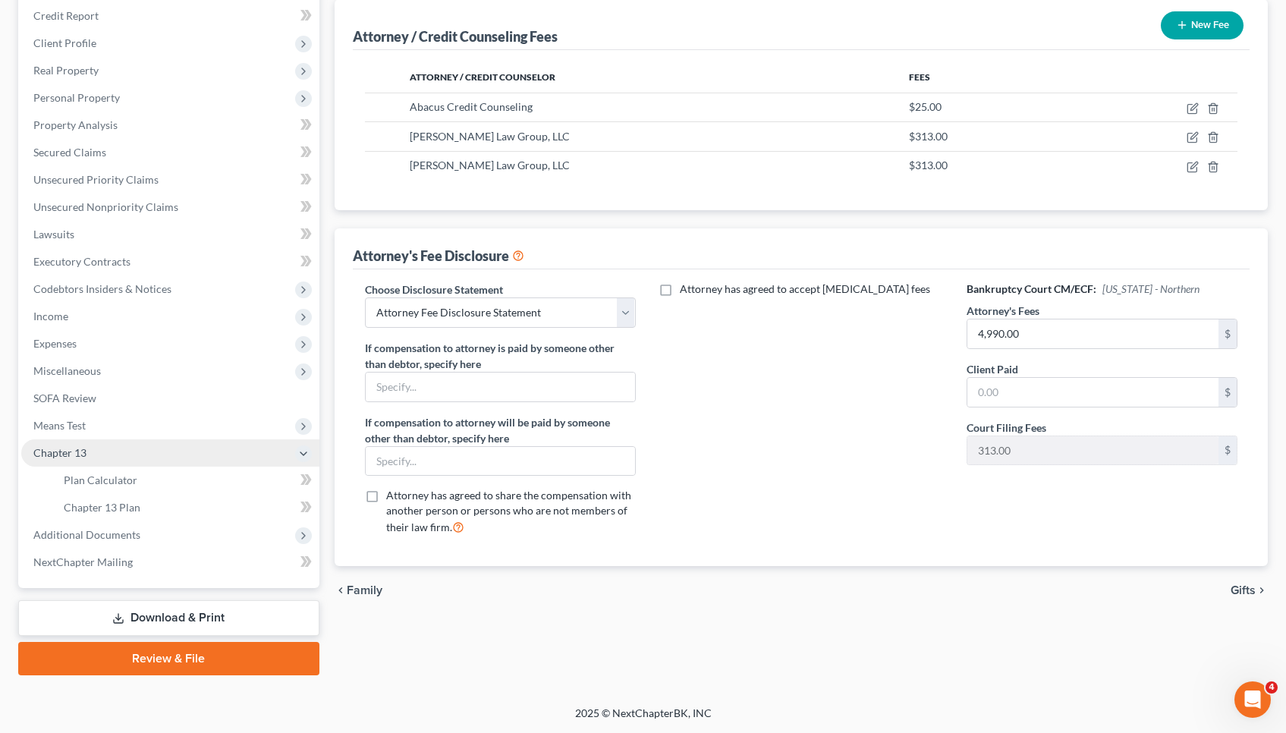
scroll to position [183, 0]
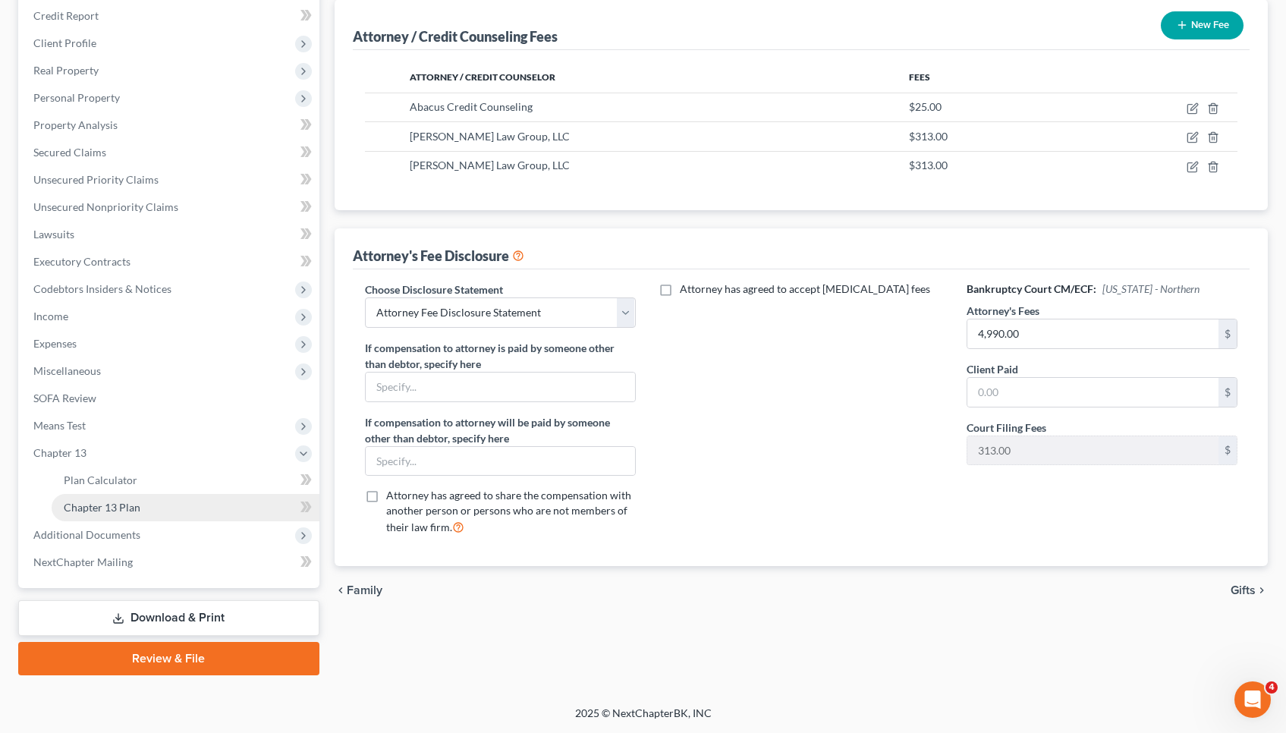
click at [98, 511] on span "Chapter 13 Plan" at bounding box center [102, 507] width 77 height 13
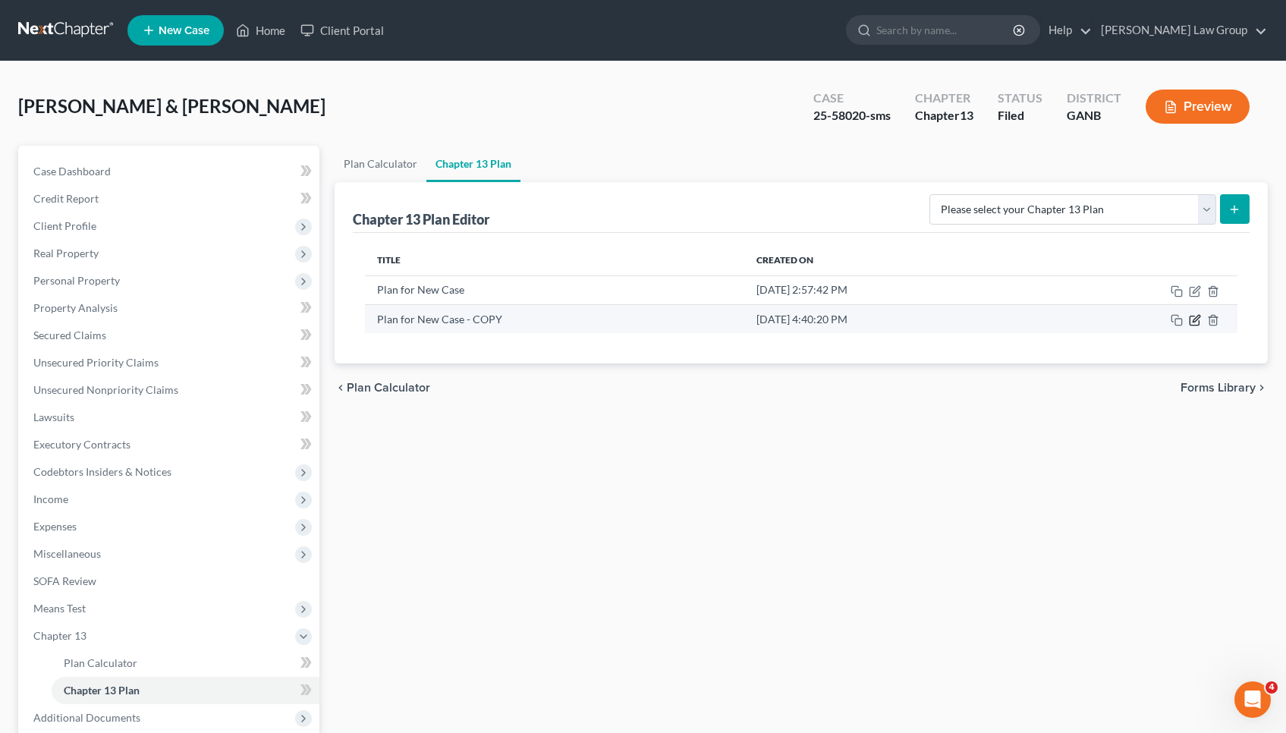
click at [1193, 320] on icon "button" at bounding box center [1195, 320] width 12 height 12
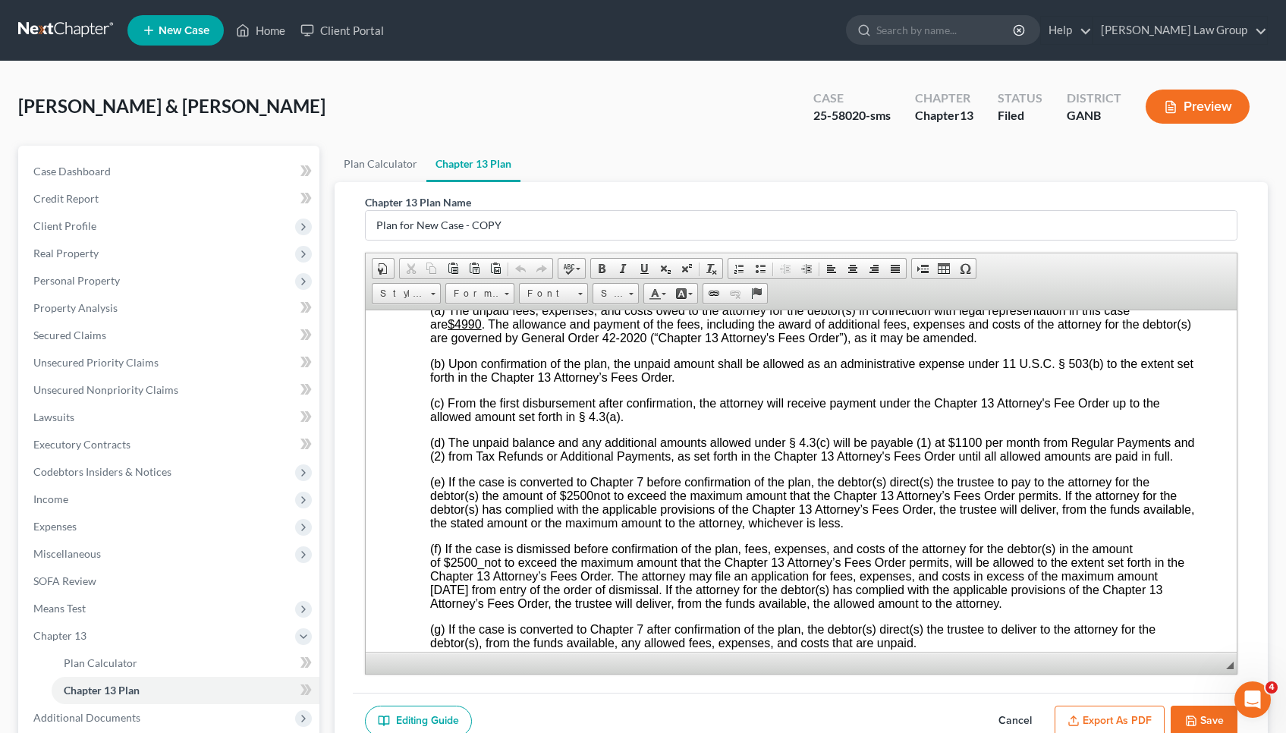
scroll to position [4796, 3]
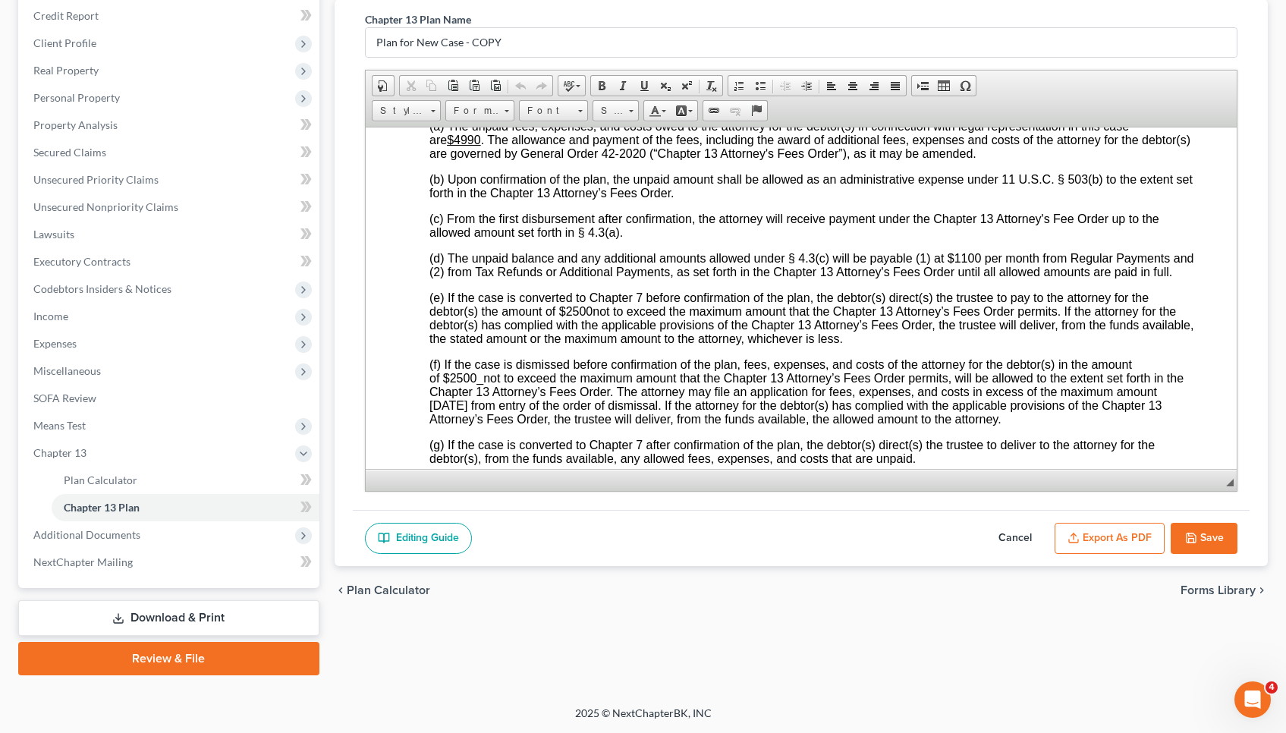
click at [215, 610] on link "Download & Print" at bounding box center [168, 618] width 301 height 36
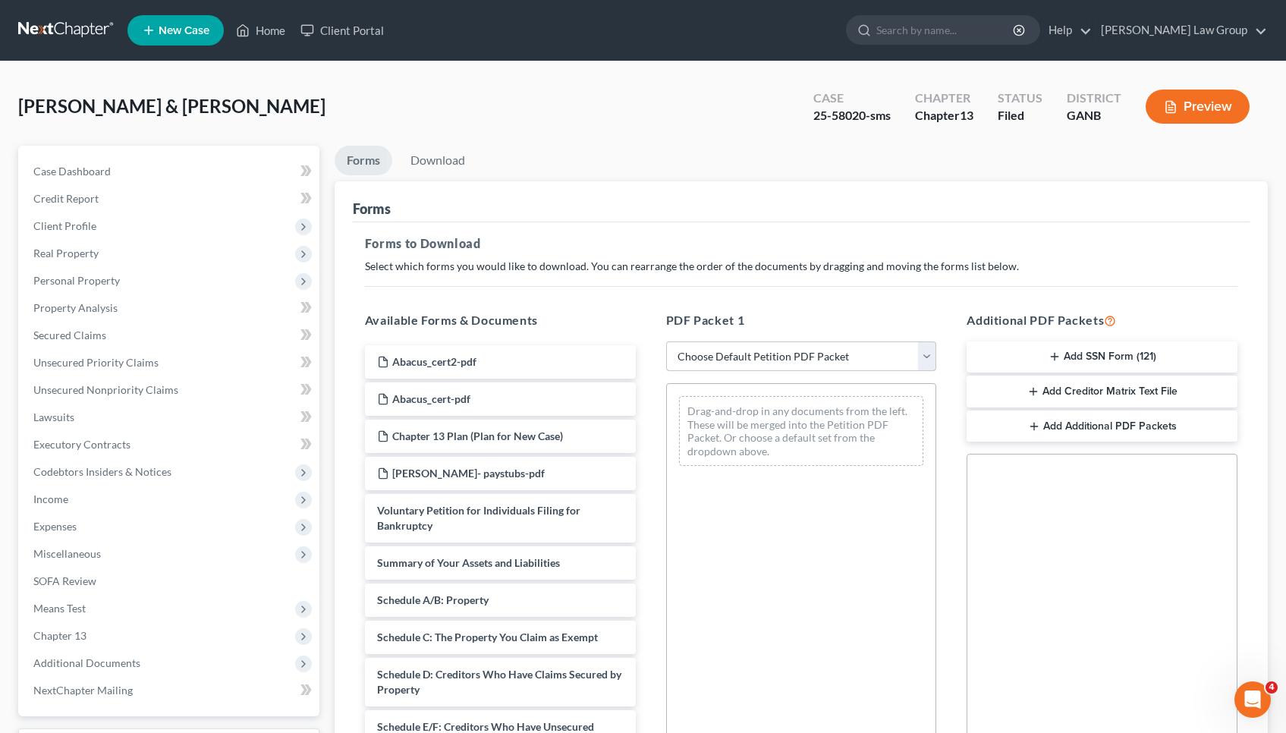
select select "2"
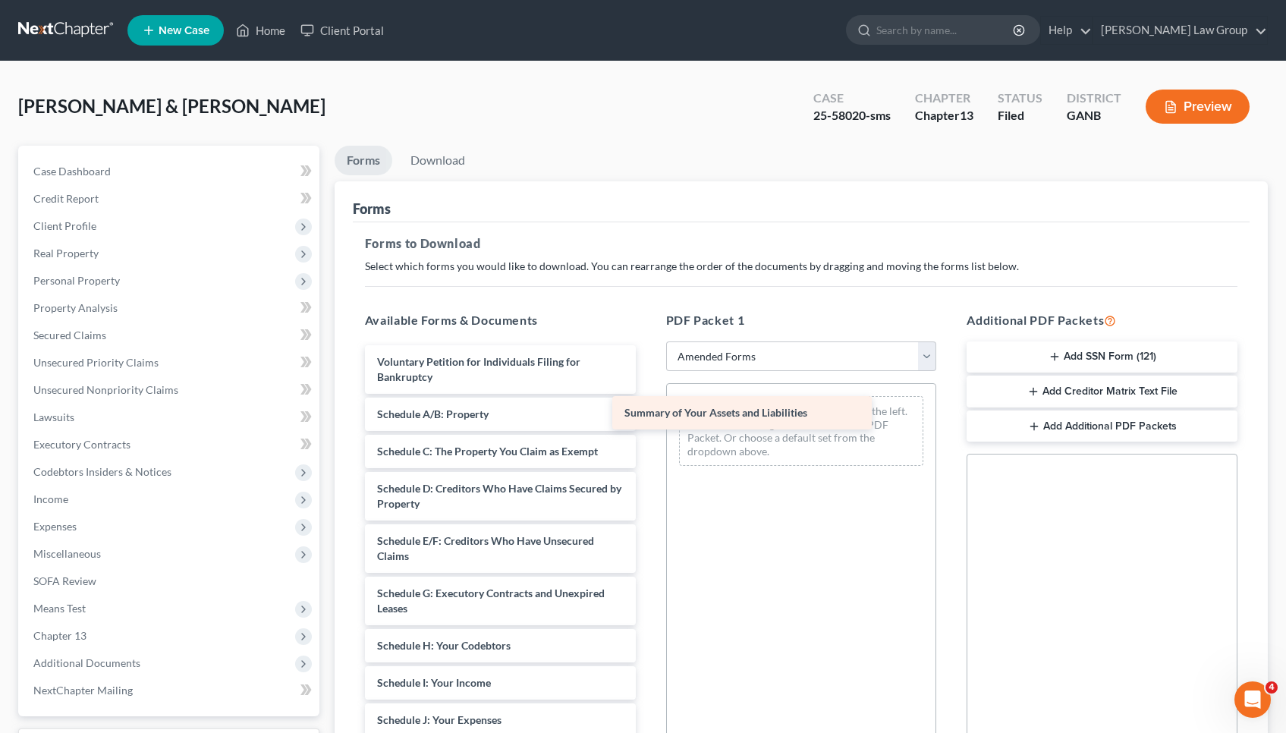
drag, startPoint x: 536, startPoint y: 420, endPoint x: 784, endPoint y: 420, distance: 247.3
click at [648, 420] on div "Summary of Your Assets and Liabilities Voluntary Petition for Individuals Filin…" at bounding box center [500, 712] width 295 height 734
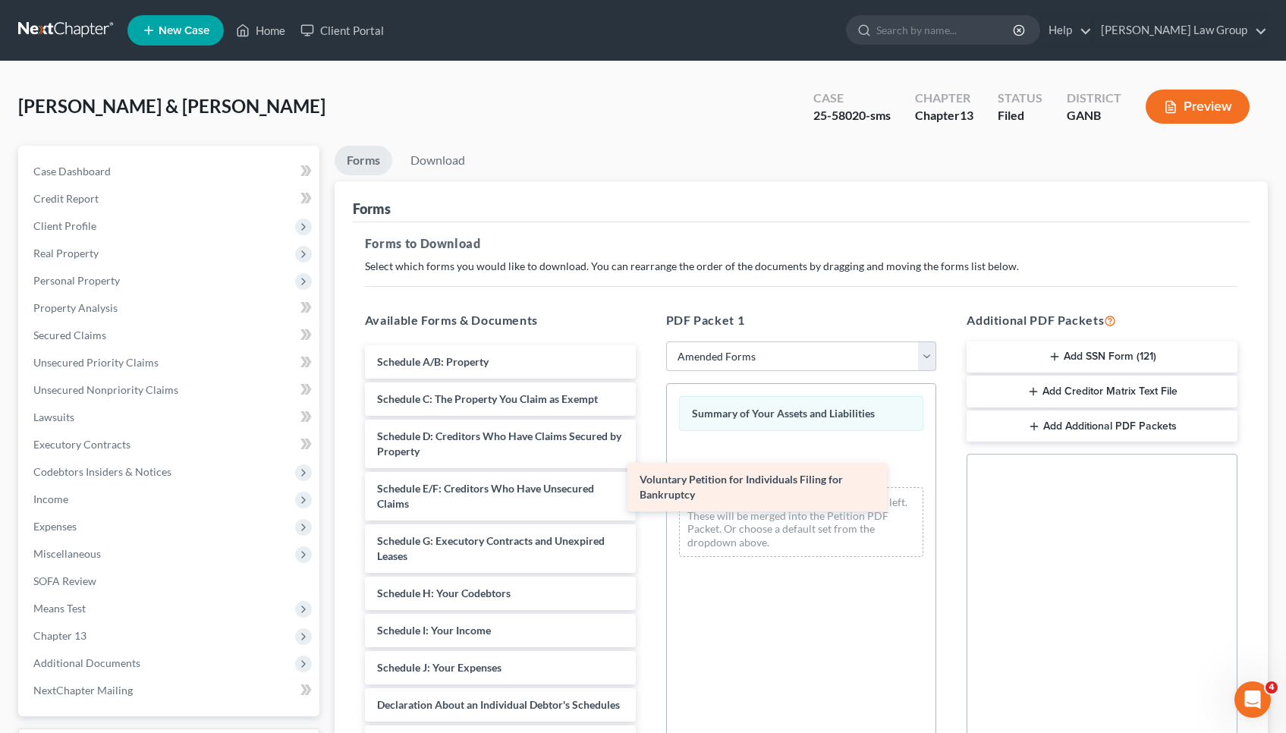
drag, startPoint x: 527, startPoint y: 372, endPoint x: 789, endPoint y: 489, distance: 287.3
click at [648, 489] on div "Voluntary Petition for Individuals Filing for Bankruptcy Voluntary Petition for…" at bounding box center [500, 686] width 295 height 682
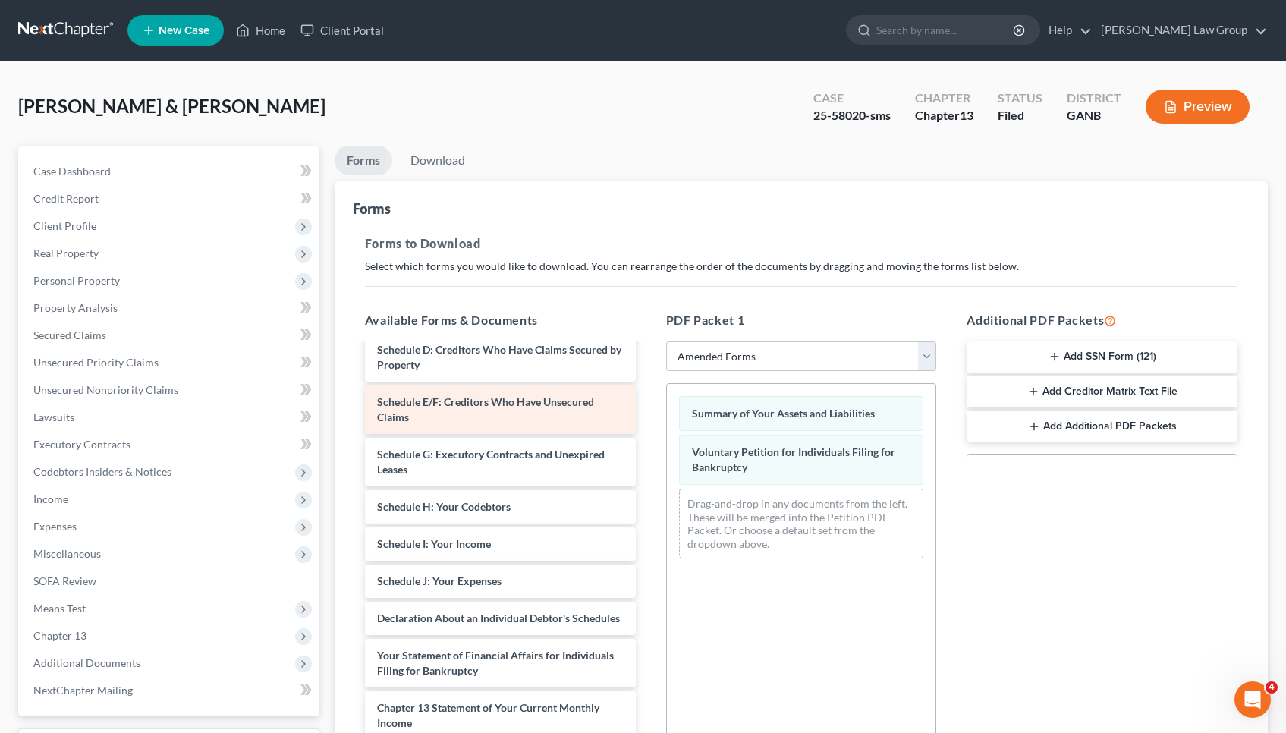
scroll to position [89, 0]
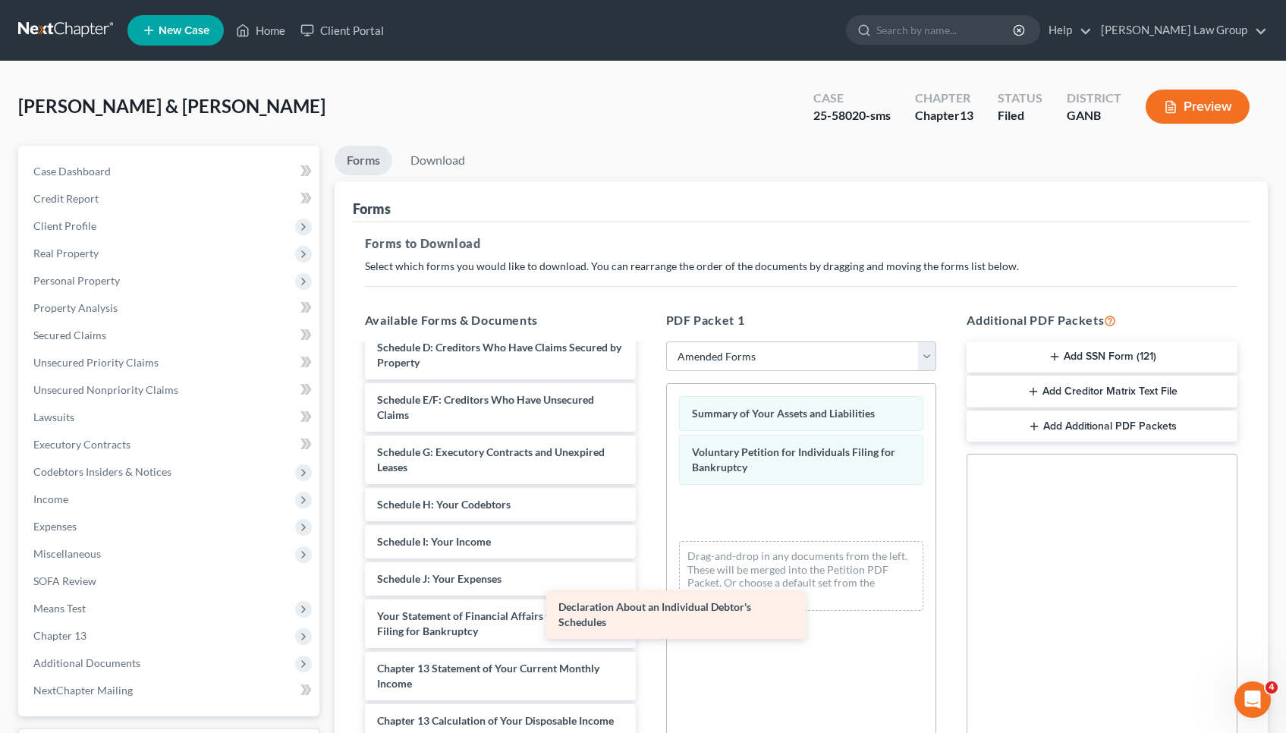
drag, startPoint x: 521, startPoint y: 626, endPoint x: 762, endPoint y: 584, distance: 244.8
click at [648, 584] on div "Declaration About an Individual Debtor's Schedules Schedule A/B: Property Sched…" at bounding box center [500, 578] width 295 height 645
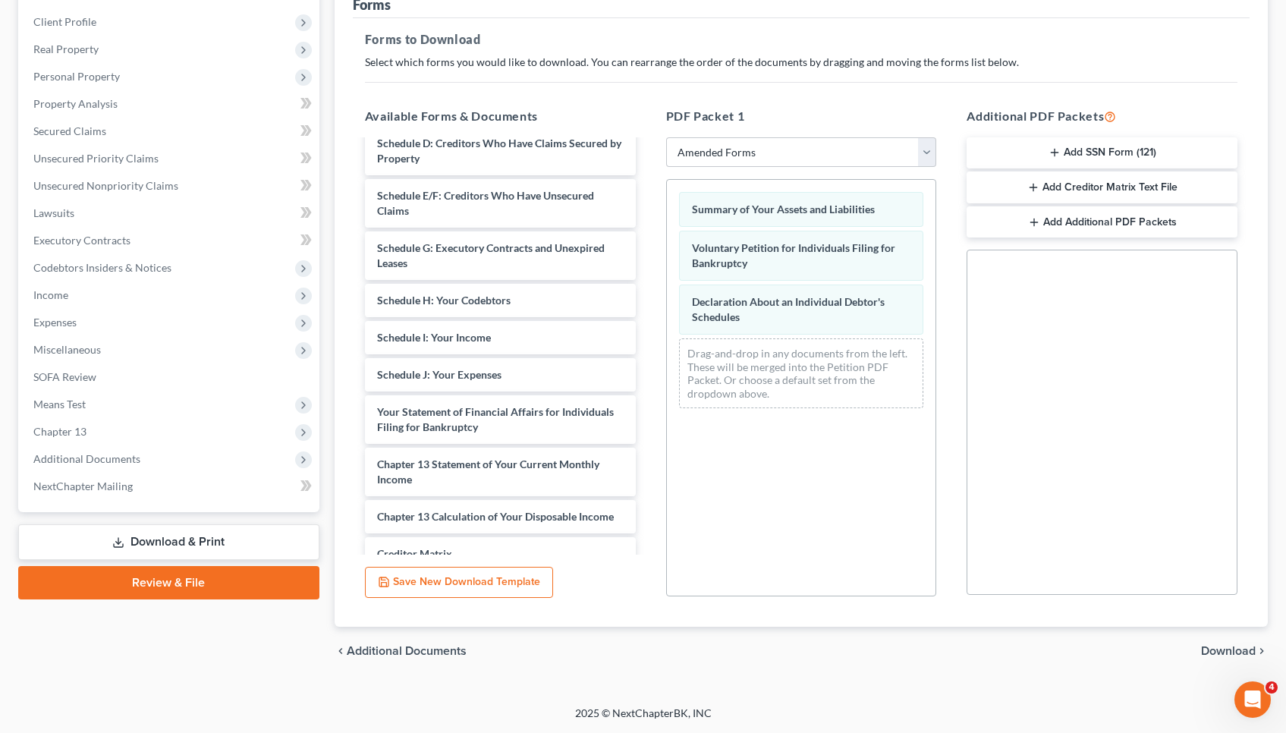
click at [1212, 653] on span "Download" at bounding box center [1228, 651] width 55 height 12
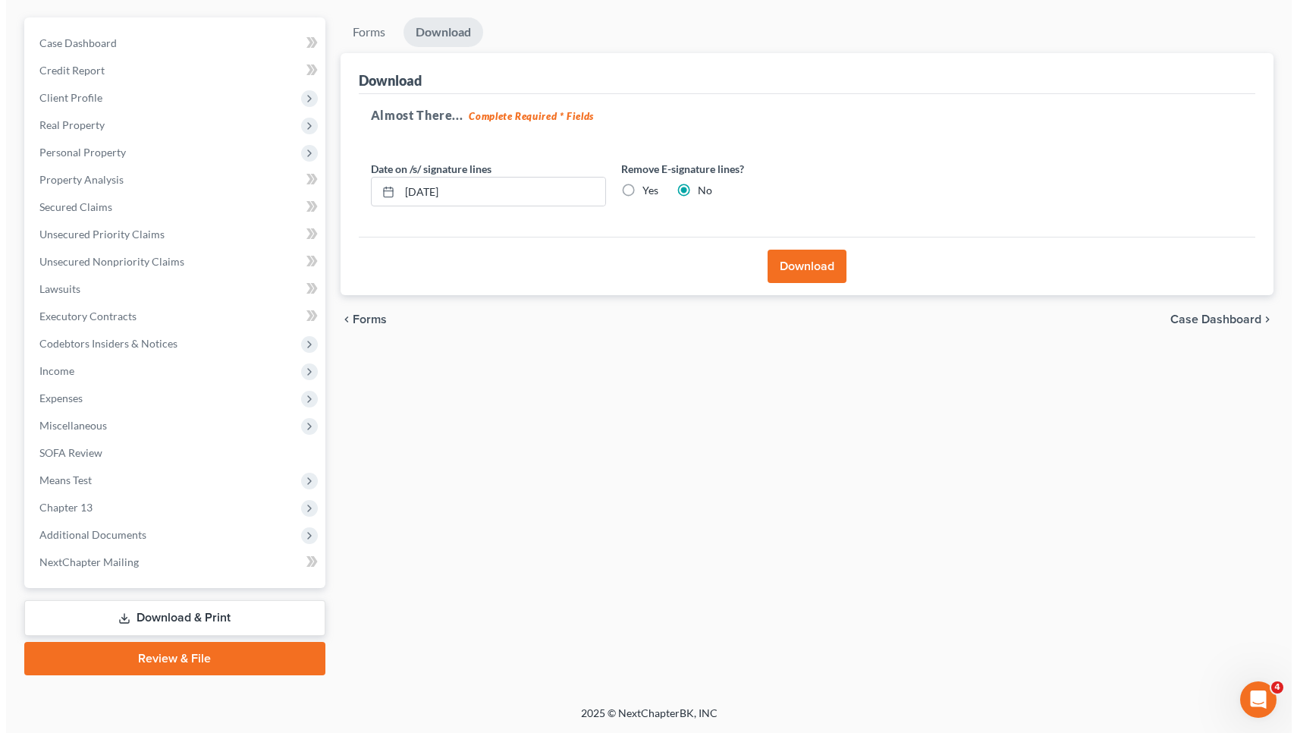
scroll to position [128, 0]
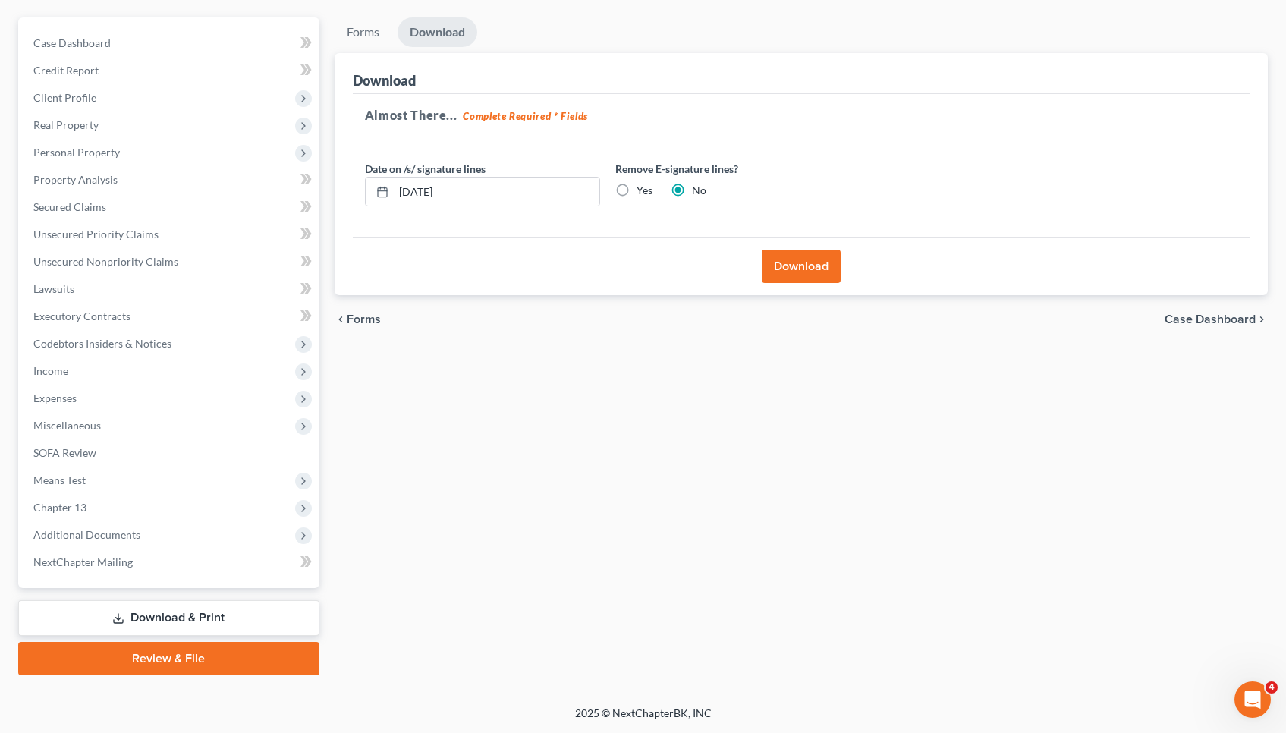
click at [790, 270] on button "Download" at bounding box center [801, 266] width 79 height 33
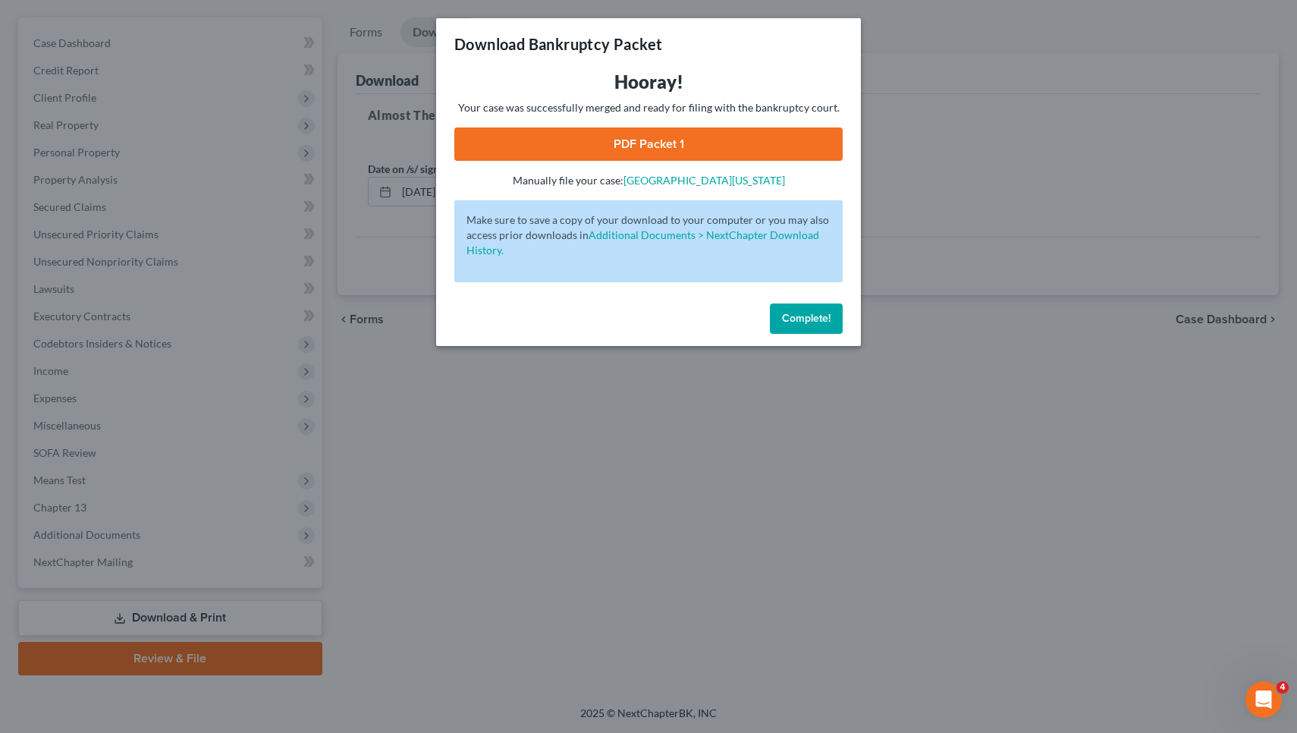
click at [662, 152] on link "PDF Packet 1" at bounding box center [648, 143] width 388 height 33
